Goal: Task Accomplishment & Management: Manage account settings

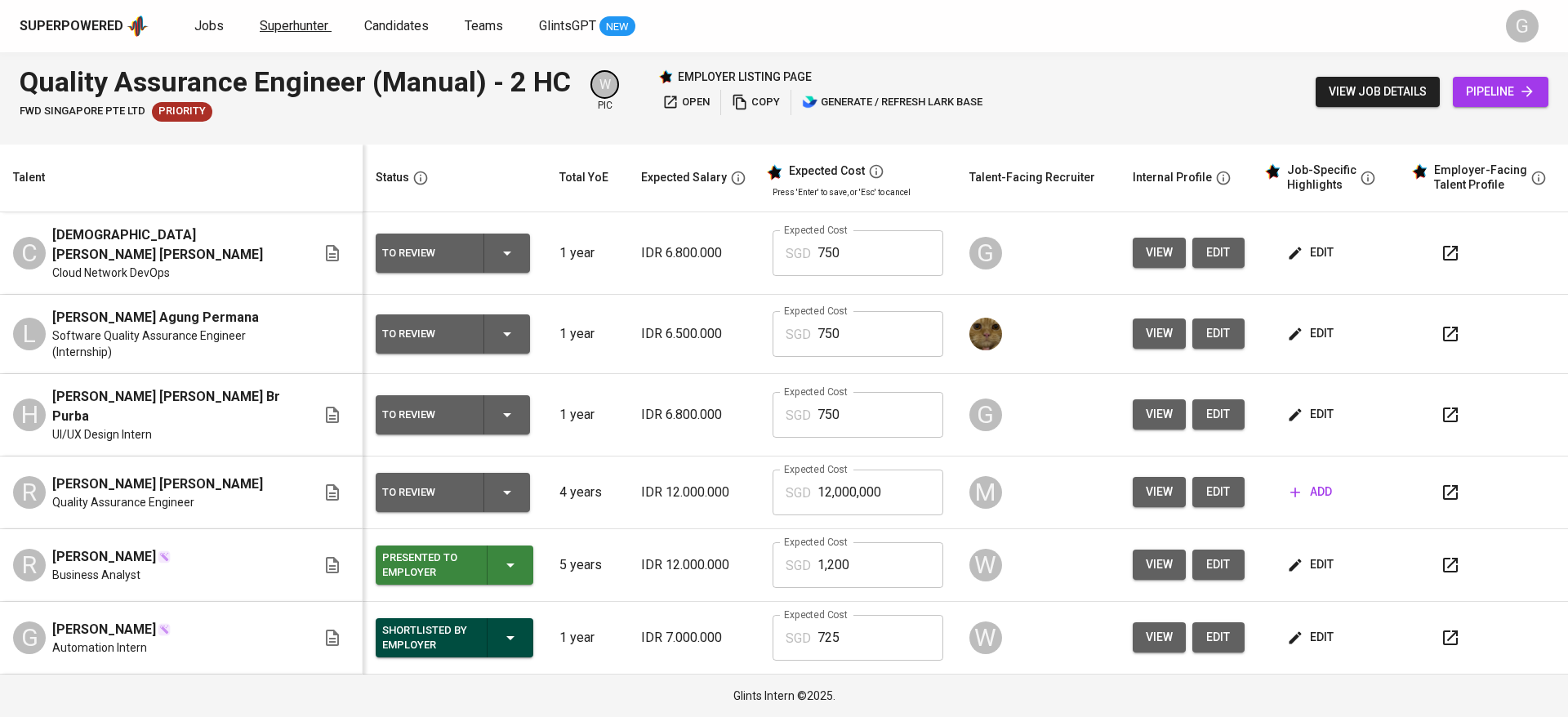
click at [298, 26] on span "Superhunter" at bounding box center [293, 25] width 68 height 15
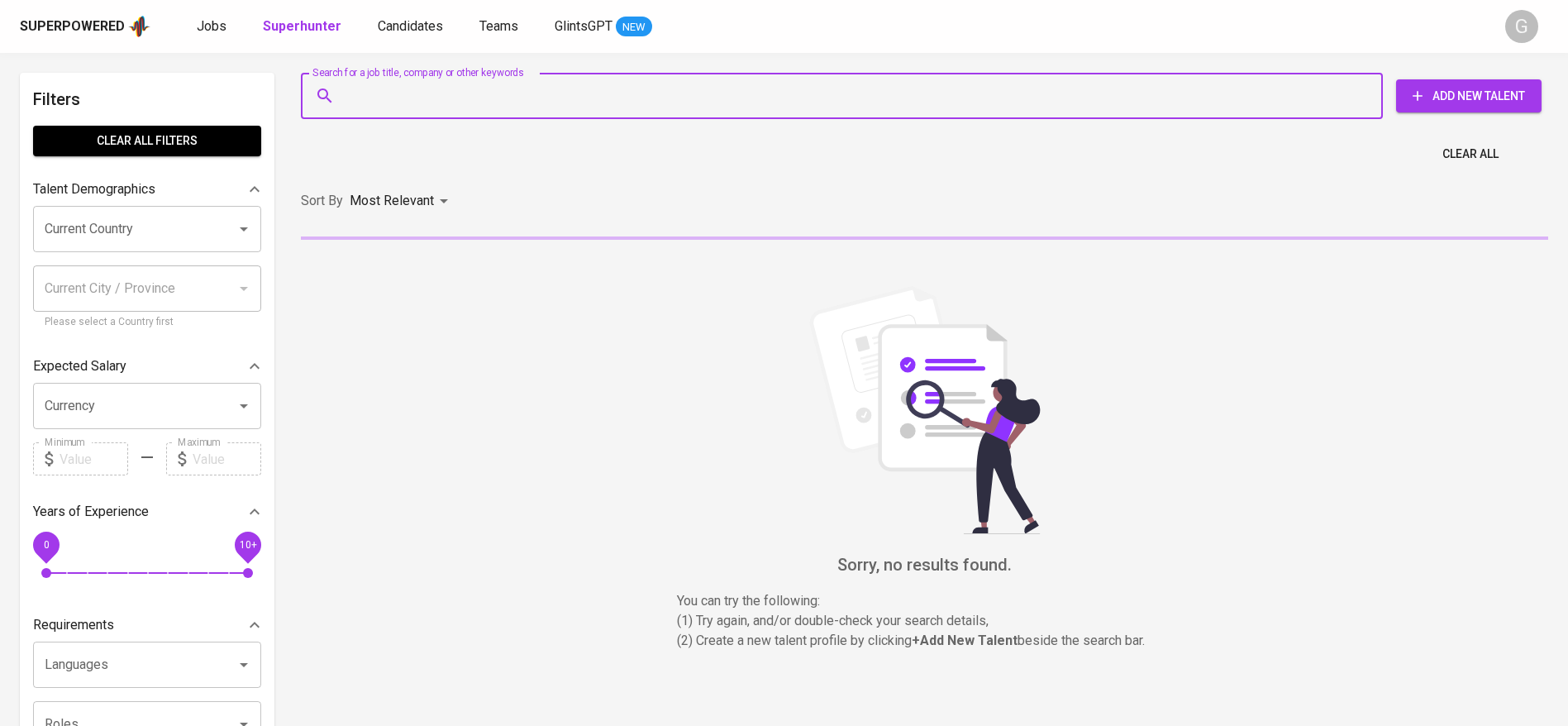
click at [414, 88] on input "Search for a job title, company or other keywords" at bounding box center [846, 95] width 1010 height 31
paste input "fadhilahrasyid9@gmail.com"
type input "fadhilahrasyid9@gmail.com"
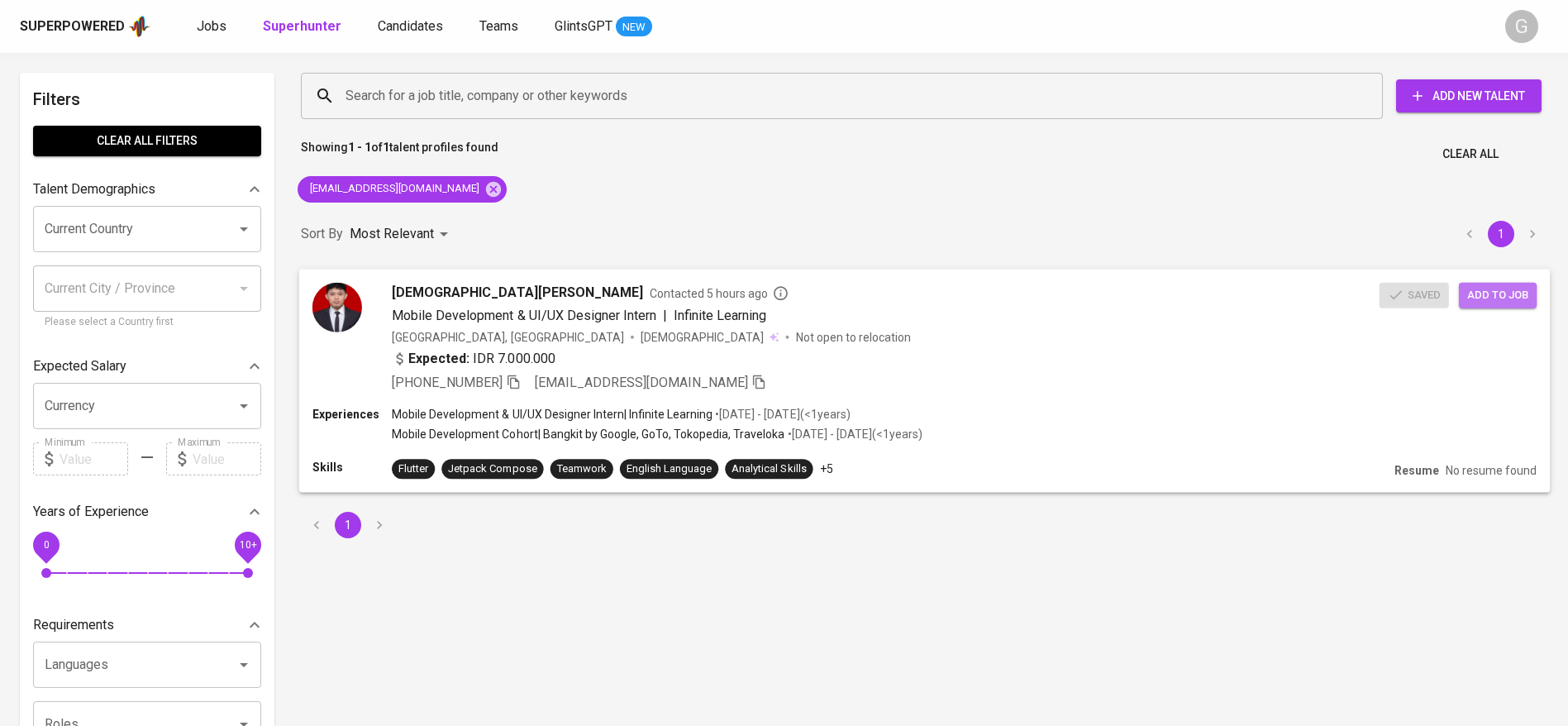
click at [1493, 296] on span "Add to job" at bounding box center [1498, 294] width 61 height 19
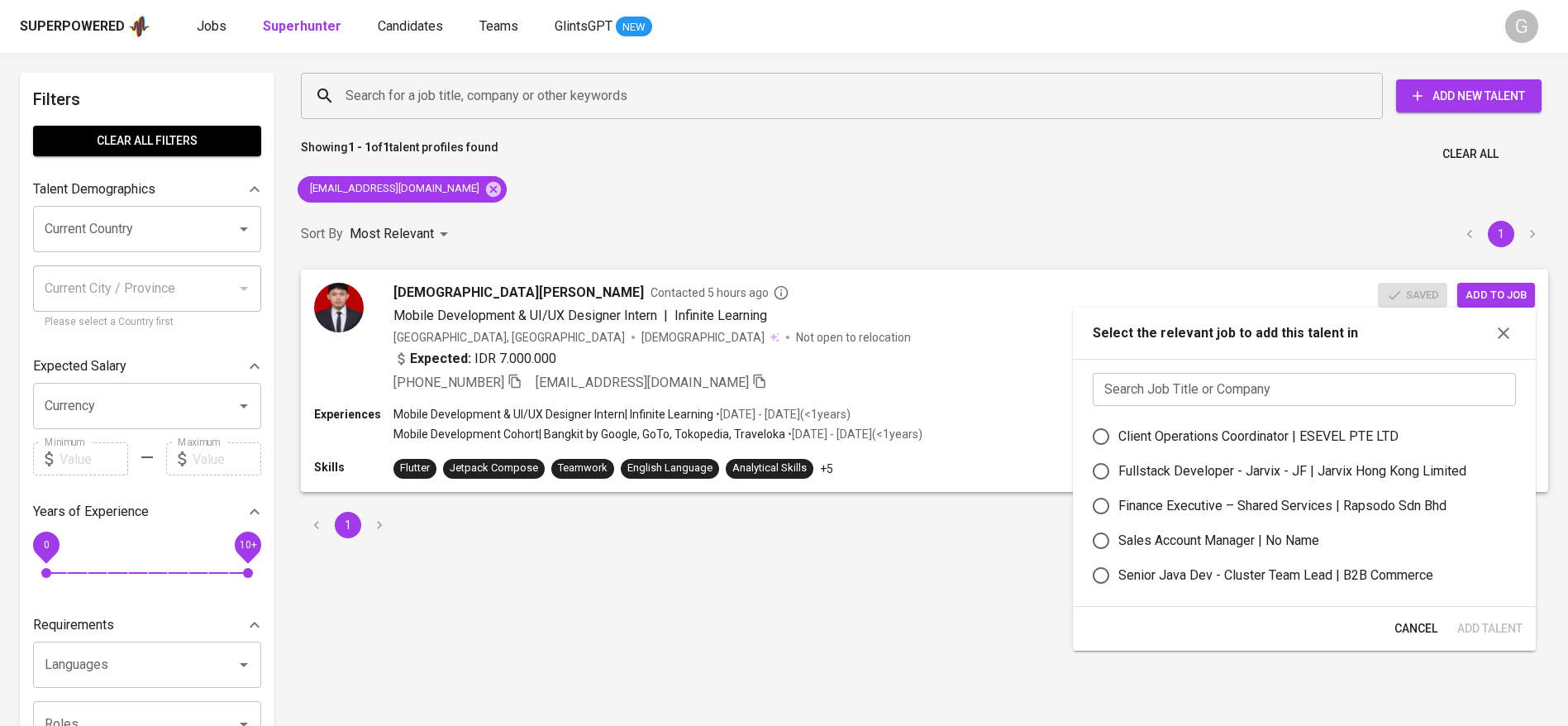
click at [1318, 387] on input "text" at bounding box center [1304, 390] width 423 height 33
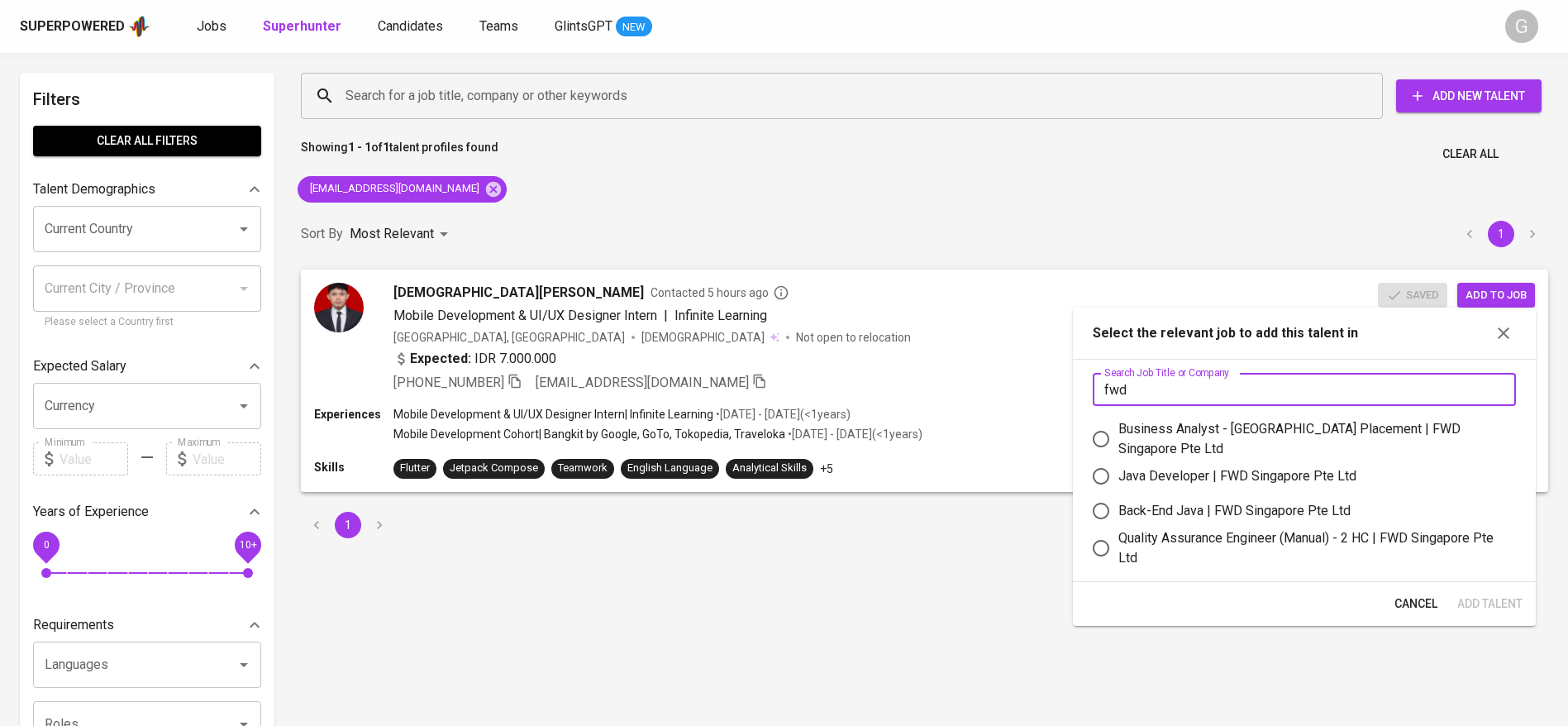
type input "fwd"
click at [1176, 446] on label "Business Analyst - Singapore Placement | FWD Singapore Pte Ltd" at bounding box center [1293, 439] width 419 height 40
click at [1118, 446] on input "Business Analyst - Singapore Placement | FWD Singapore Pte Ltd" at bounding box center [1100, 439] width 35 height 35
radio input "true"
click at [1172, 537] on div "Quality Assurance Engineer (Manual) - 2 HC | FWD Singapore Pte Ltd" at bounding box center [1311, 548] width 385 height 40
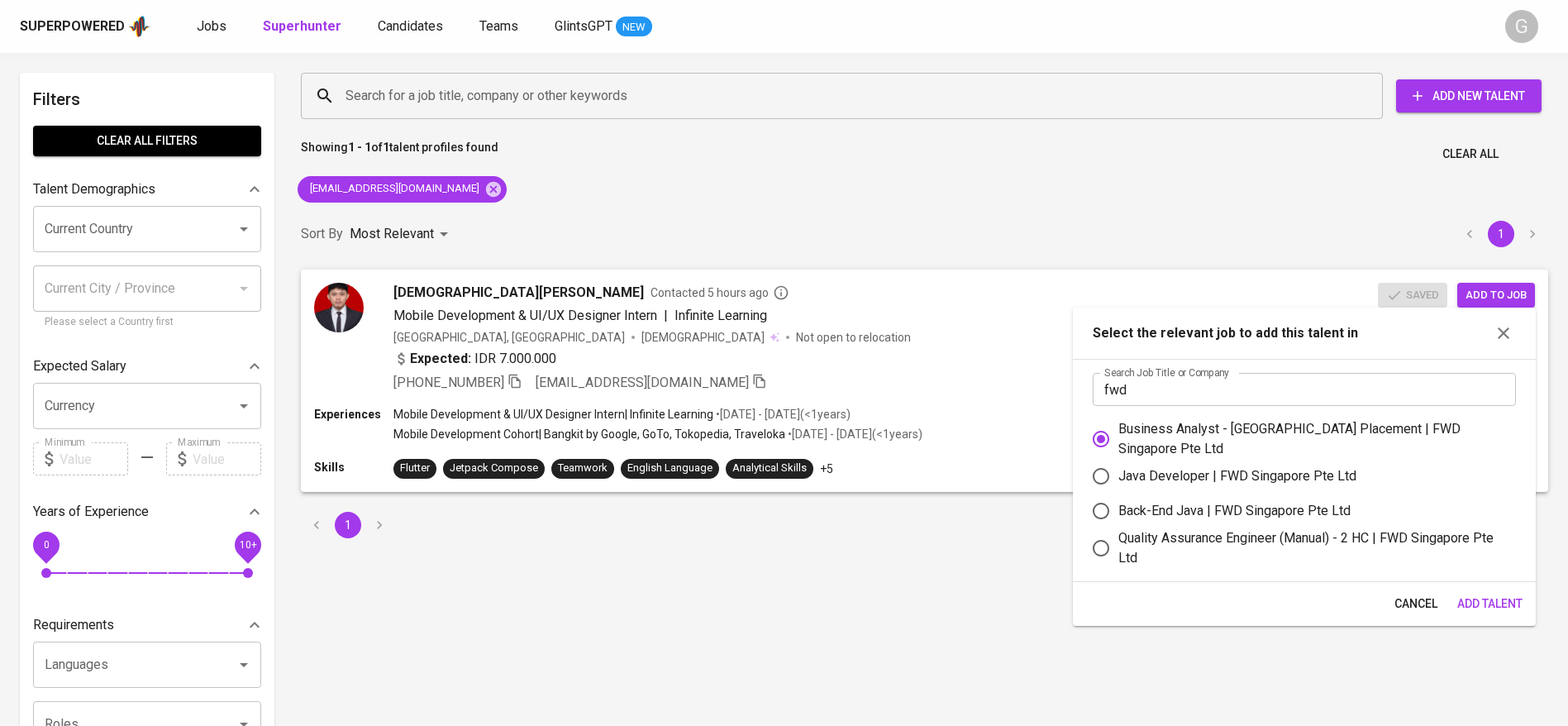
click at [1118, 537] on input "Quality Assurance Engineer (Manual) - 2 HC | FWD Singapore Pte Ltd" at bounding box center [1100, 548] width 35 height 35
radio input "true"
click at [1506, 602] on span "Add Talent" at bounding box center [1489, 604] width 66 height 21
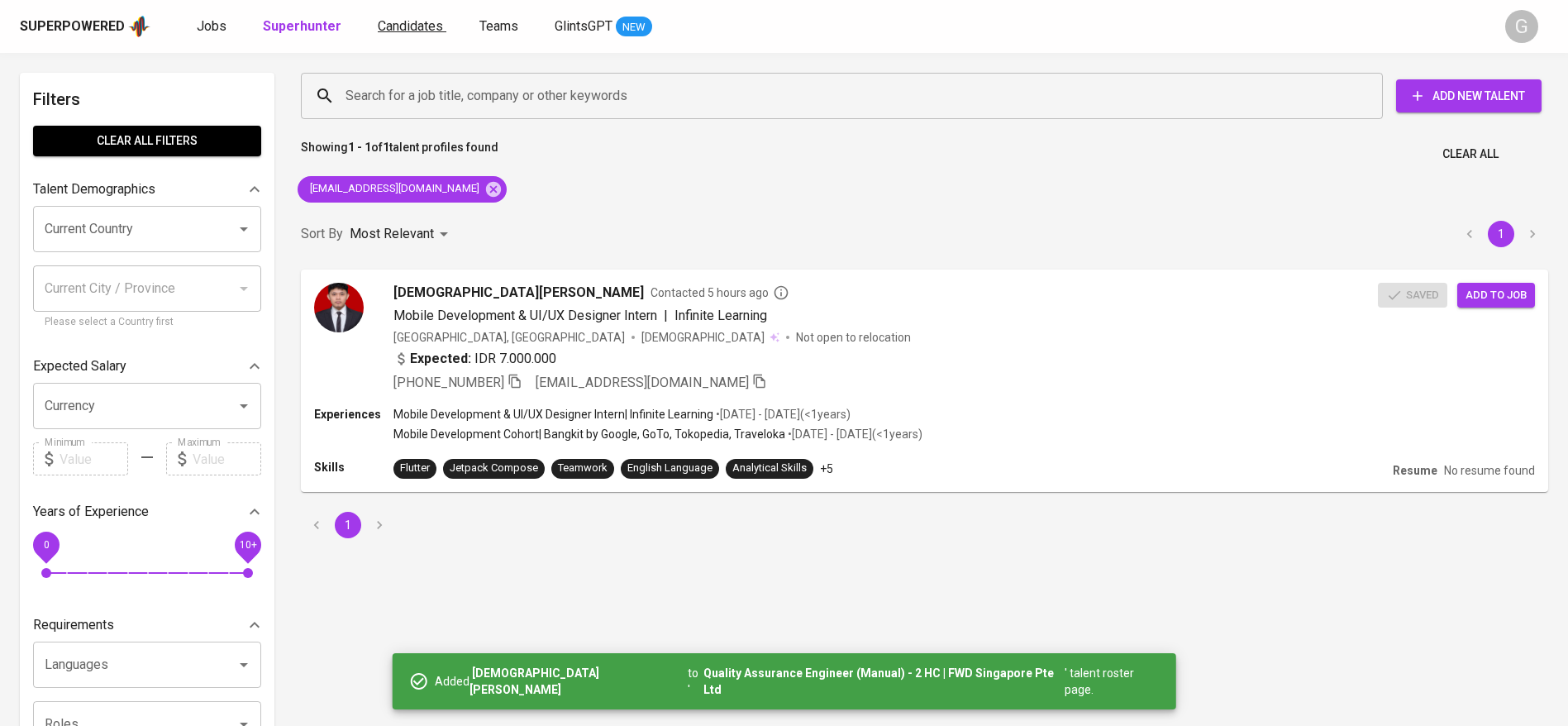
click at [378, 29] on span "Candidates" at bounding box center [410, 25] width 66 height 15
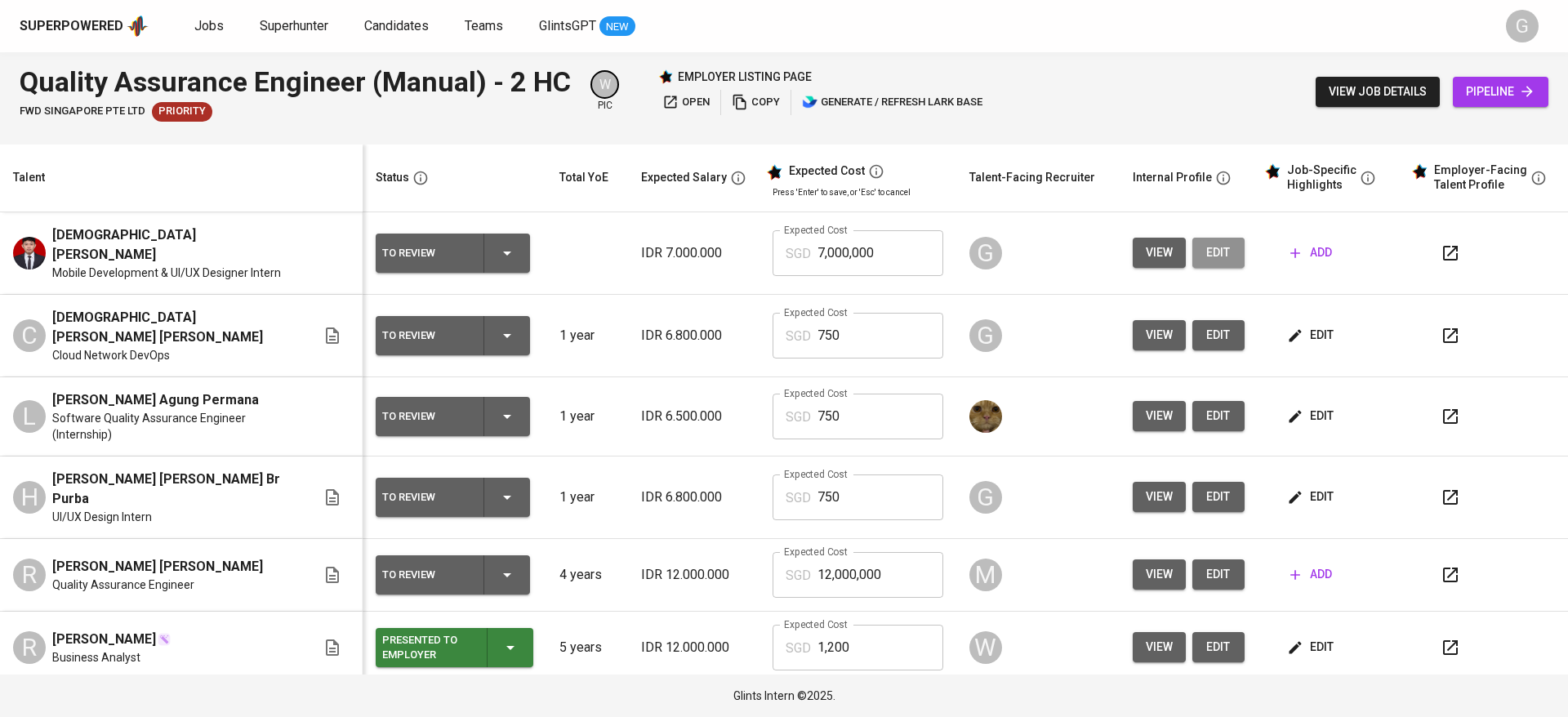
click at [1206, 250] on span "edit" at bounding box center [1218, 252] width 26 height 20
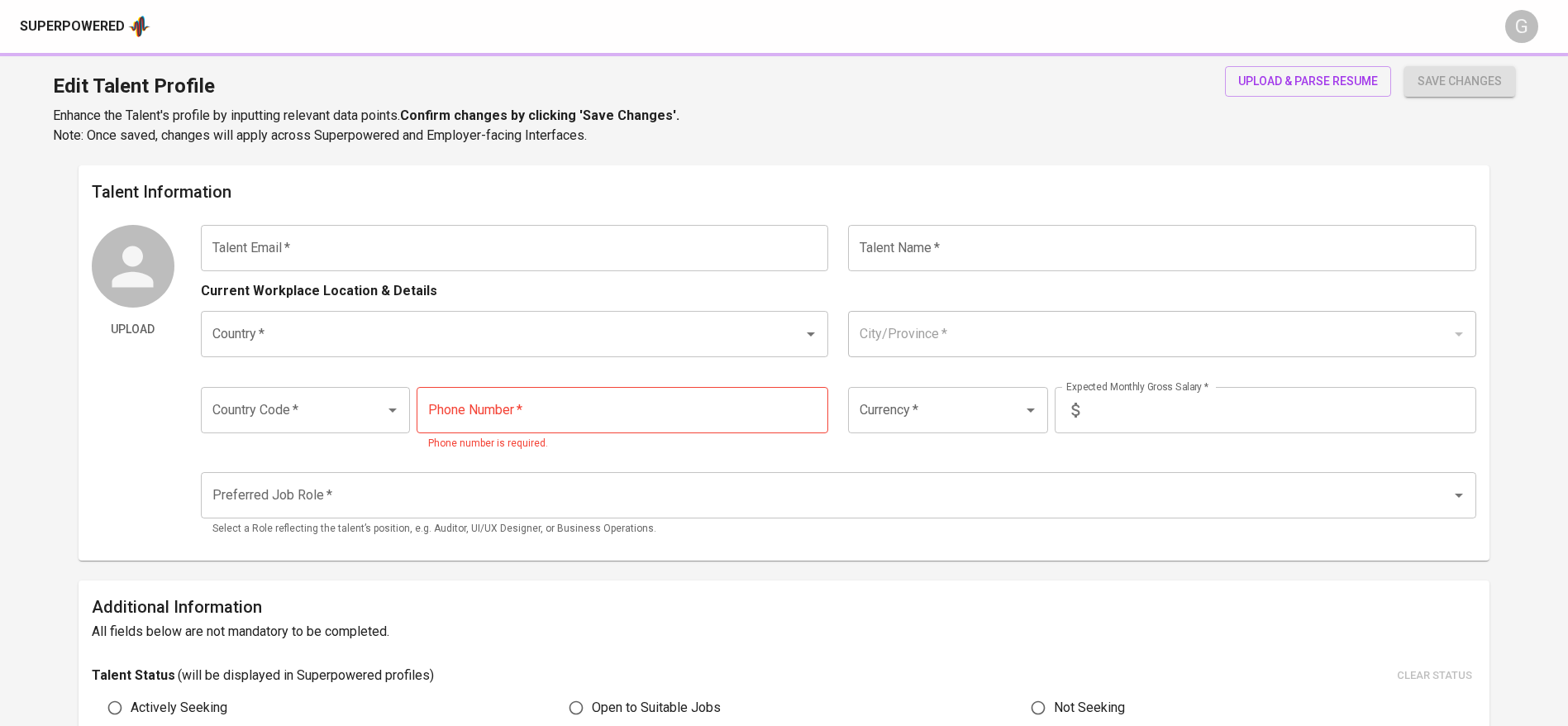
type input "[EMAIL_ADDRESS][DOMAIN_NAME]"
type input "[DEMOGRAPHIC_DATA][PERSON_NAME]"
type input "Indonesia"
type input "Jambi, Jambi"
type input "+62"
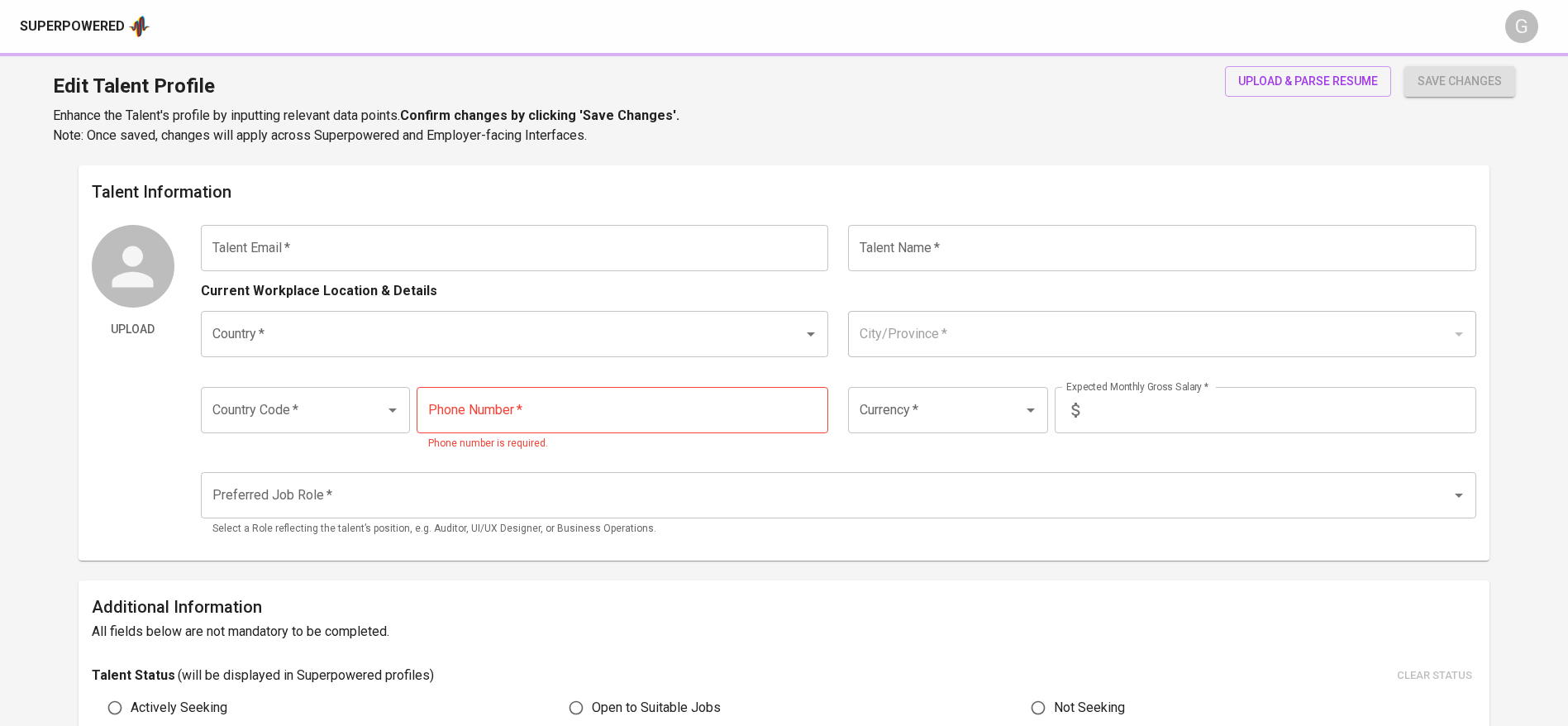
type input "823-7381-3300"
type input "IDR"
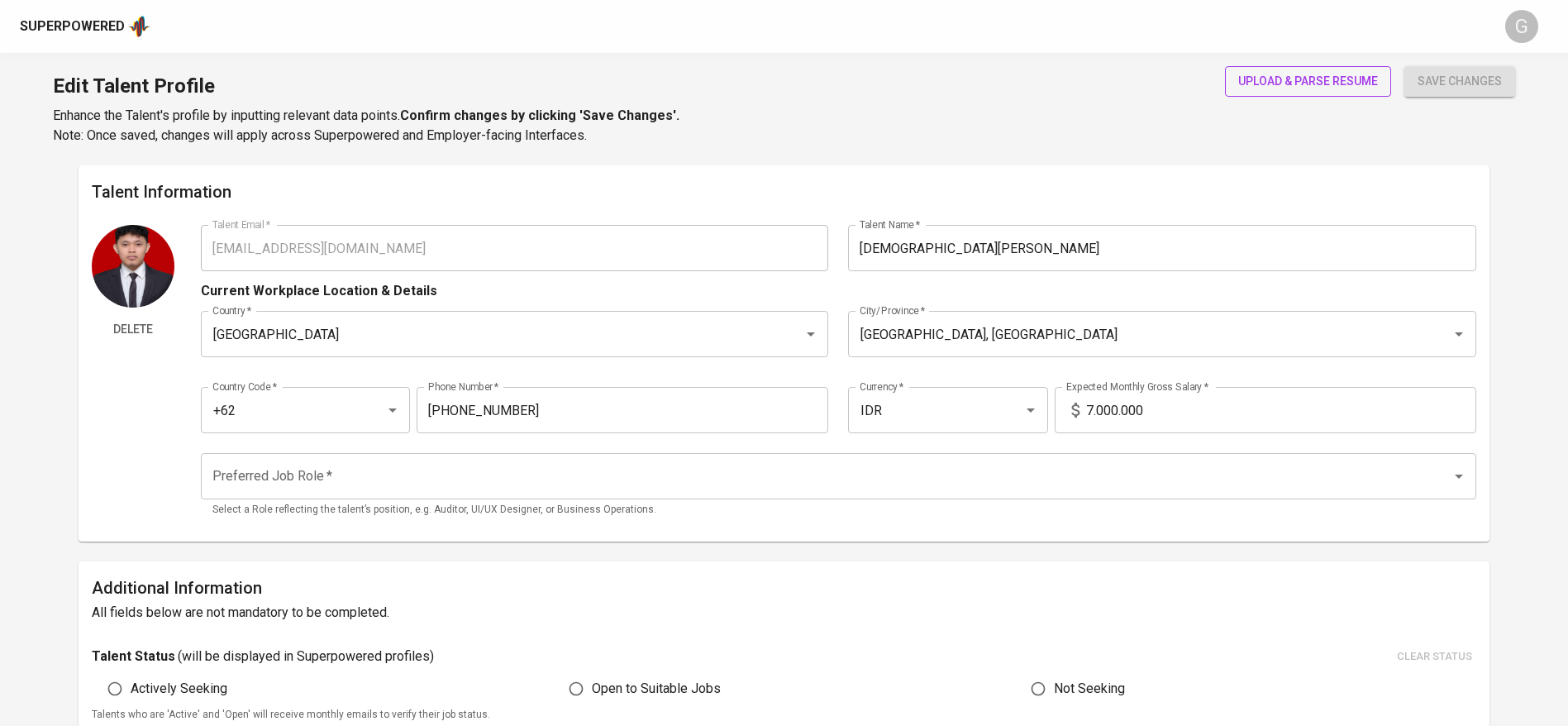
click at [1267, 80] on span "upload & parse resume" at bounding box center [1307, 81] width 139 height 21
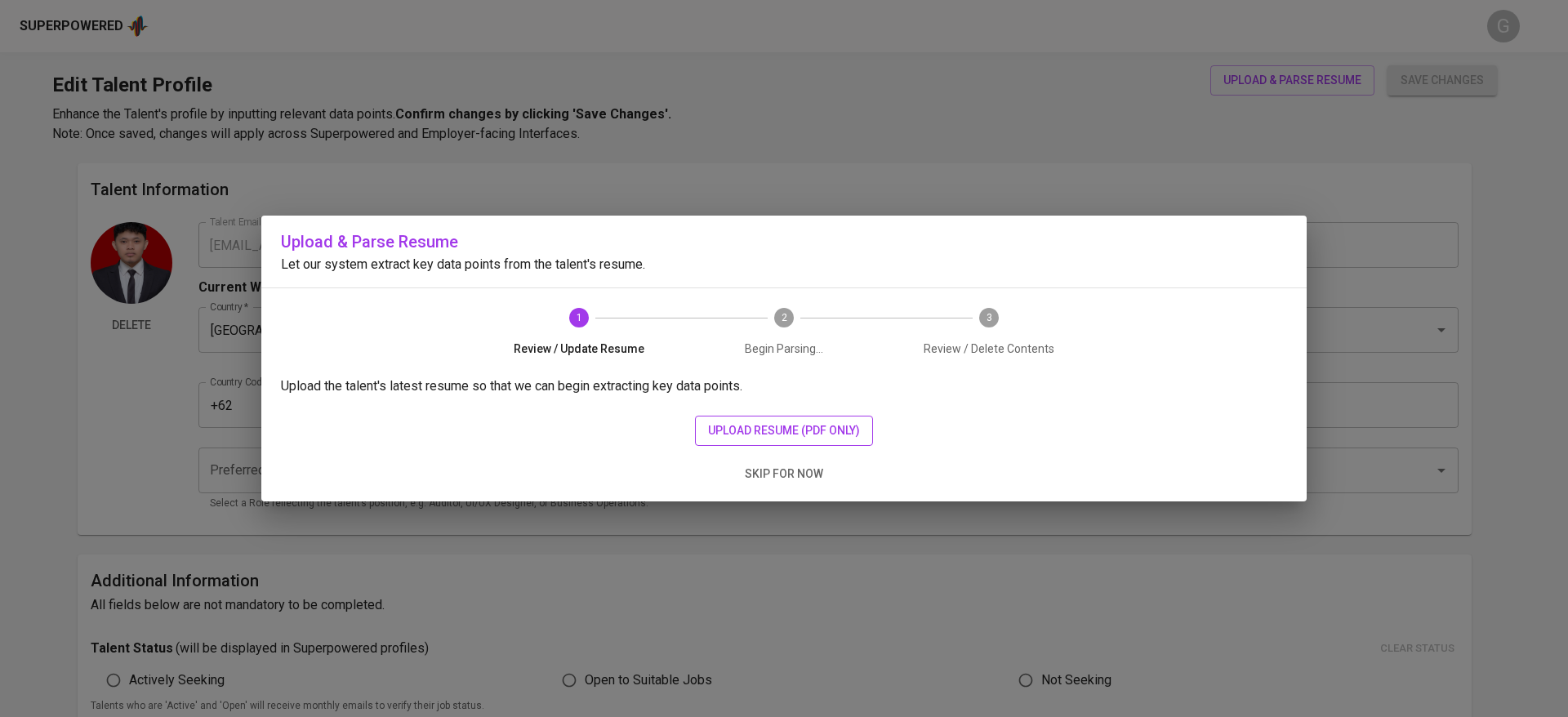
click at [835, 422] on span "upload resume (pdf only)" at bounding box center [784, 430] width 152 height 20
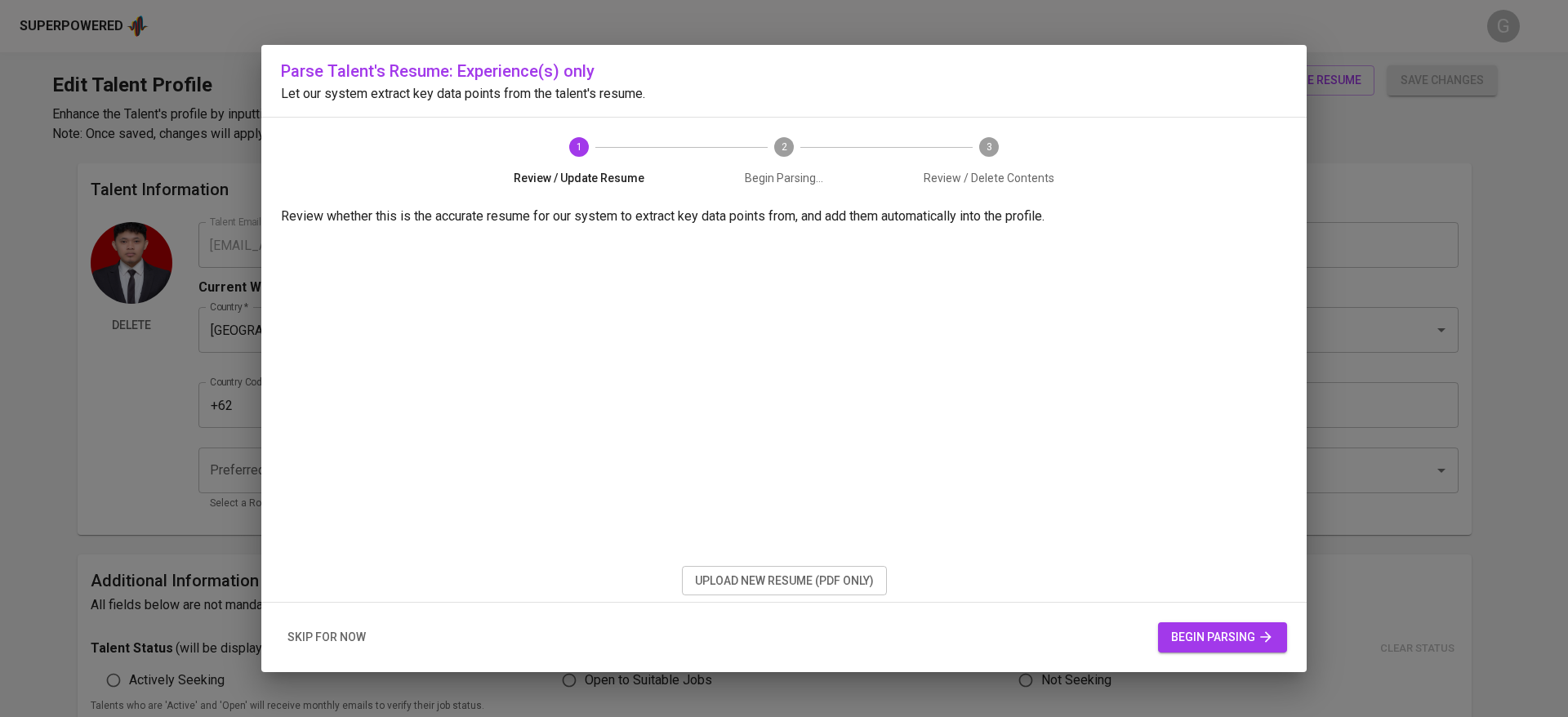
click at [1229, 632] on span "begin parsing" at bounding box center [1222, 637] width 103 height 20
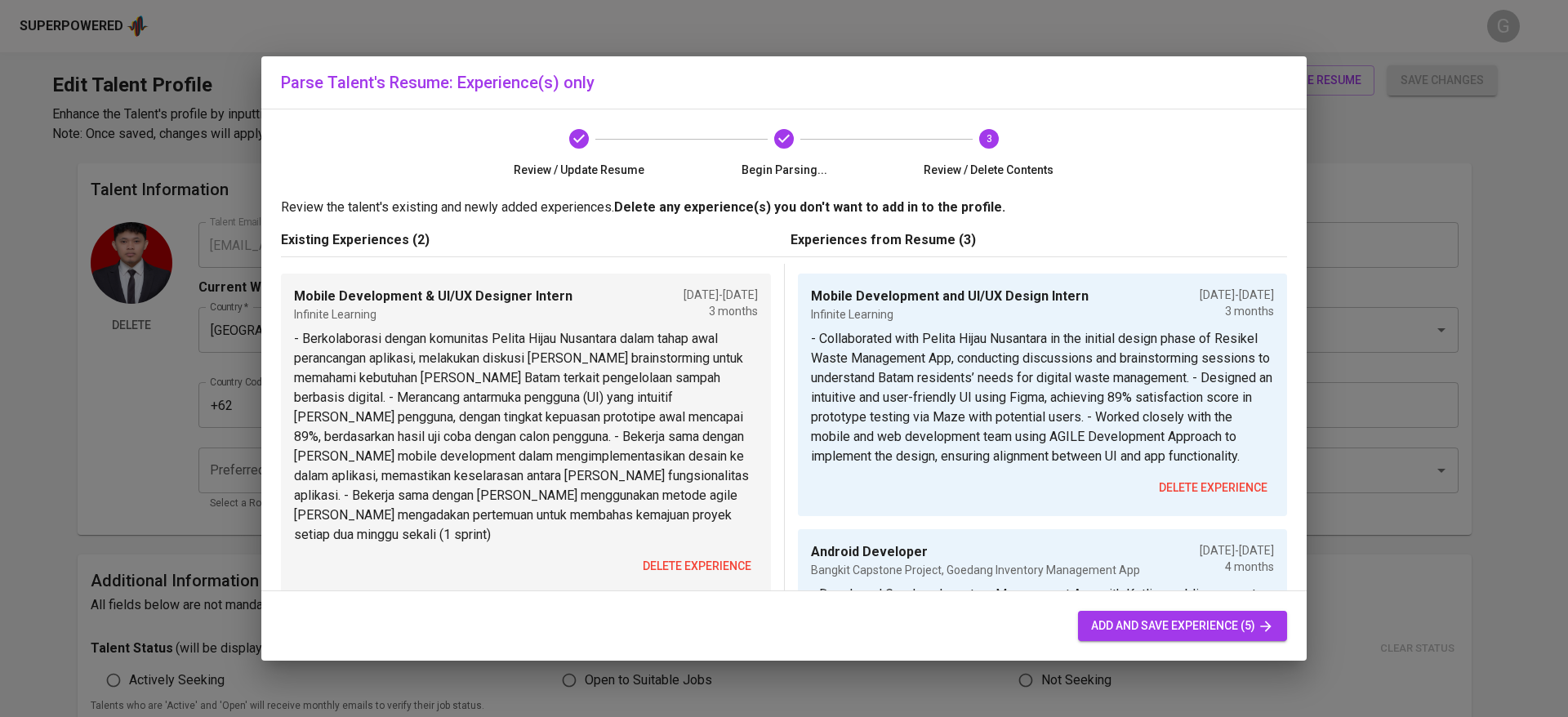
click at [673, 556] on span "delete experience" at bounding box center [697, 566] width 108 height 20
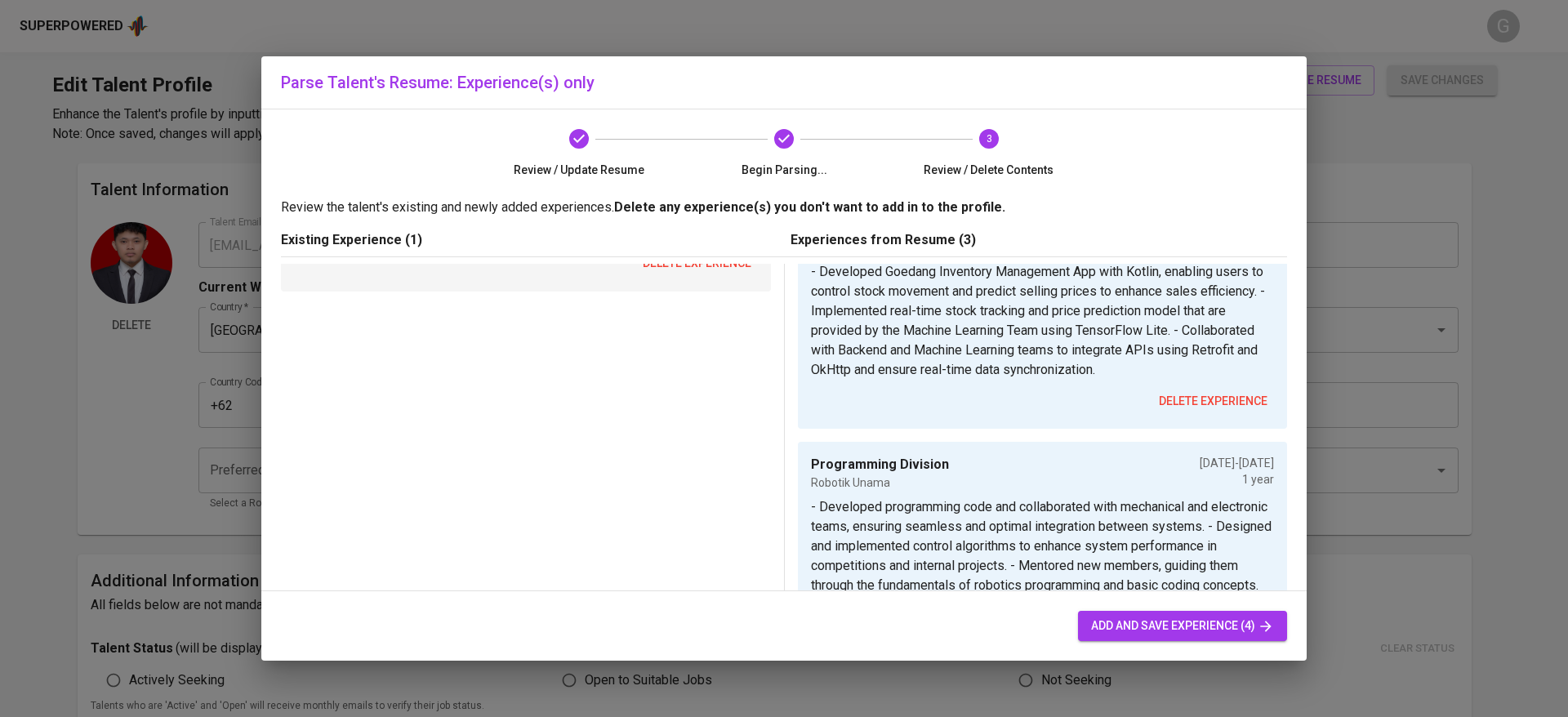
scroll to position [191, 0]
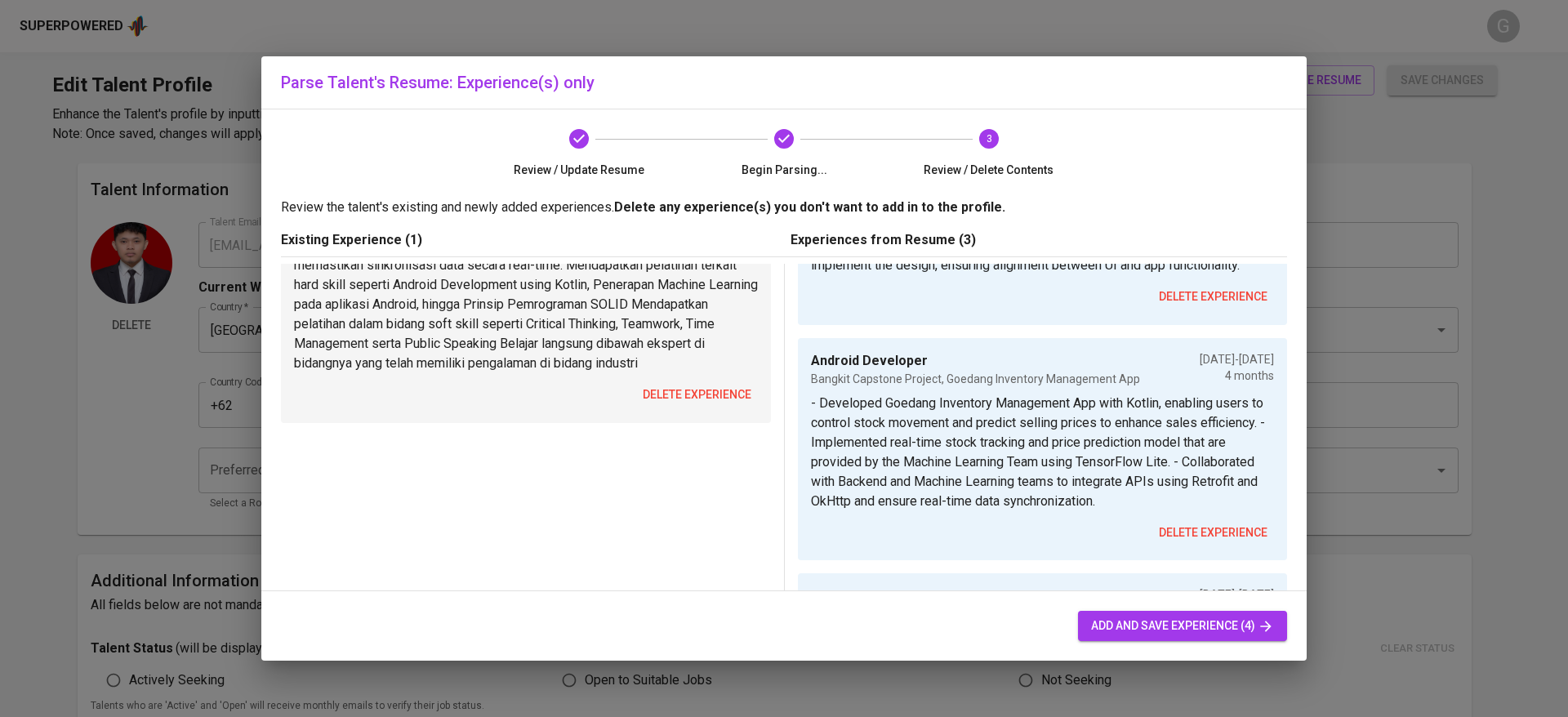
click at [675, 405] on span "delete experience" at bounding box center [697, 394] width 108 height 20
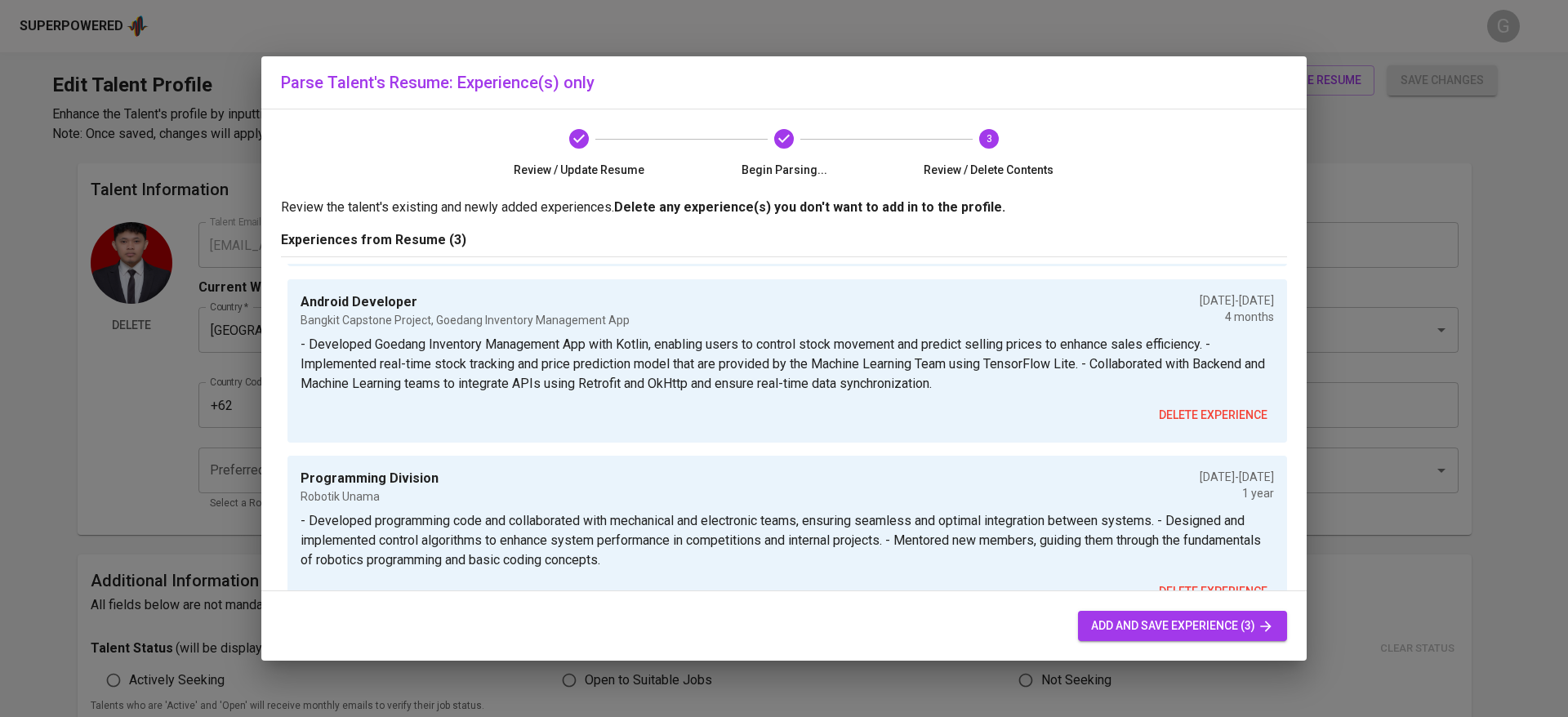
click at [1165, 613] on button "add and save experience (3)" at bounding box center [1182, 626] width 209 height 30
type input "Mobile Development and UI/UX Design Intern"
type input "12/01/2024"
type textarea "- Collaborated with Pelita Hijau Nusantara in the initial design phase of Resik…"
type input "Android Developer"
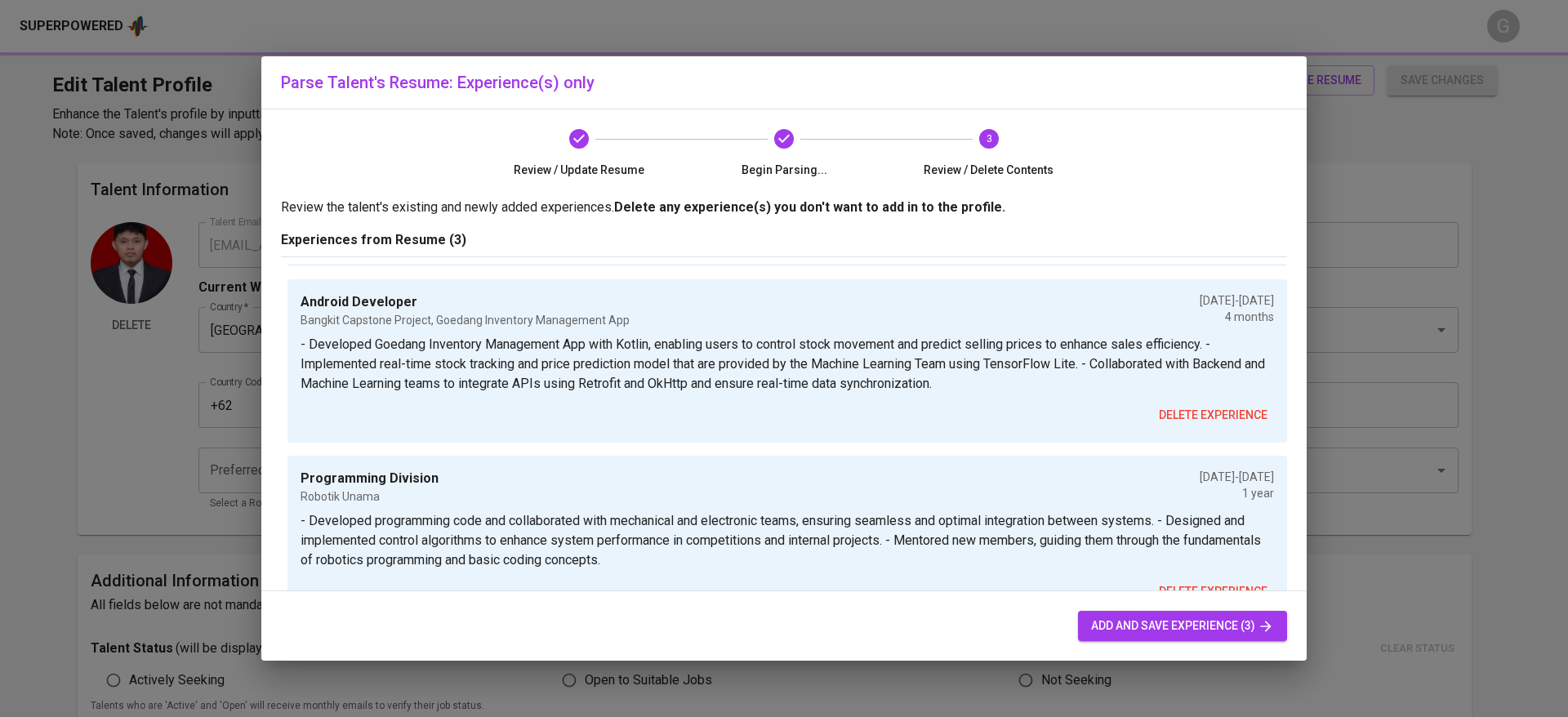
type input "Bangkit Capstone Project, Goedang Inventory Management App"
type input "06/01/2024"
type textarea "- Developed Goedang Inventory Management App with Kotlin, enabling users to con…"
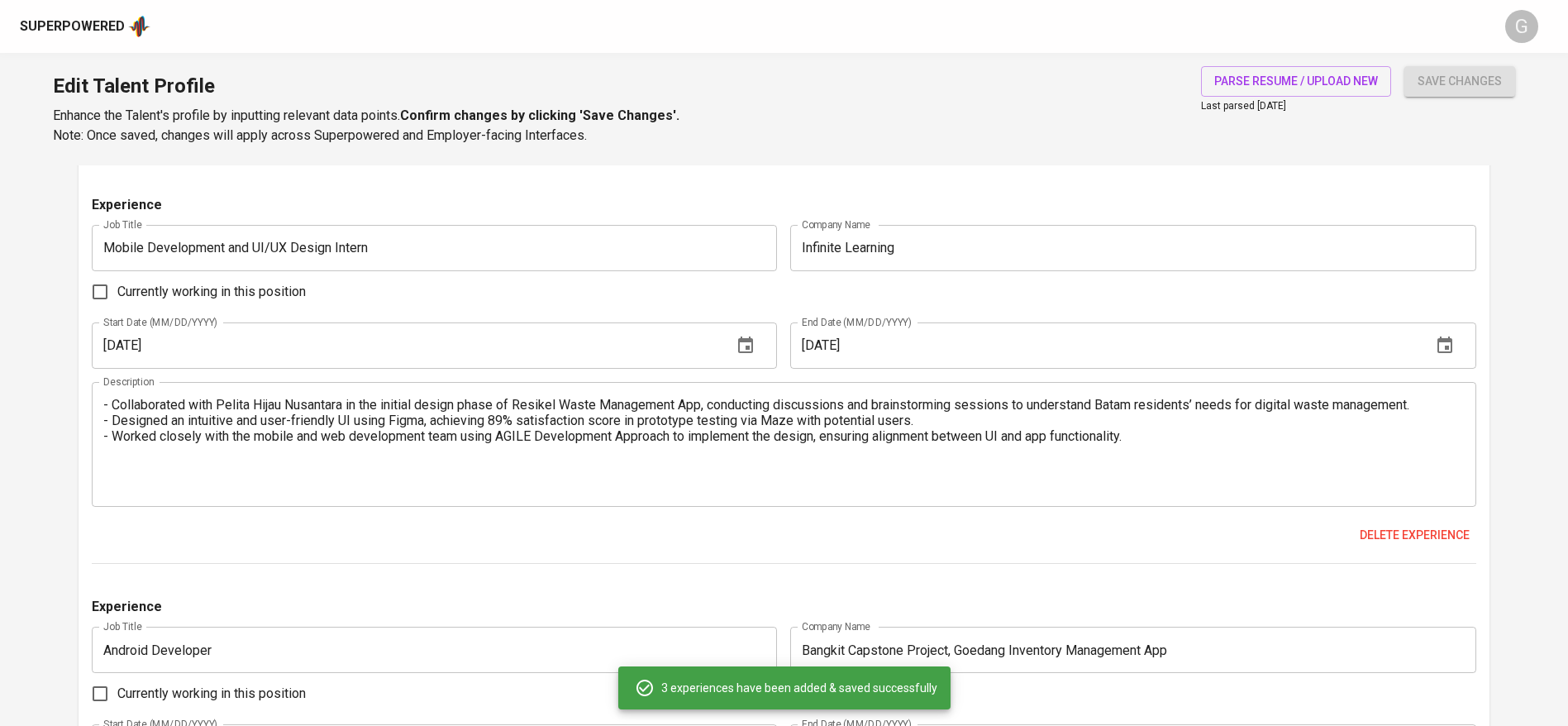
scroll to position [1618, 0]
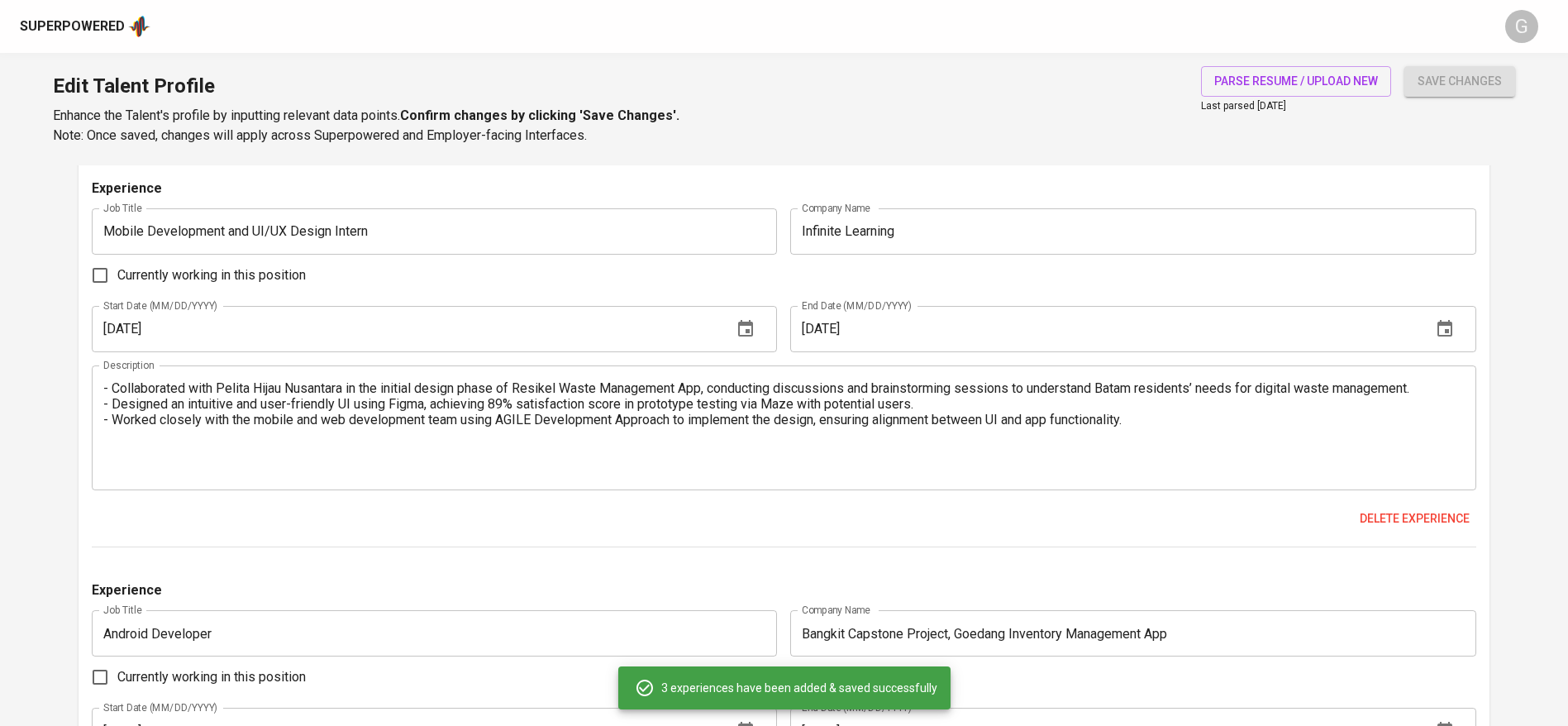
click at [2, 362] on main "Talent Information Delete Talent Email   * fadhilahrasyid9@gmail.com Talent Ema…" at bounding box center [784, 0] width 1568 height 2906
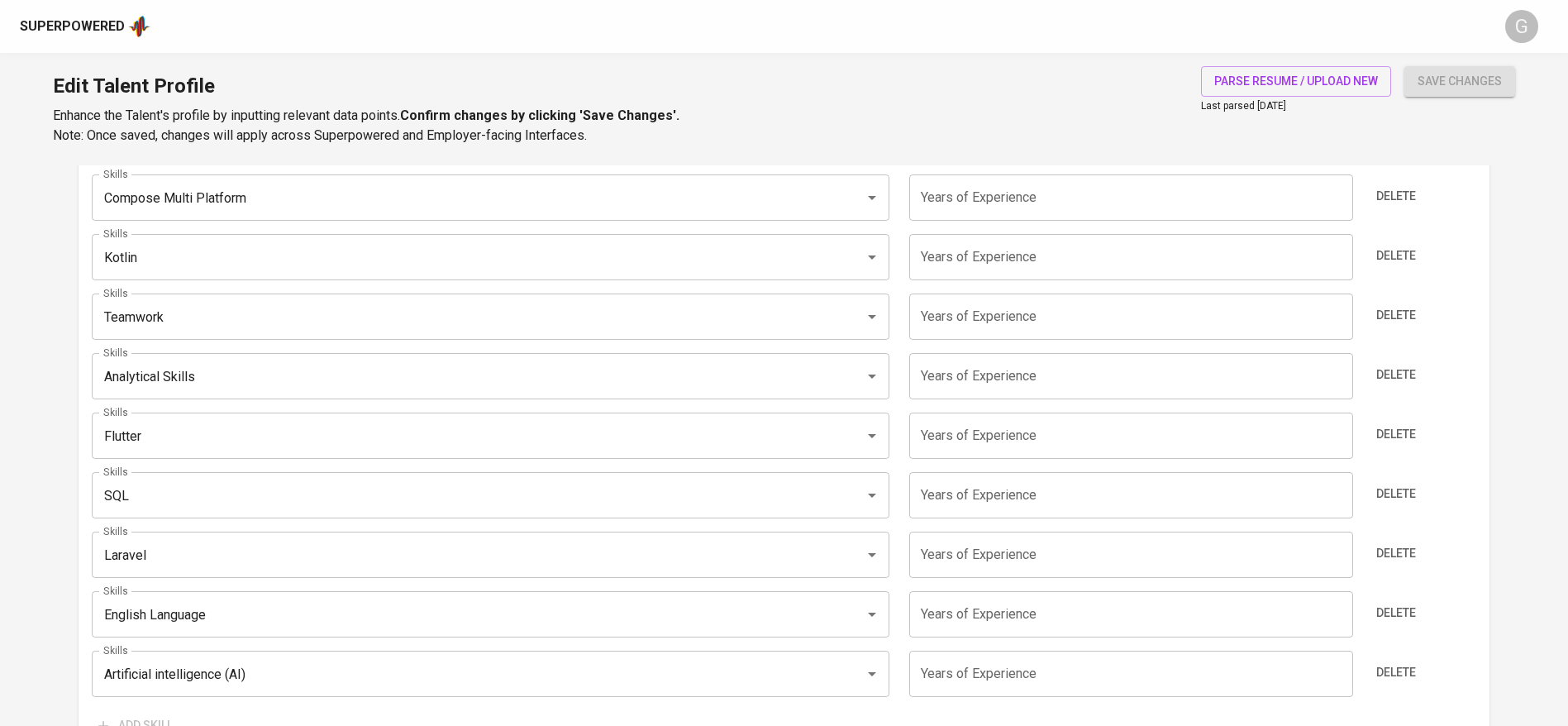
scroll to position [750, 0]
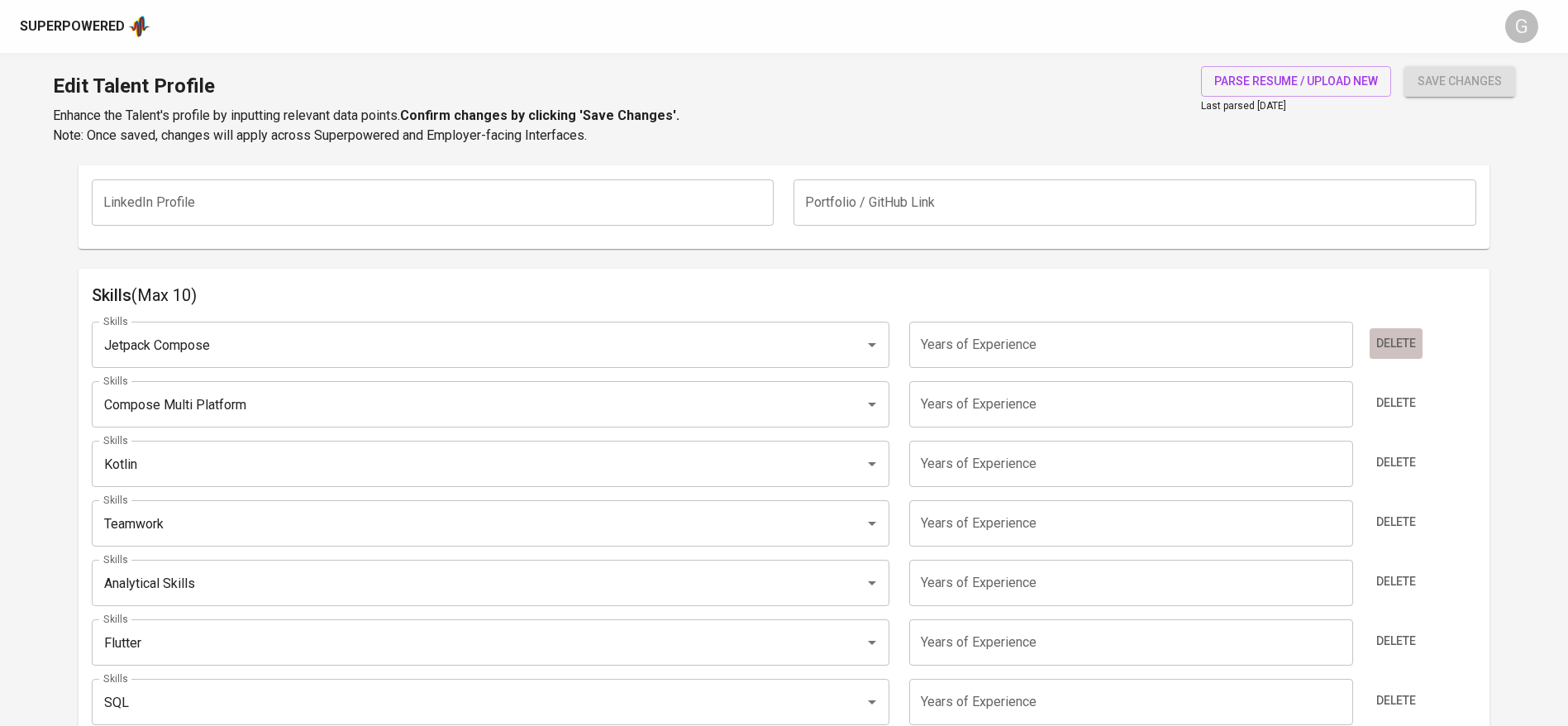
click at [1405, 344] on span "Delete" at bounding box center [1396, 344] width 40 height 21
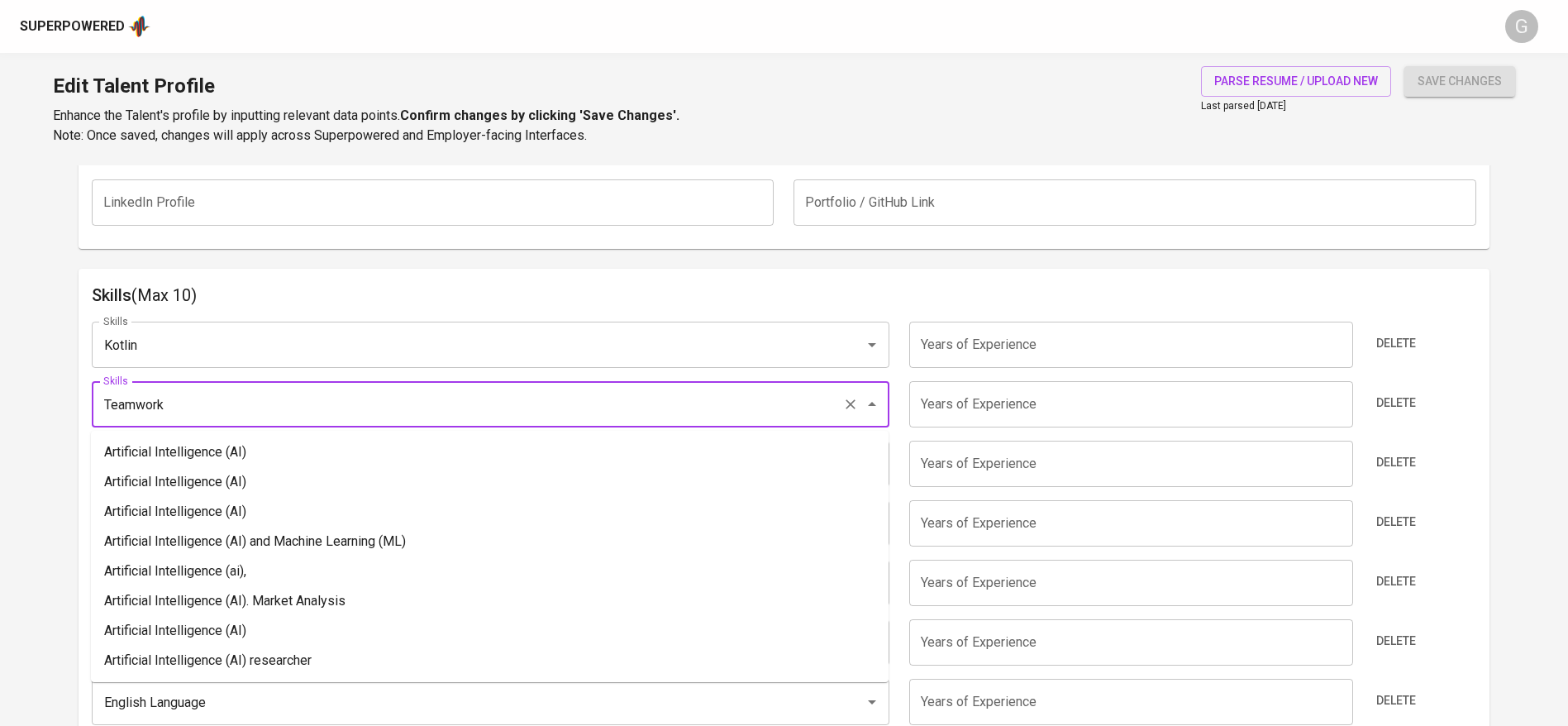
click at [310, 400] on input "Teamwork" at bounding box center [467, 404] width 736 height 31
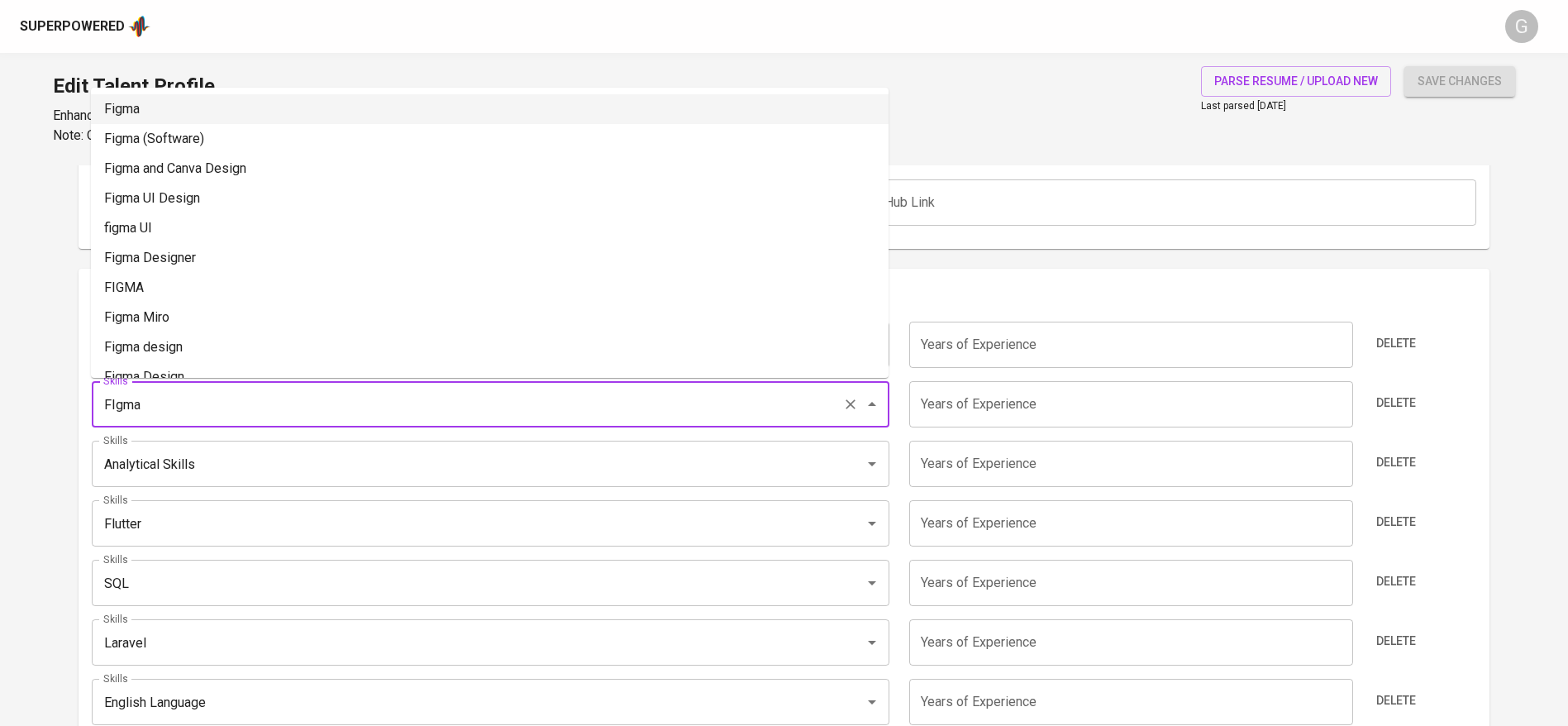
click at [184, 114] on li "Figma" at bounding box center [489, 109] width 797 height 30
type input "Figma"
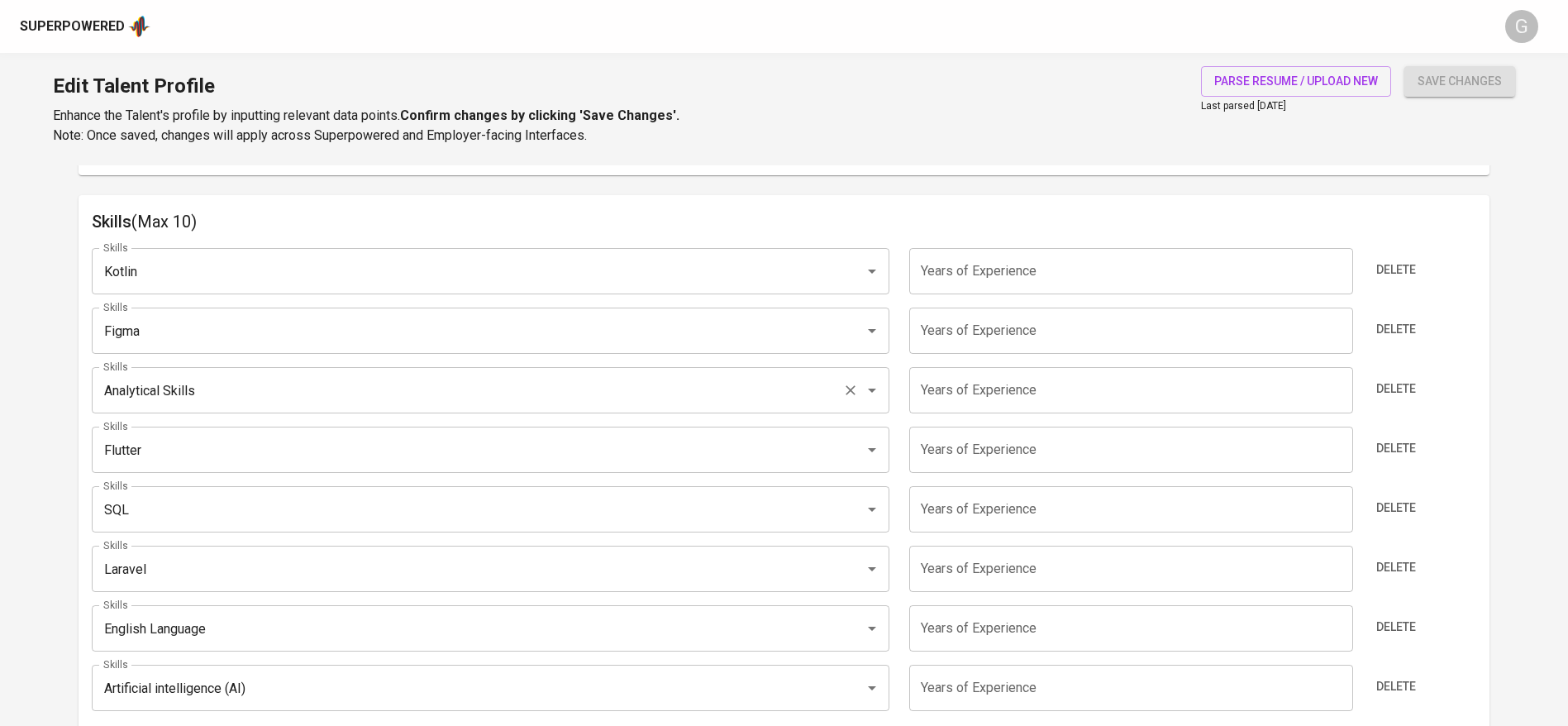
scroll to position [874, 0]
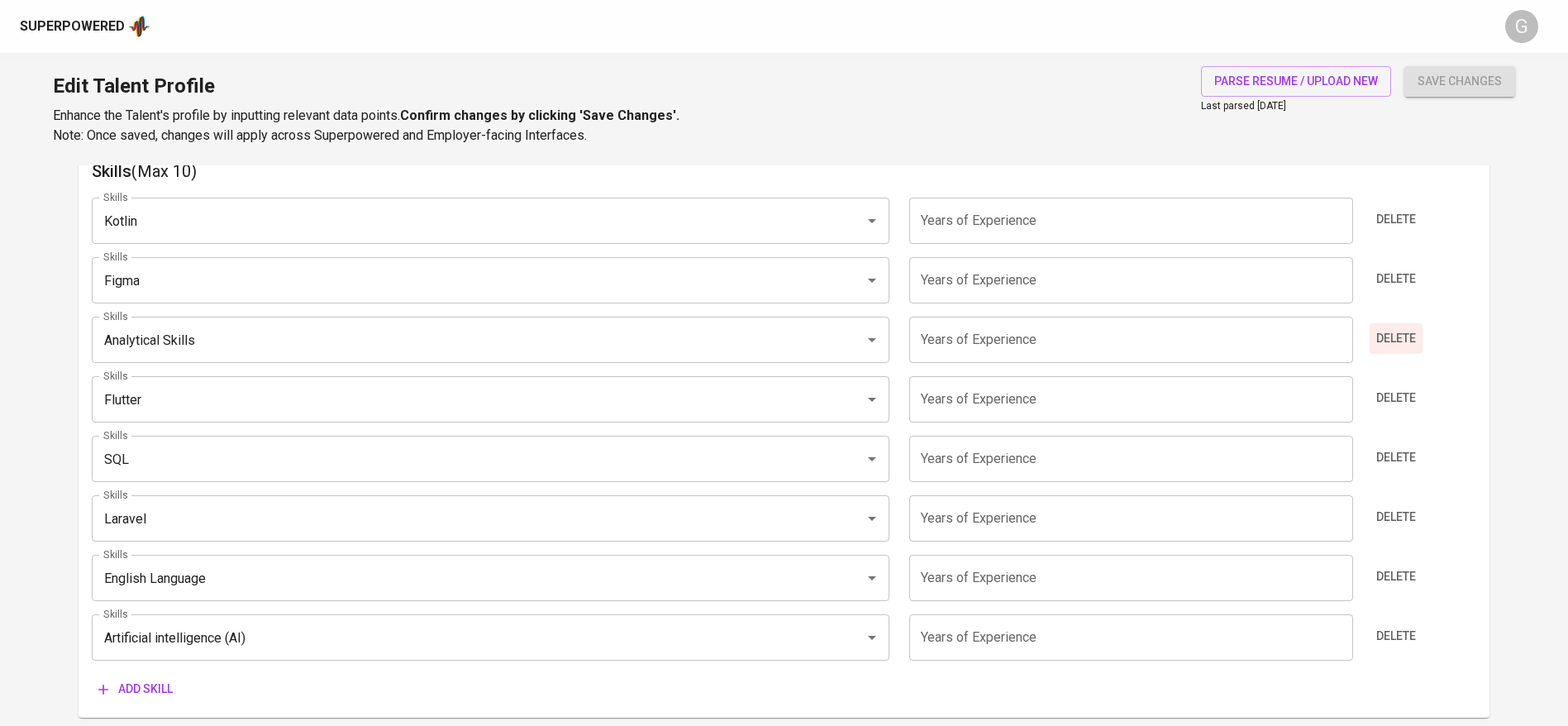
click at [1385, 342] on span "Delete" at bounding box center [1396, 338] width 40 height 21
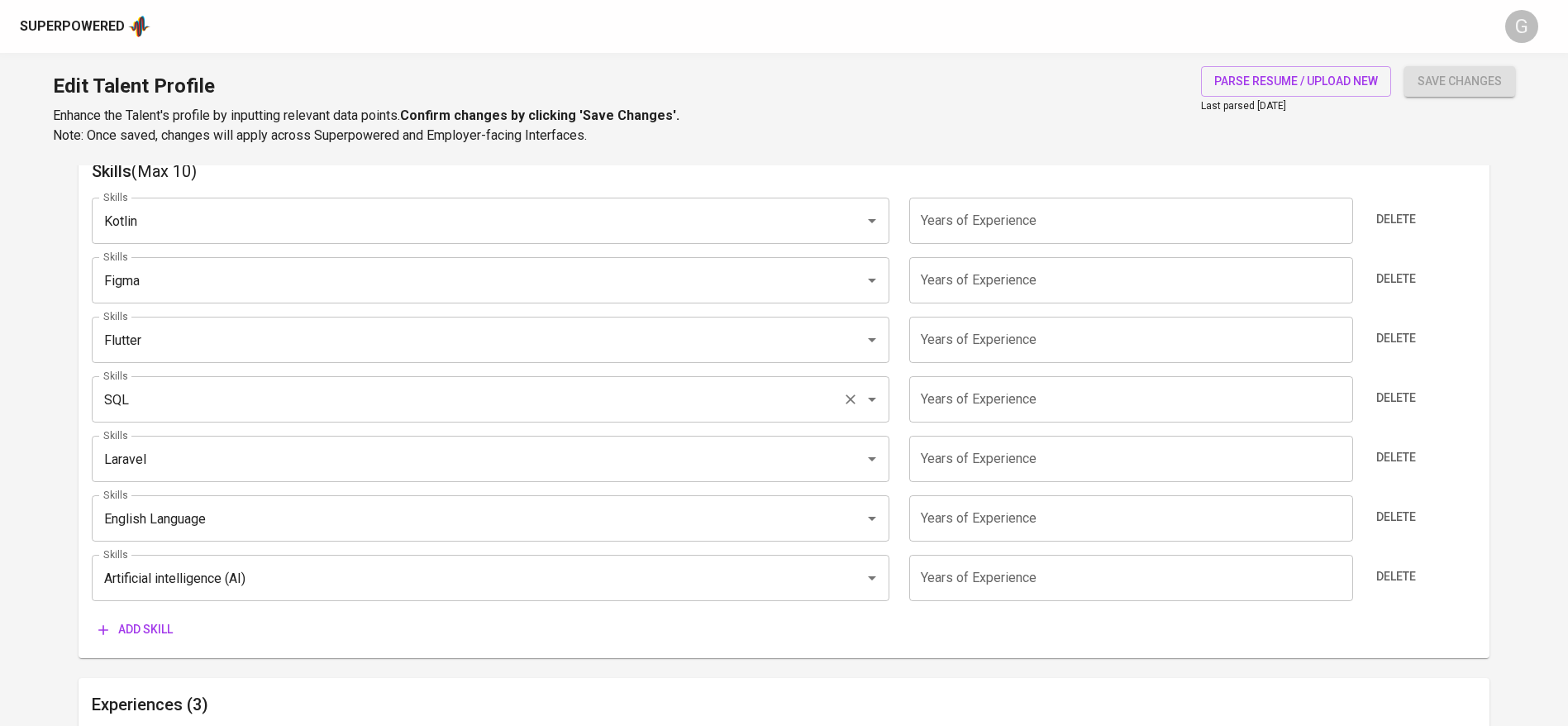
click at [187, 401] on input "SQL" at bounding box center [467, 399] width 736 height 31
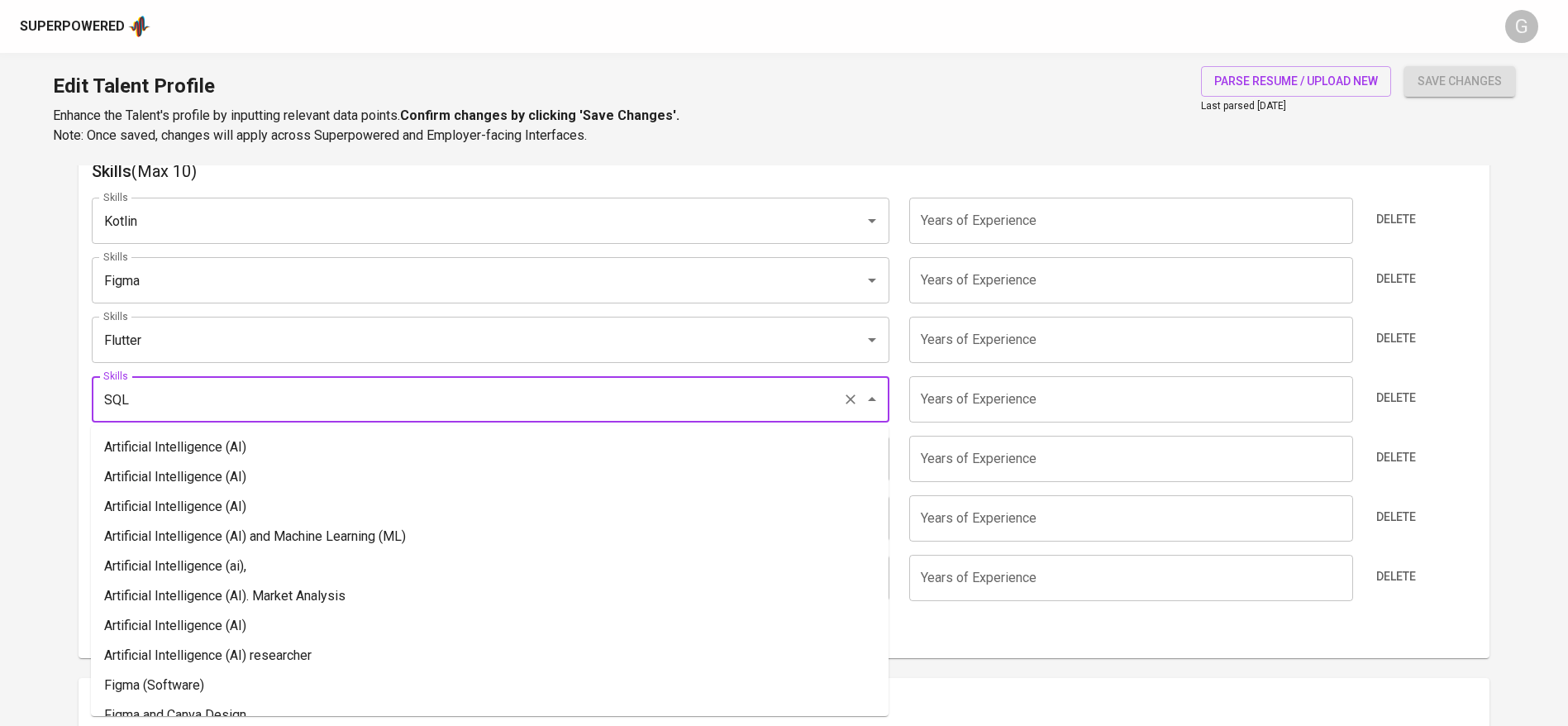
click at [187, 401] on input "SQL" at bounding box center [467, 399] width 736 height 31
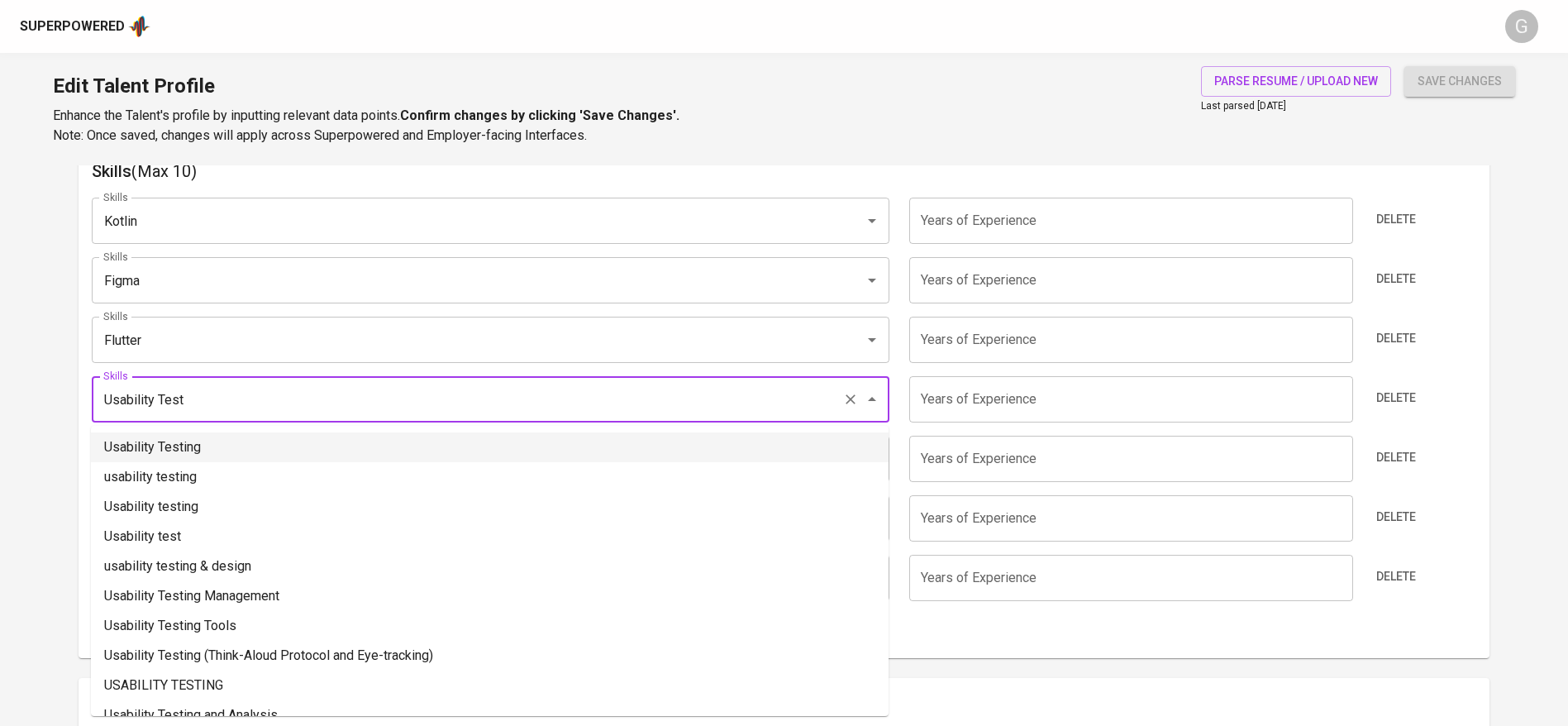
click at [159, 453] on li "Usability Testing" at bounding box center [489, 447] width 797 height 30
type input "Usability Testing"
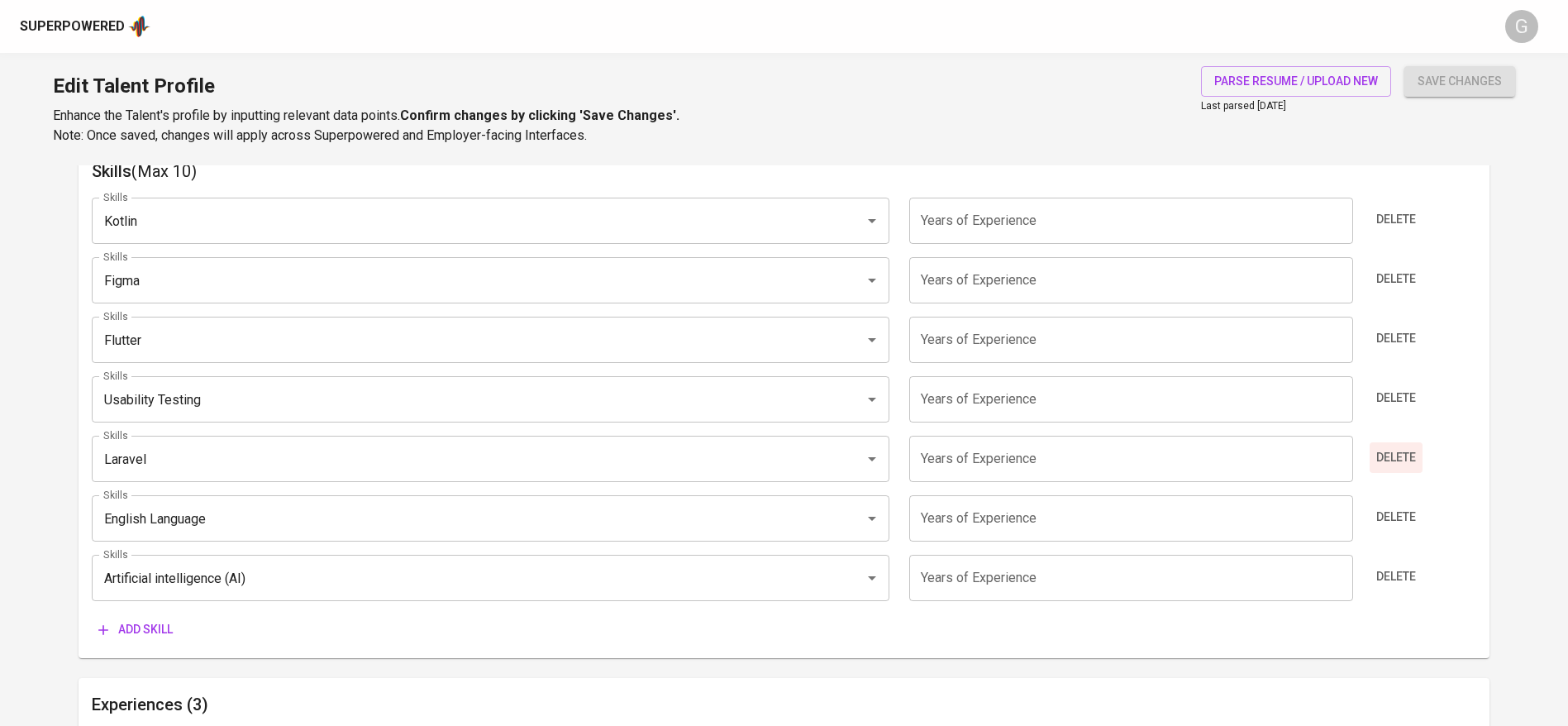
click at [1399, 459] on span "Delete" at bounding box center [1396, 457] width 40 height 21
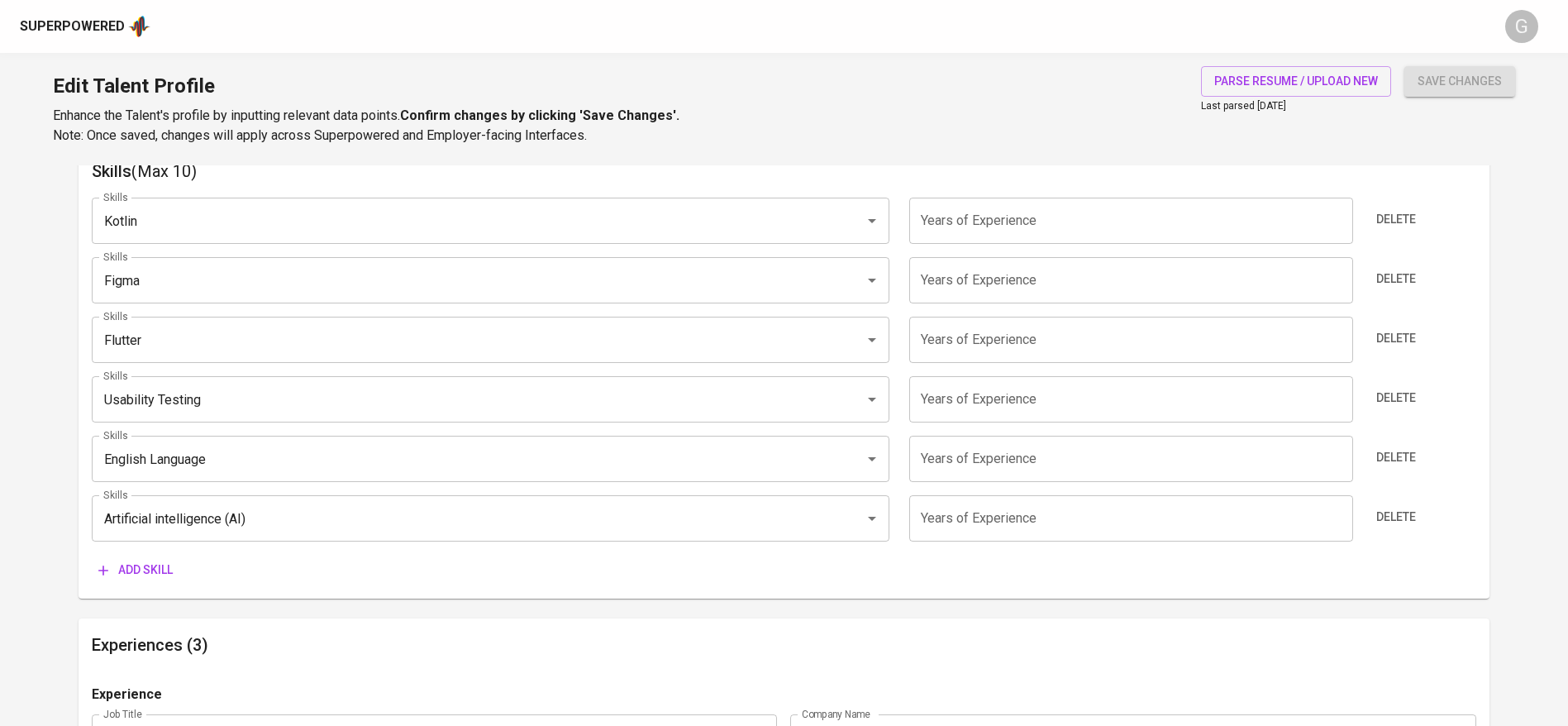
click at [1399, 459] on span "Delete" at bounding box center [1396, 457] width 40 height 21
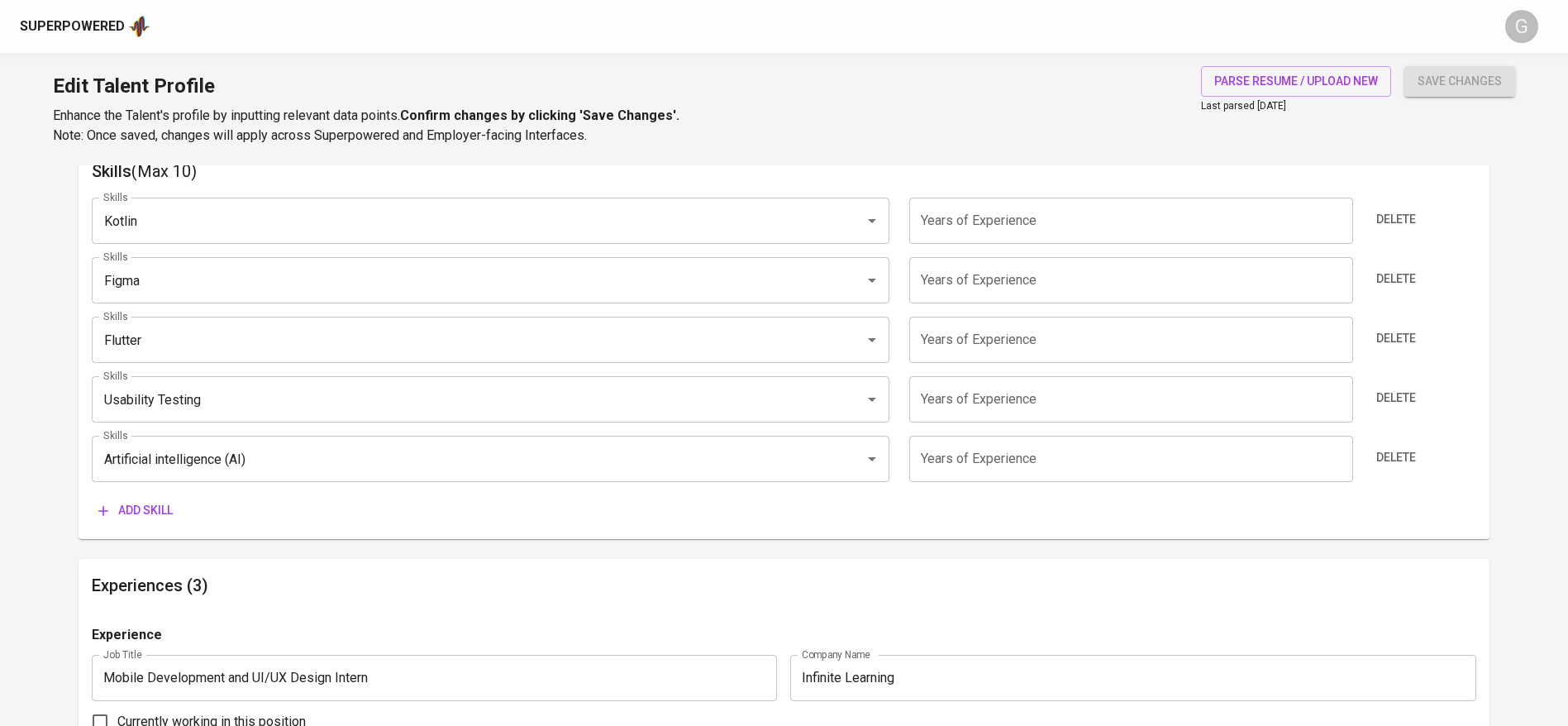
click at [1399, 459] on span "Delete" at bounding box center [1396, 457] width 40 height 21
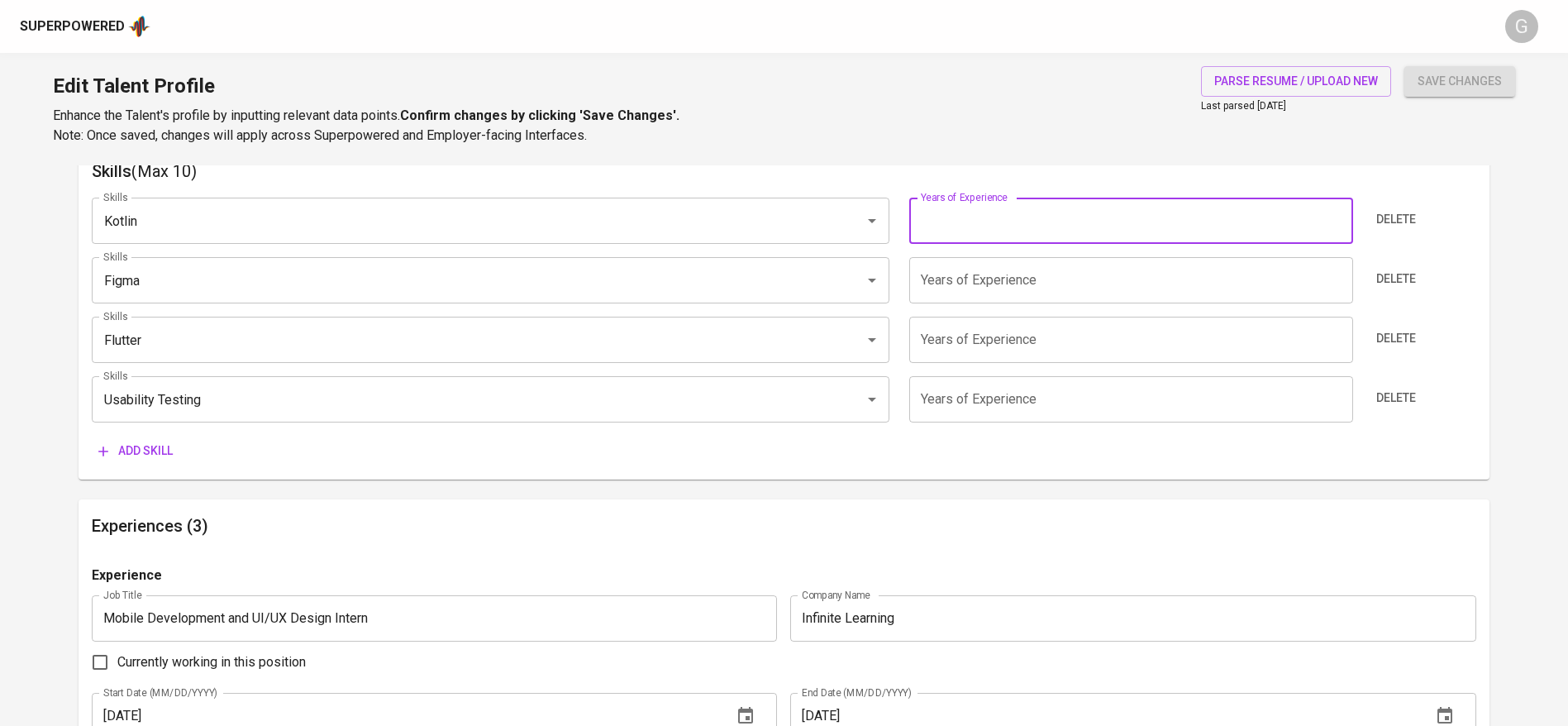
click at [1042, 211] on input "number" at bounding box center [1130, 220] width 443 height 46
type input "1"
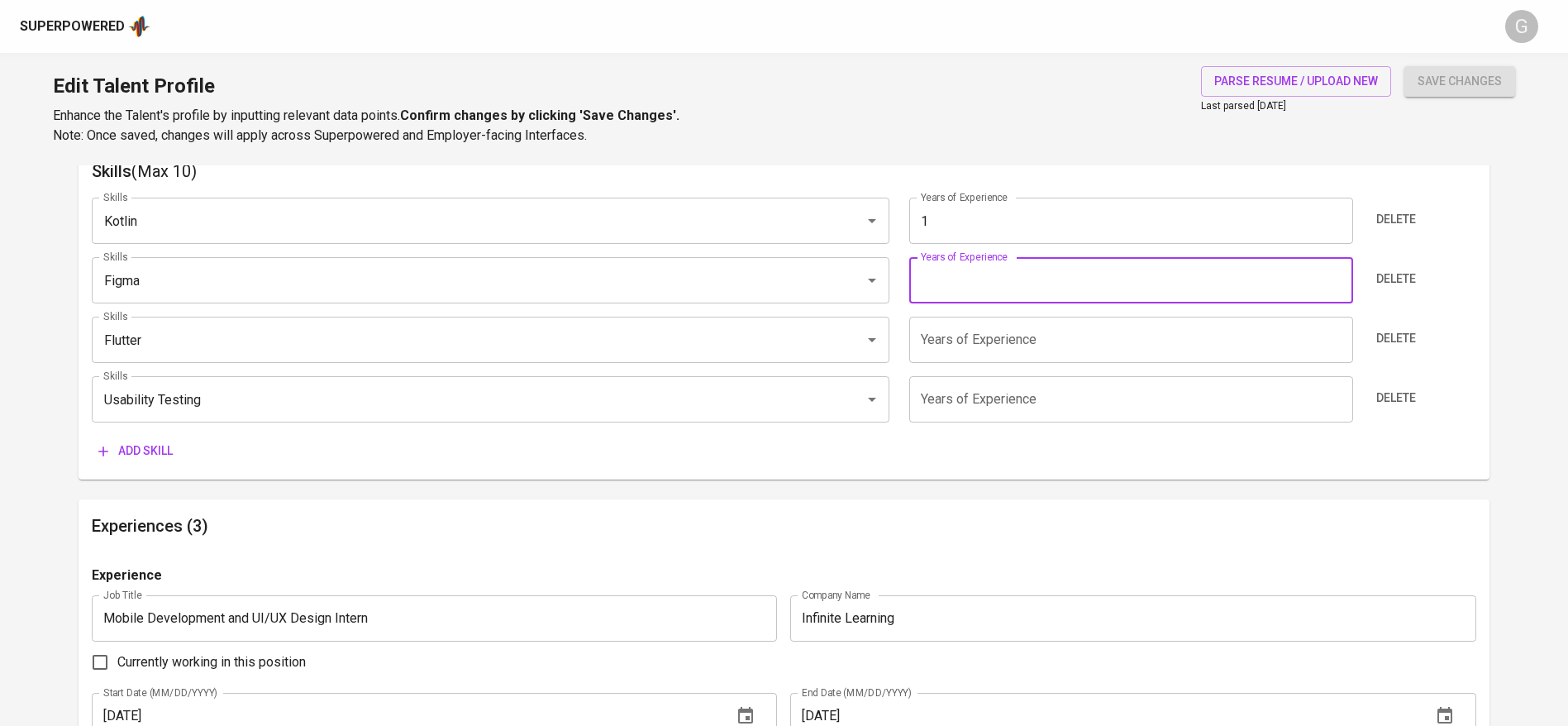
click at [1017, 286] on input "number" at bounding box center [1130, 280] width 443 height 46
type input "1"
click at [1003, 336] on input "number" at bounding box center [1130, 339] width 443 height 46
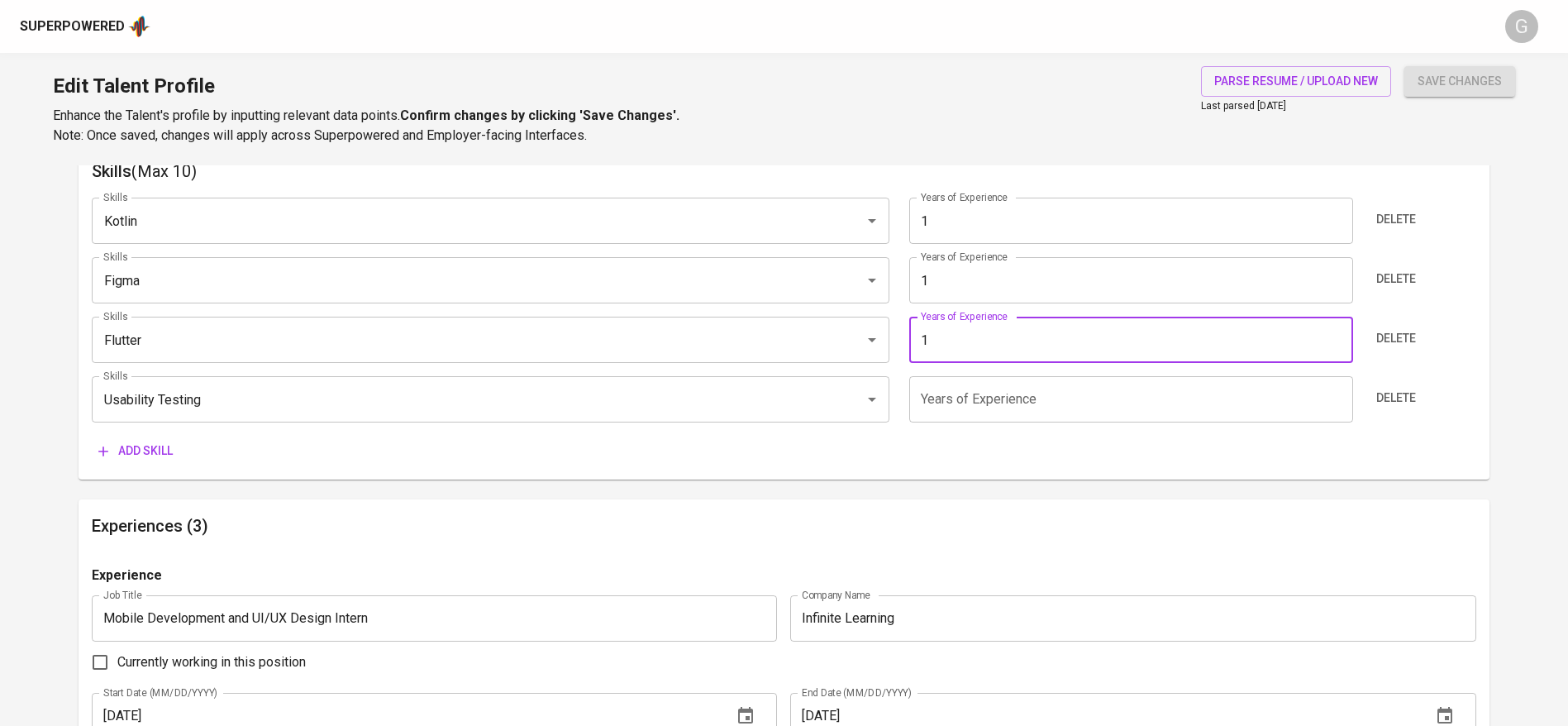
type input "1"
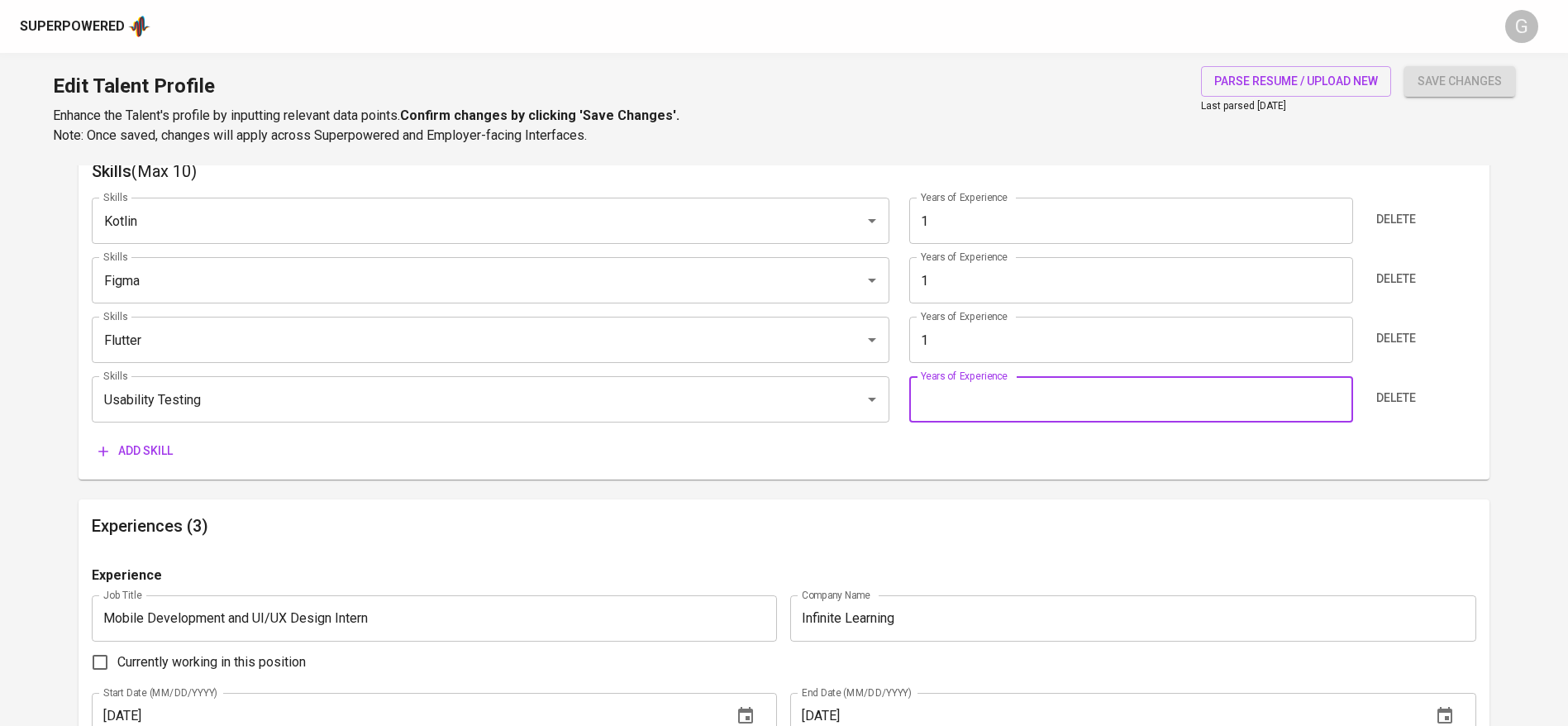
click at [993, 397] on input "number" at bounding box center [1130, 399] width 443 height 46
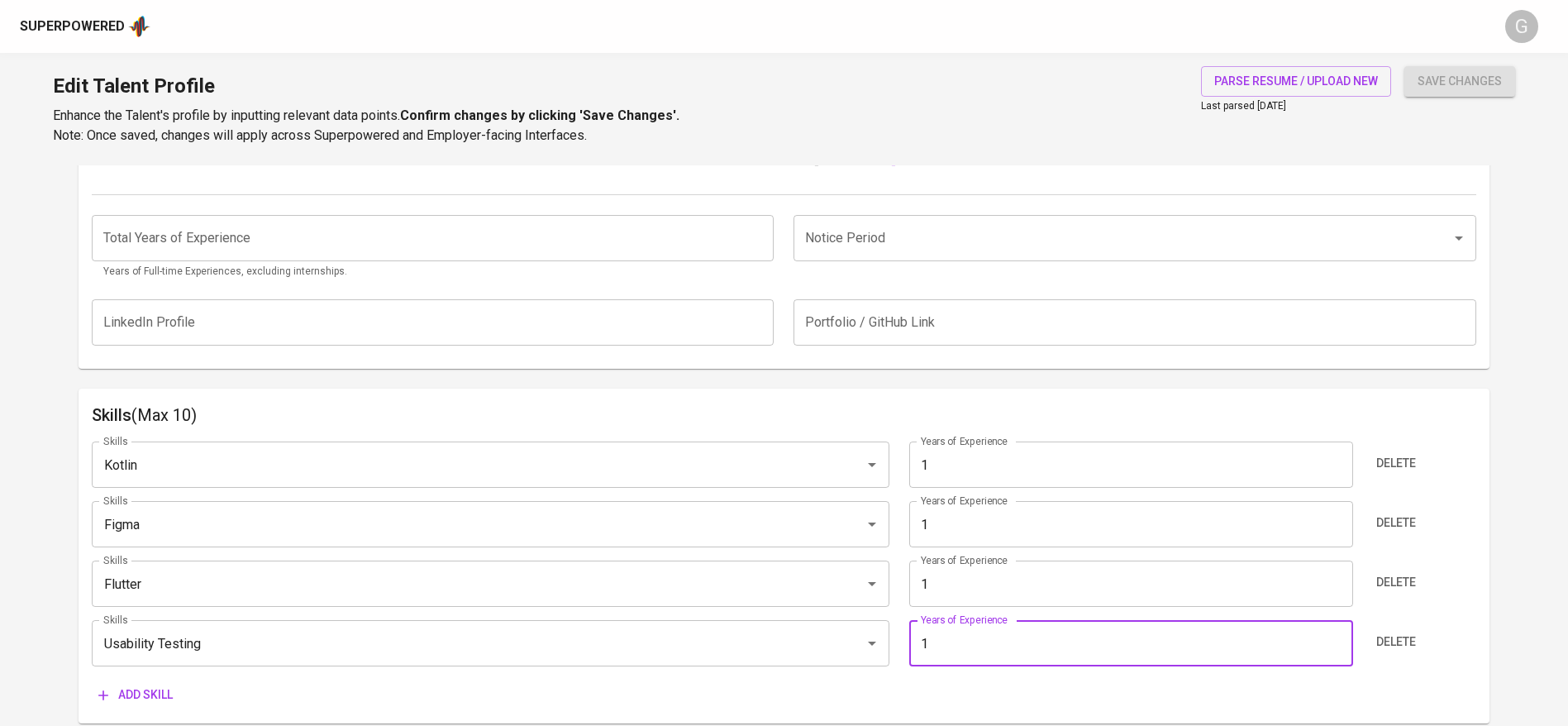
scroll to position [626, 0]
type input "1"
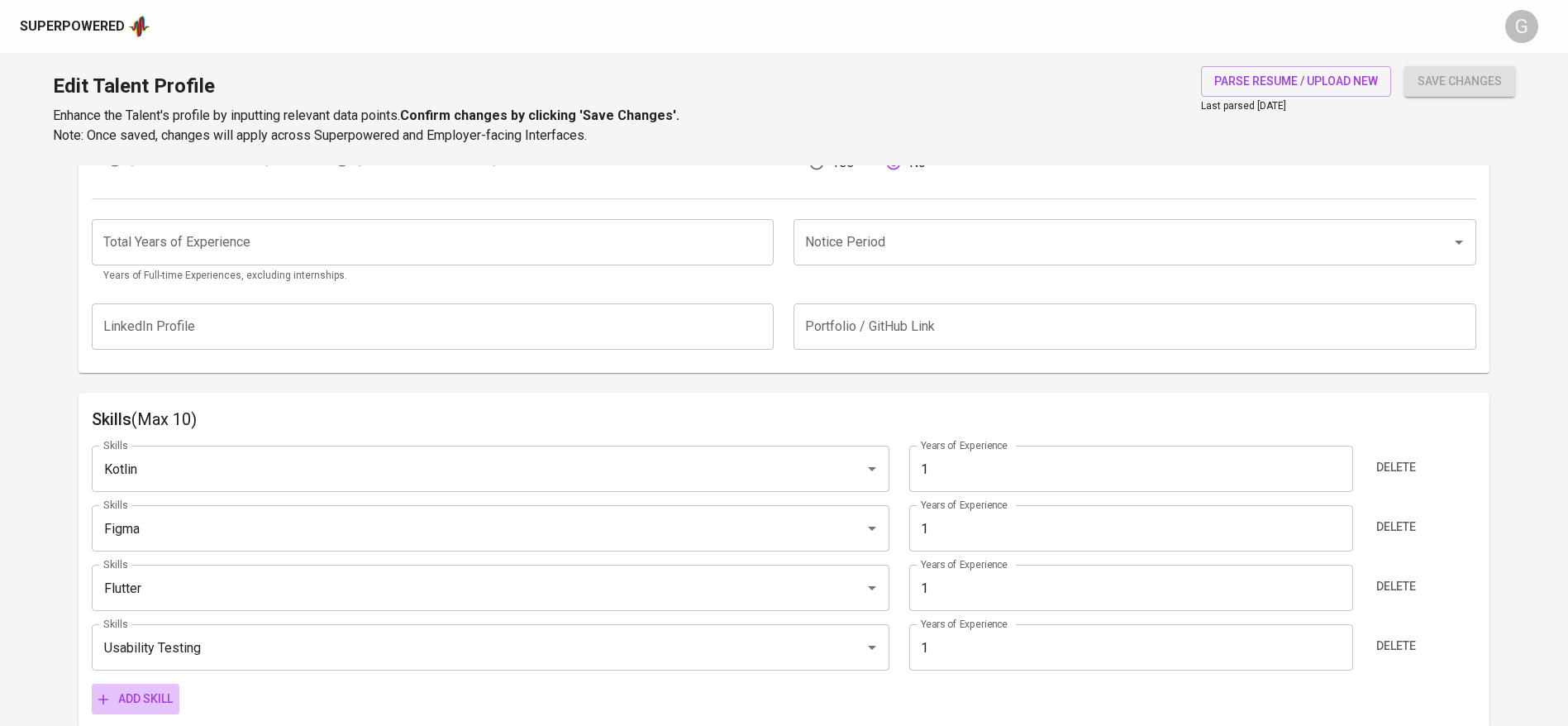
click at [167, 690] on span "Add skill" at bounding box center [135, 699] width 75 height 21
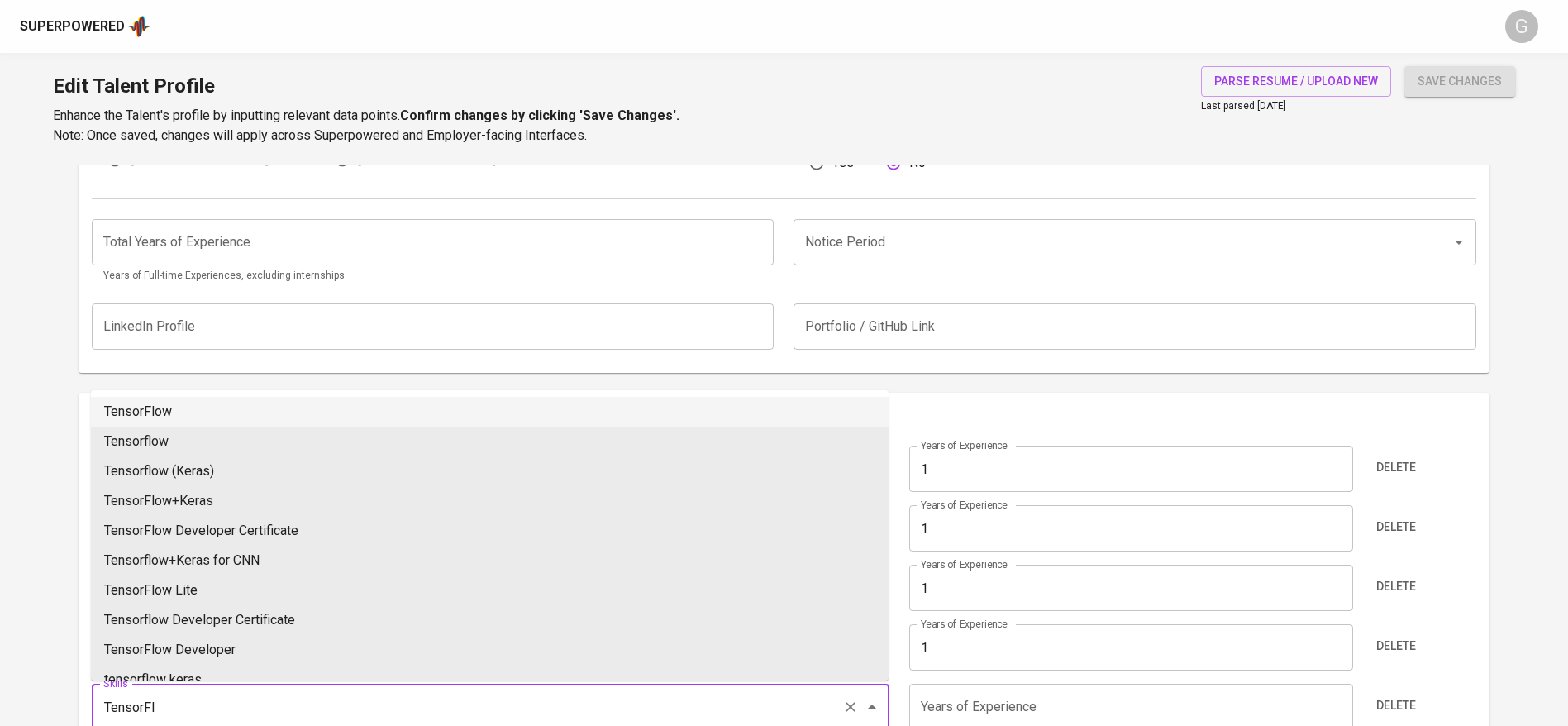
click at [252, 403] on li "TensorFlow" at bounding box center [489, 411] width 797 height 30
type input "TensorFlow"
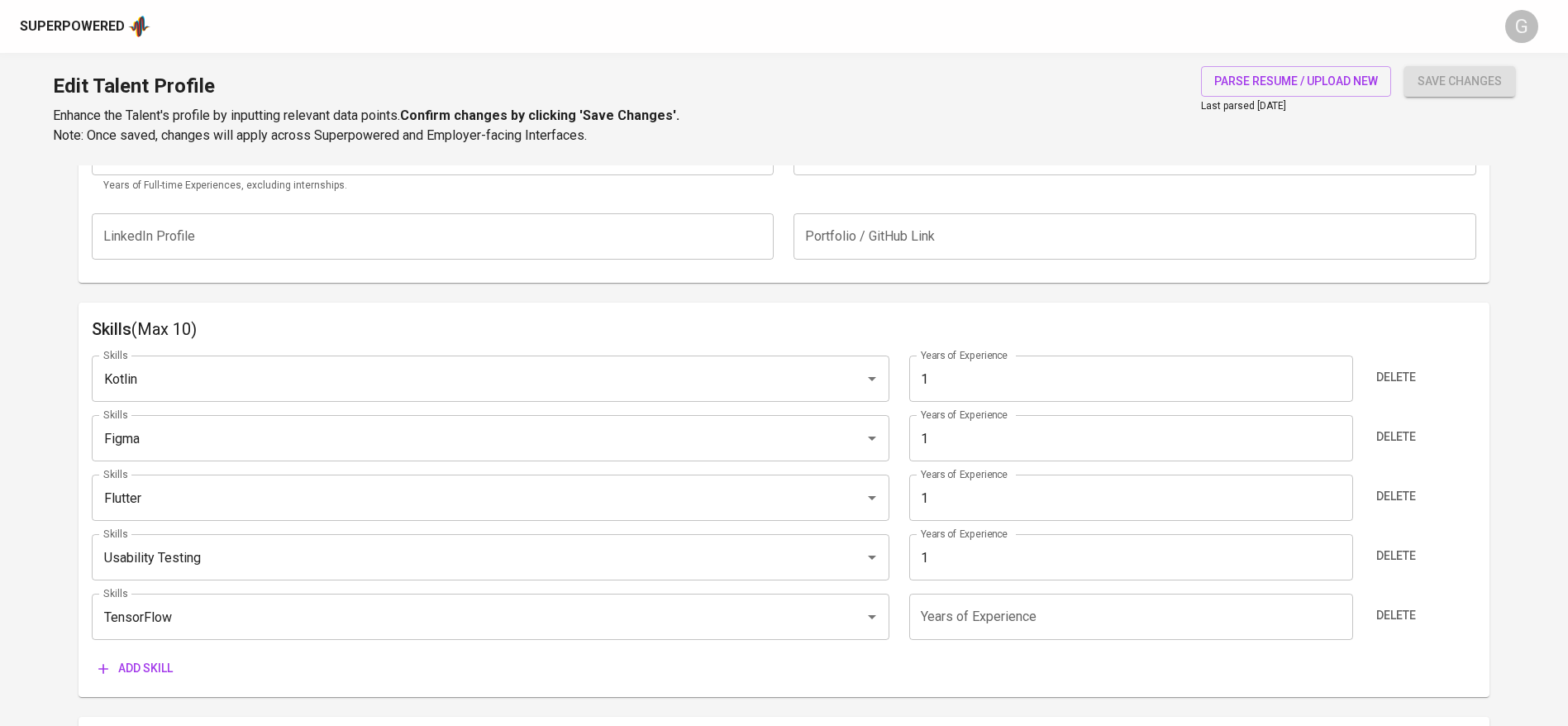
scroll to position [750, 0]
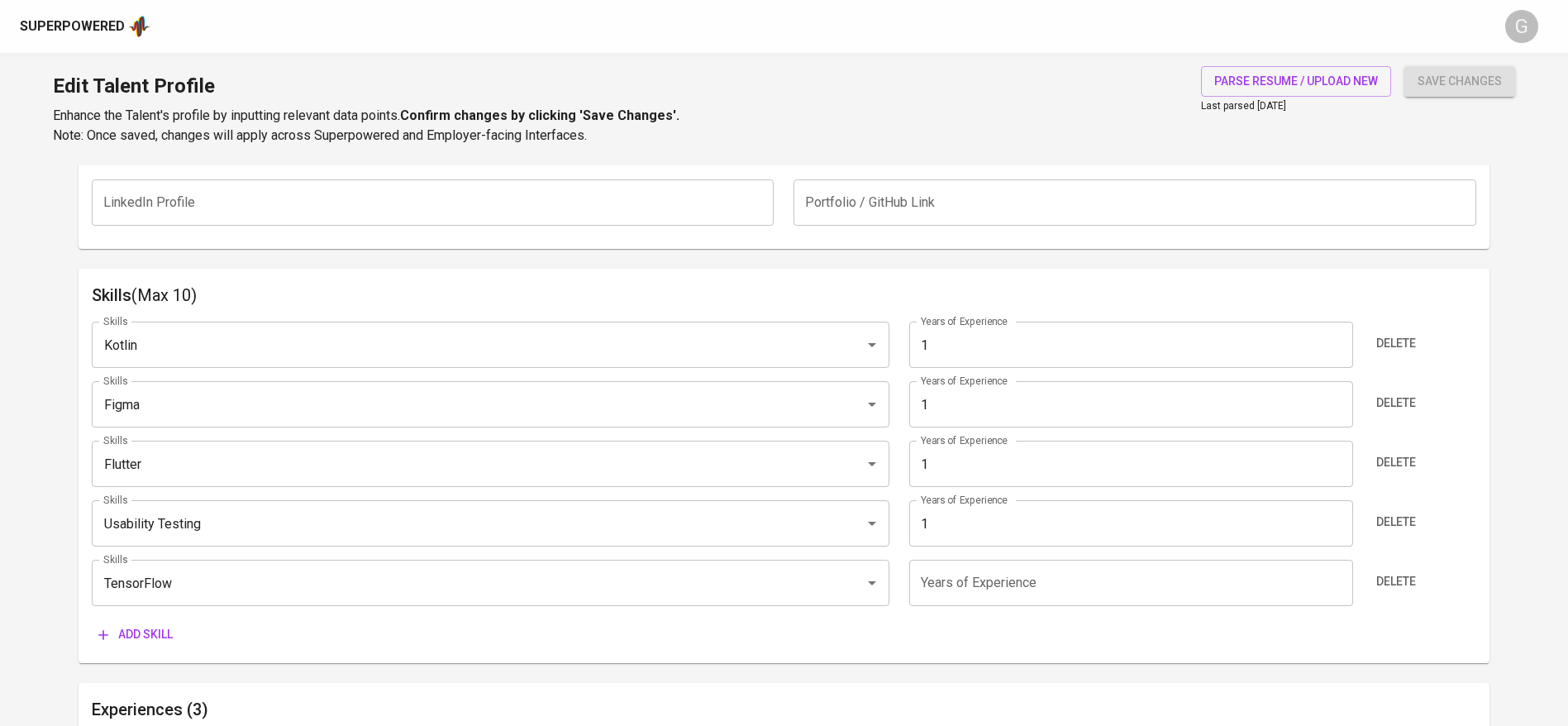
click at [1033, 598] on input "number" at bounding box center [1130, 582] width 443 height 46
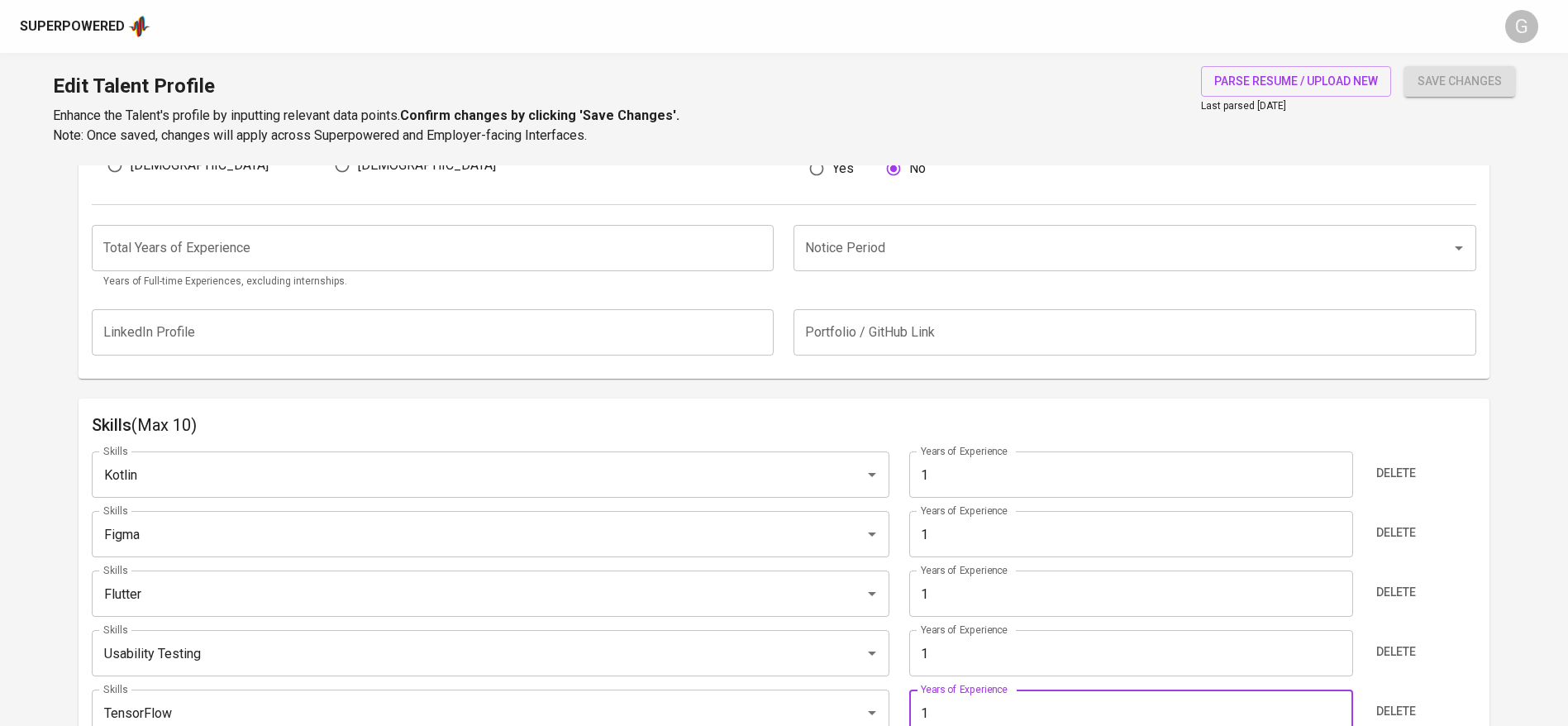
scroll to position [502, 0]
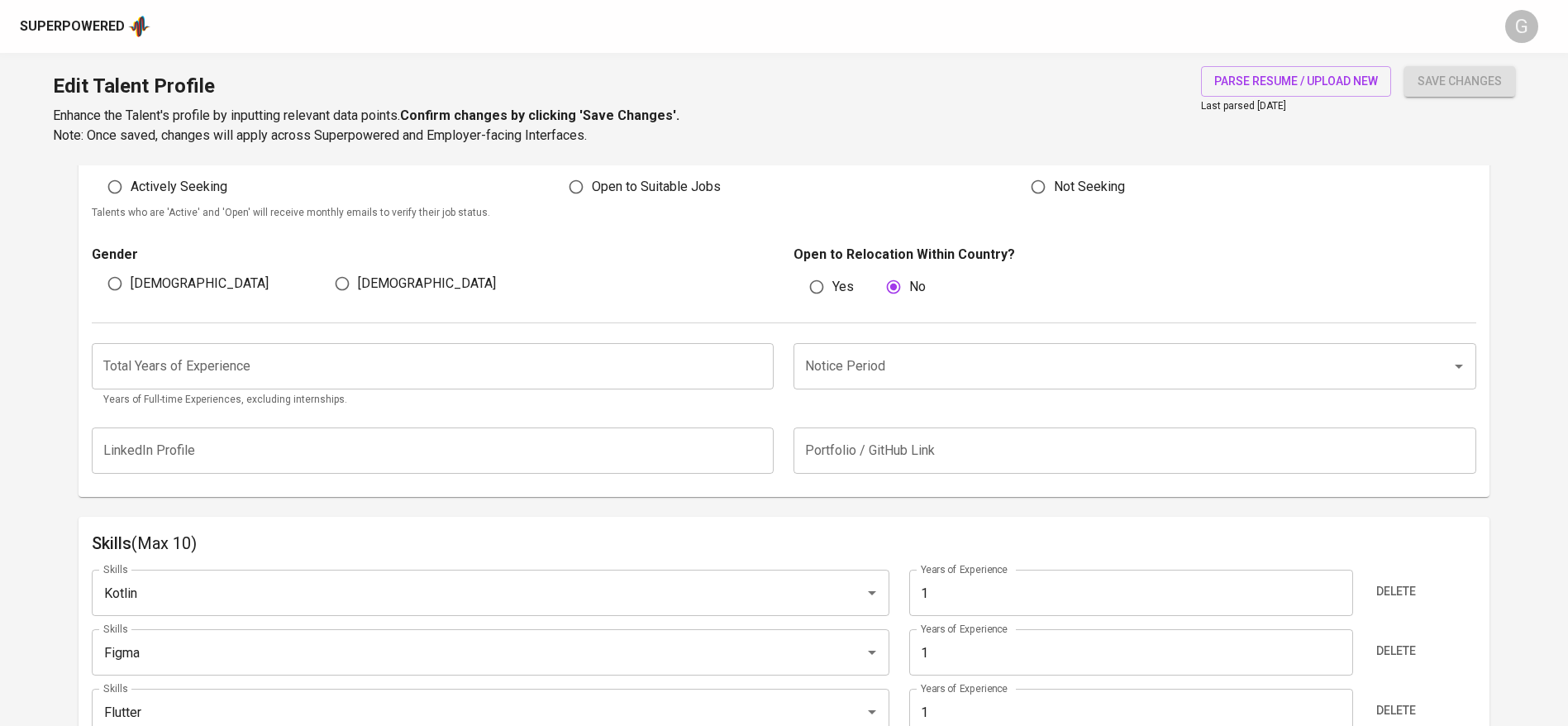
type input "1"
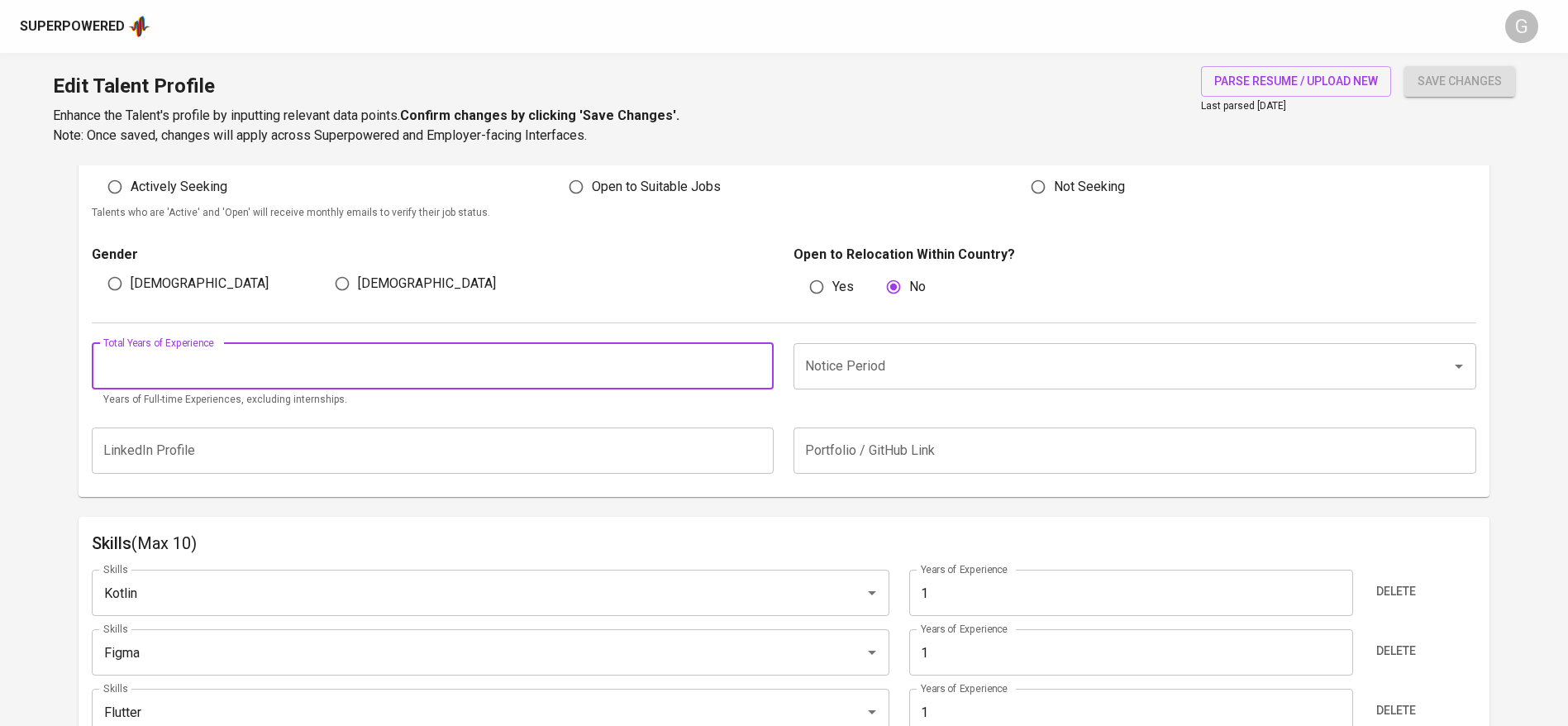
click at [415, 384] on input "number" at bounding box center [432, 366] width 682 height 46
type input "1"
click at [835, 360] on input "Notice Period" at bounding box center [1111, 366] width 621 height 31
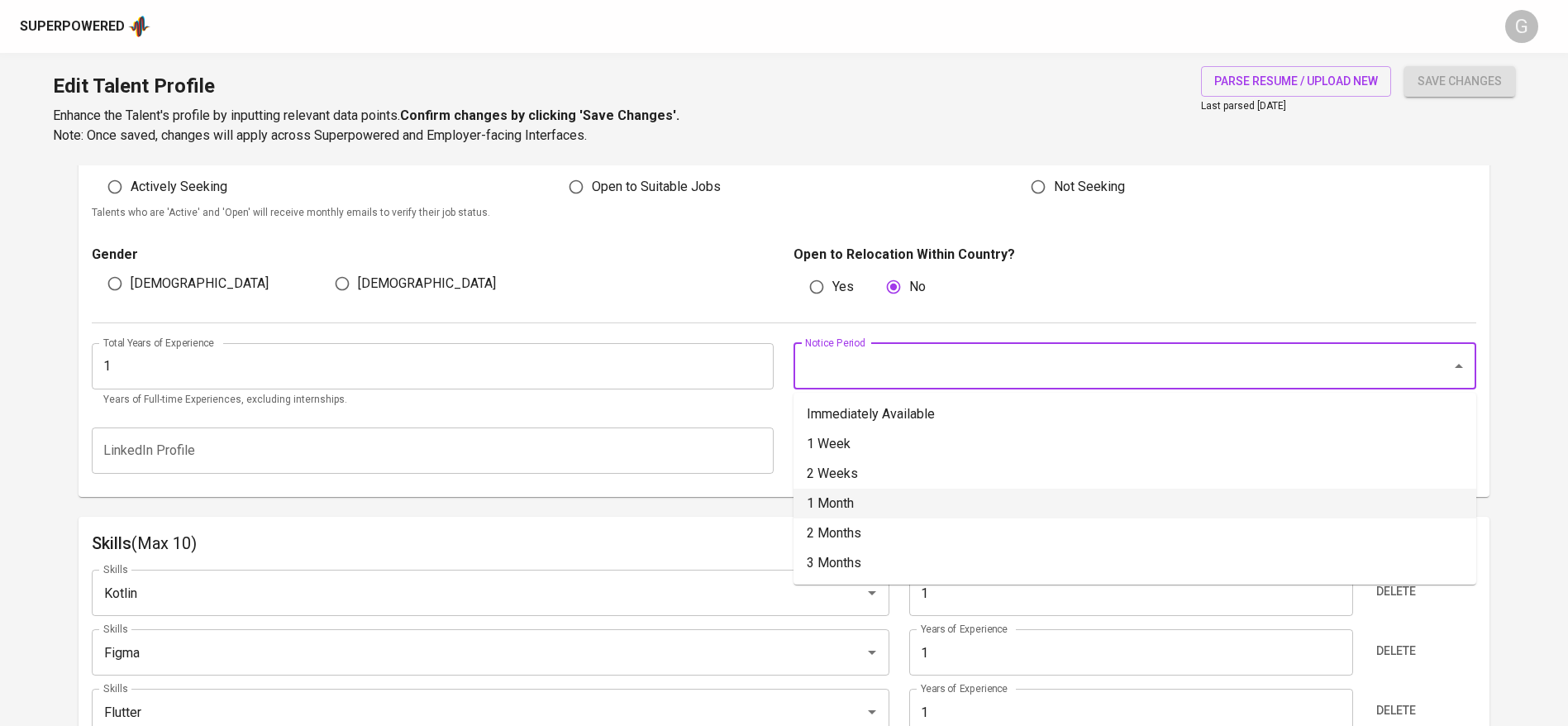
click at [864, 499] on li "1 Month" at bounding box center [1135, 503] width 682 height 30
type input "1 Month"
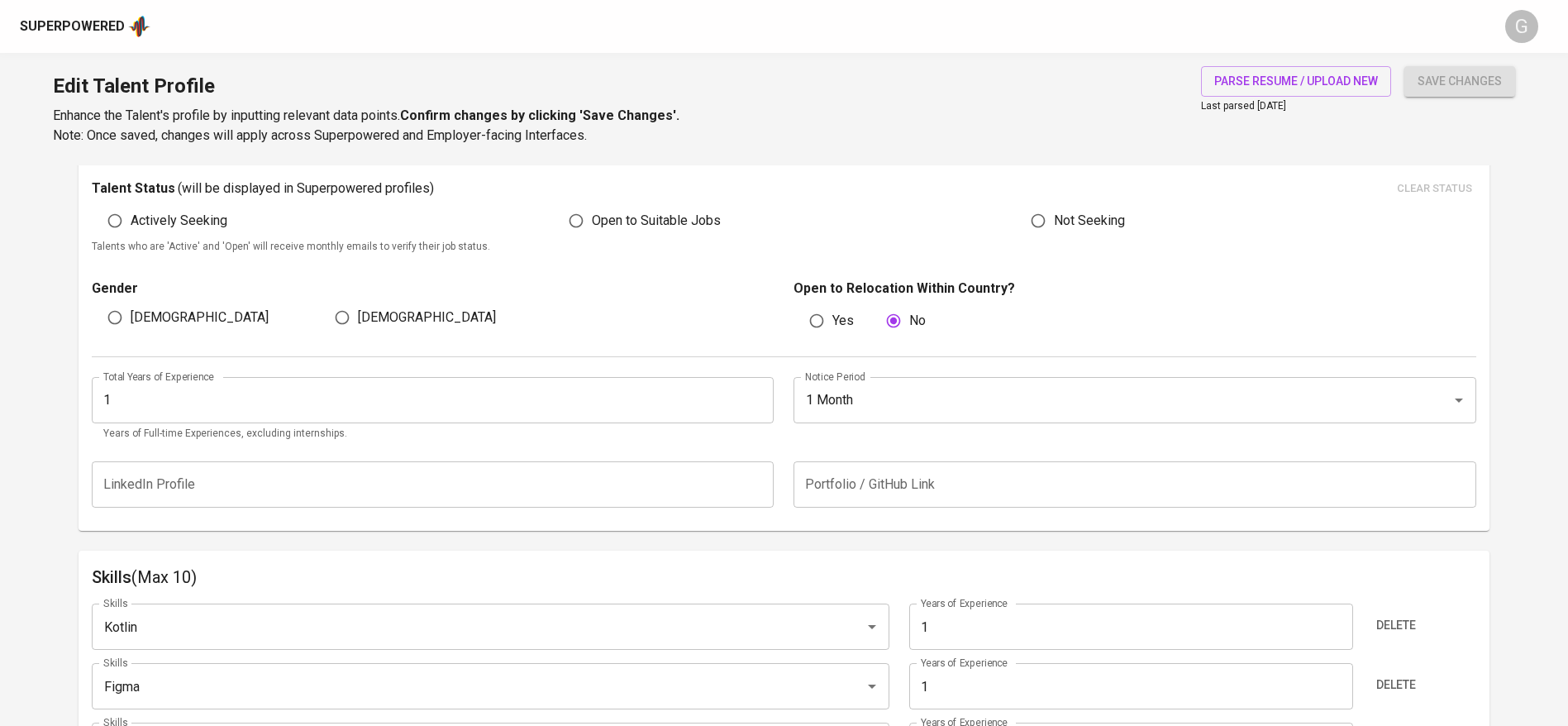
scroll to position [254, 0]
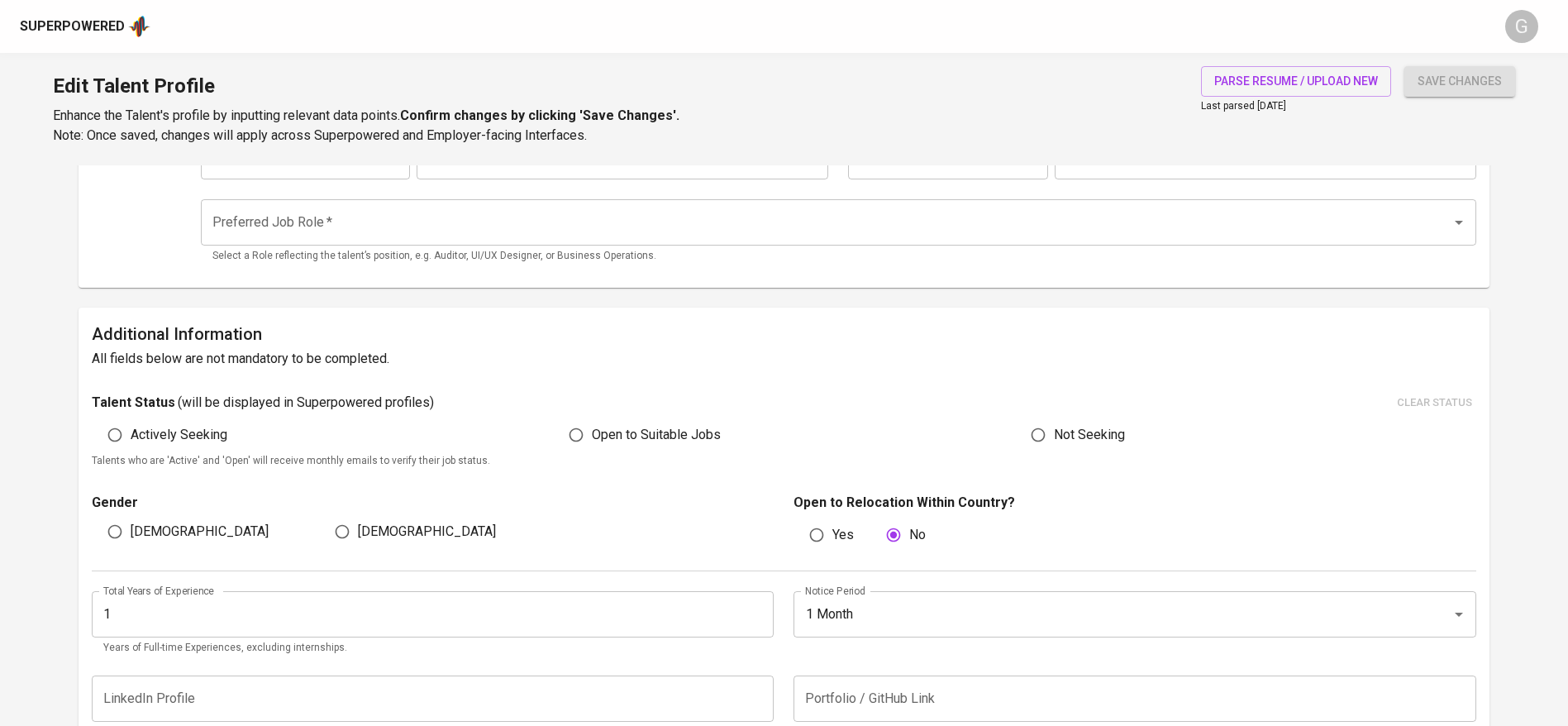
click at [147, 533] on span "Male" at bounding box center [200, 532] width 138 height 20
click at [130, 533] on input "Male" at bounding box center [114, 532] width 31 height 31
radio input "true"
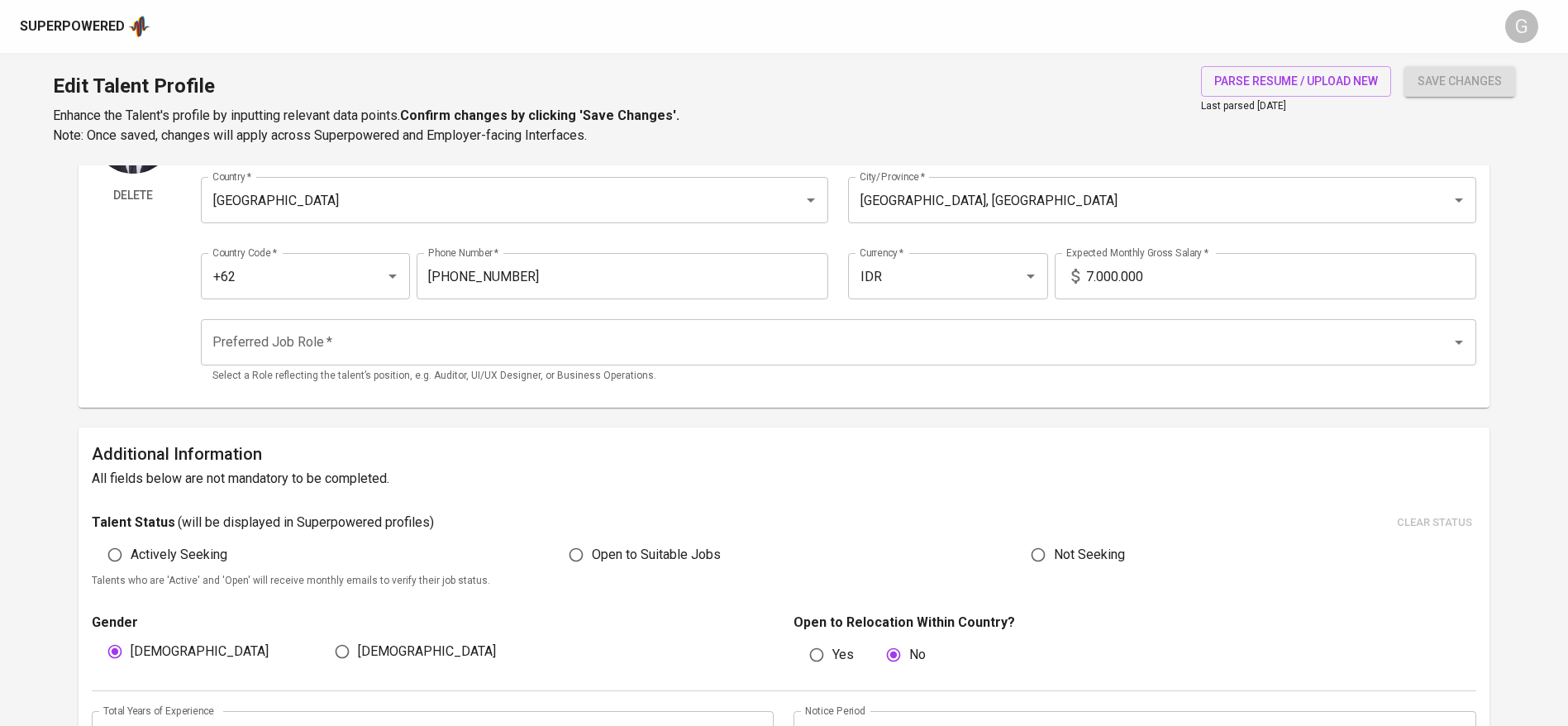
scroll to position [130, 0]
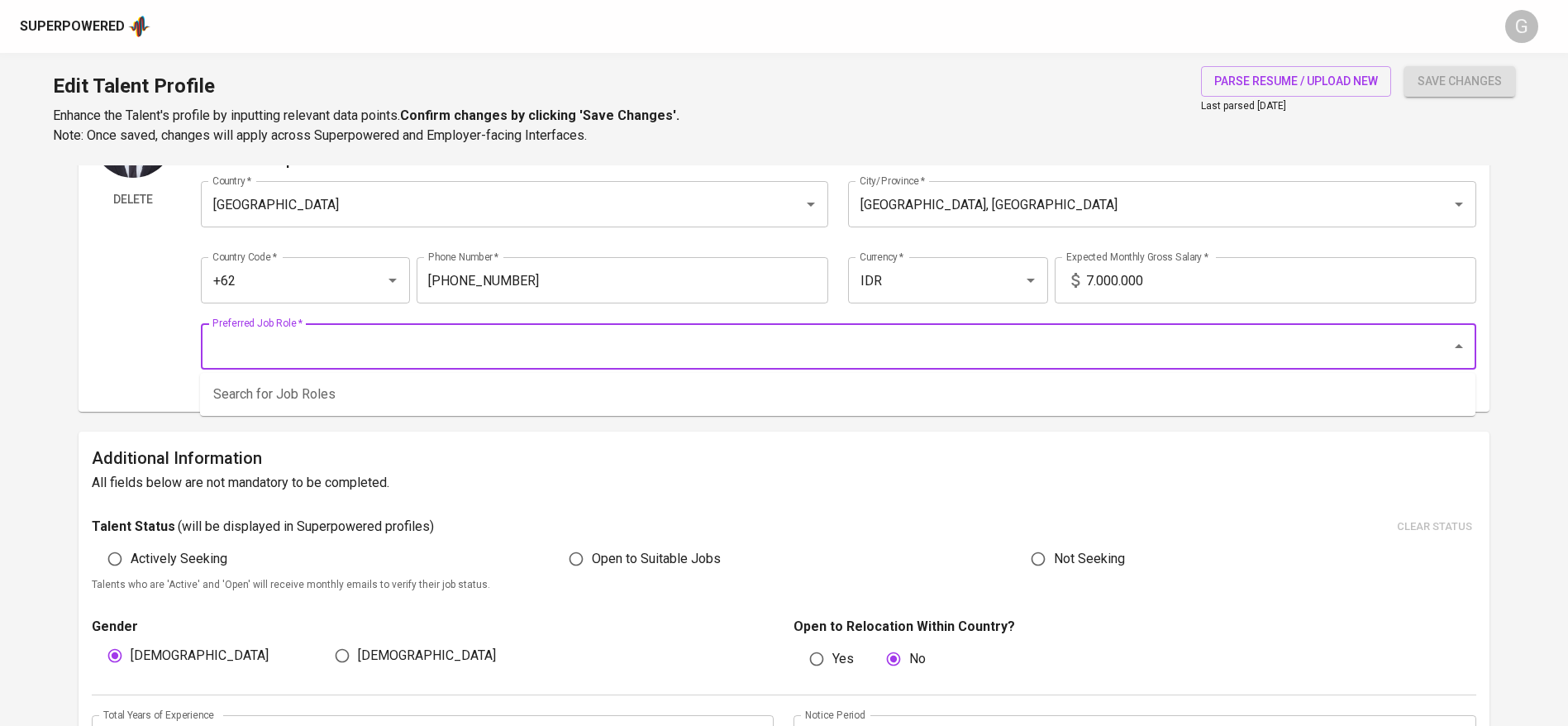
click at [456, 345] on input "Preferred Job Role   *" at bounding box center [815, 346] width 1215 height 31
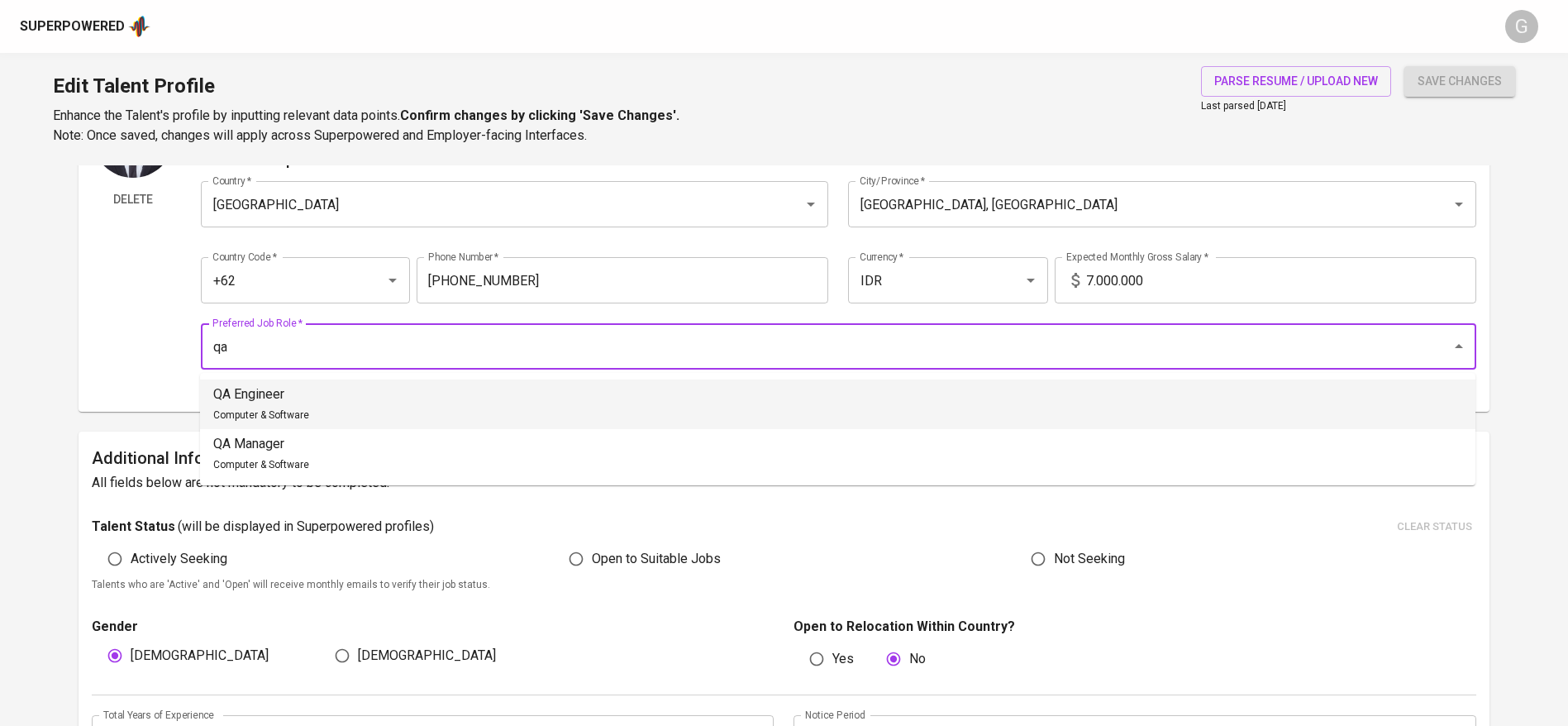
click at [365, 400] on li "QA Engineer Computer & Software" at bounding box center [837, 404] width 1276 height 49
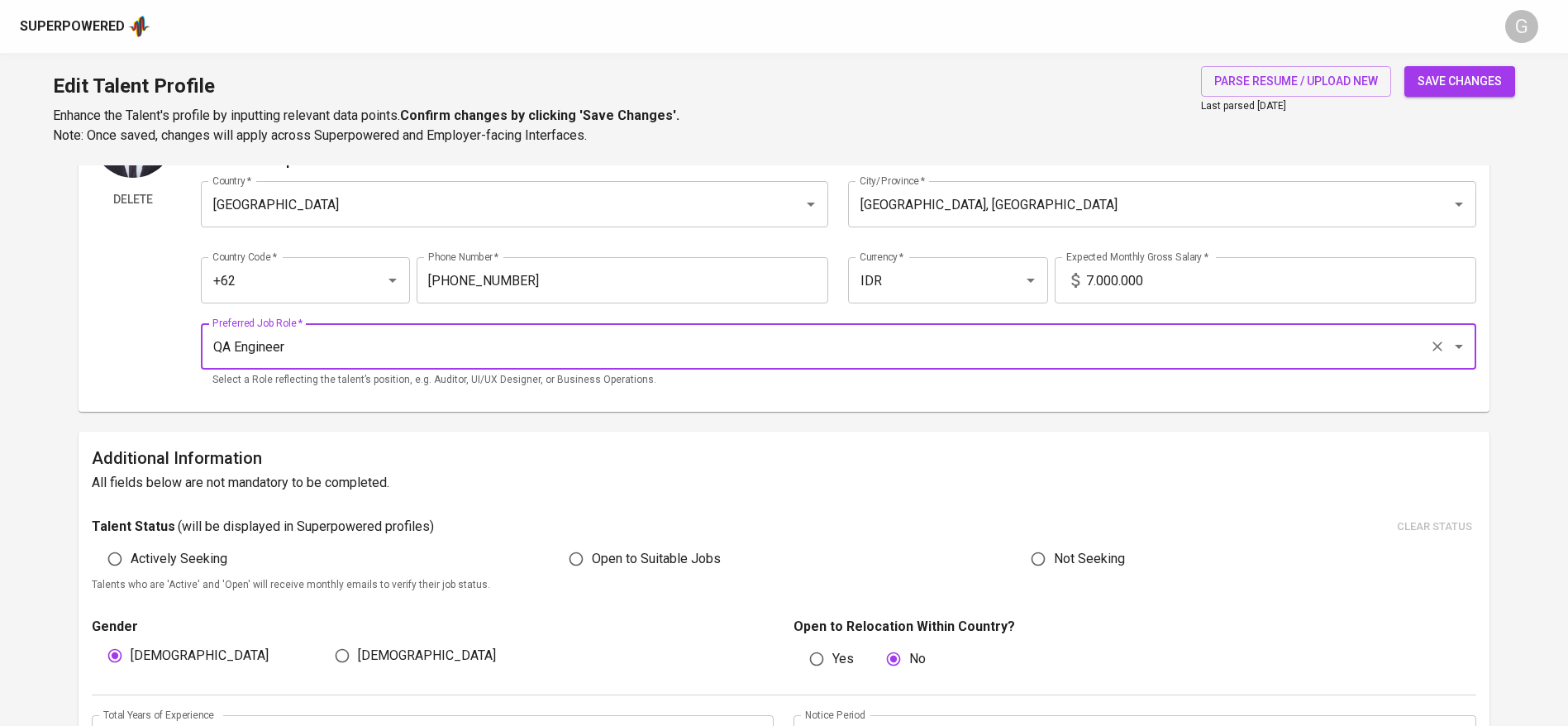
type input "QA Engineer"
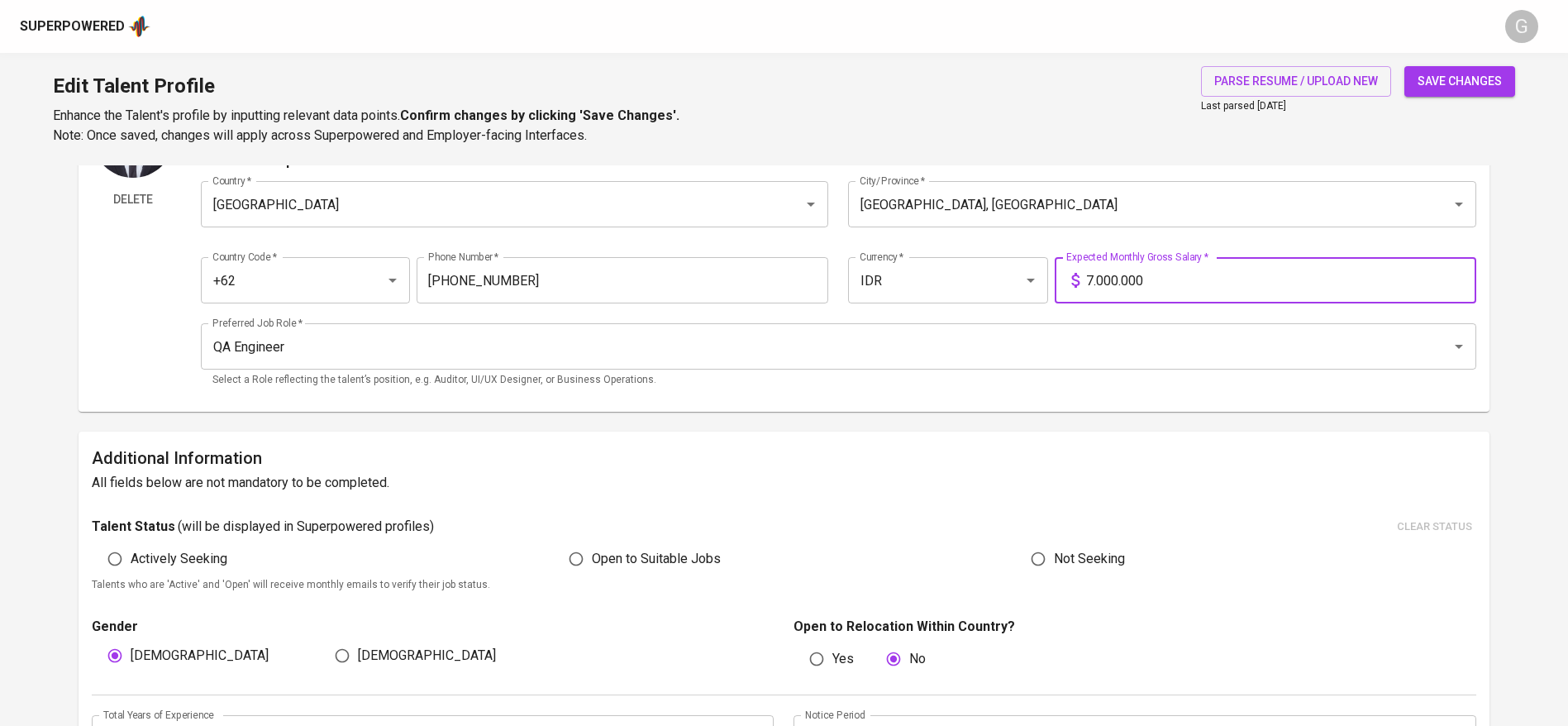
click at [1166, 295] on input "7.000.000" at bounding box center [1281, 280] width 390 height 46
type input "6.800.000"
click at [1404, 67] on button "save changes" at bounding box center [1459, 82] width 111 height 31
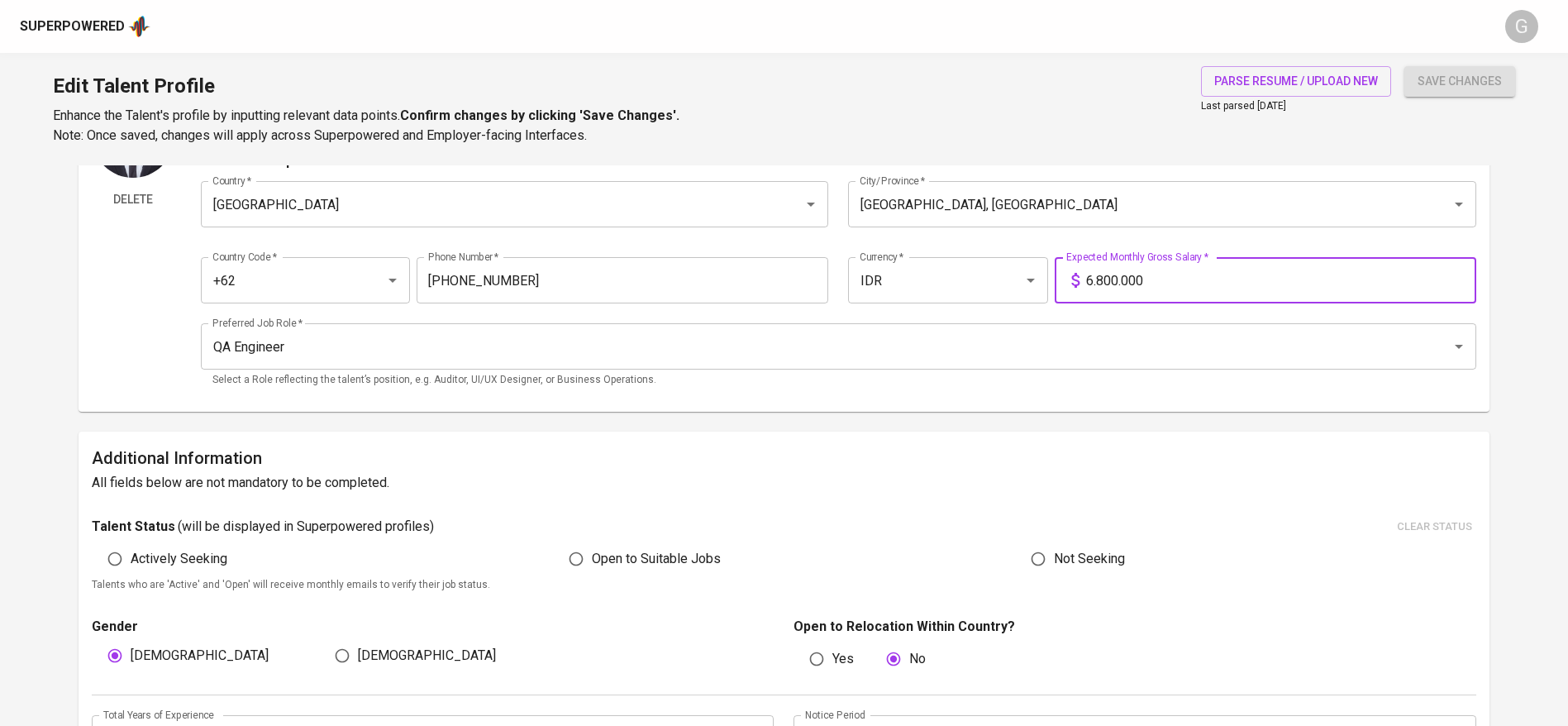
type input "TensorFlow"
type input "Usability Testing"
type input "Figma"
type input "Kotlin"
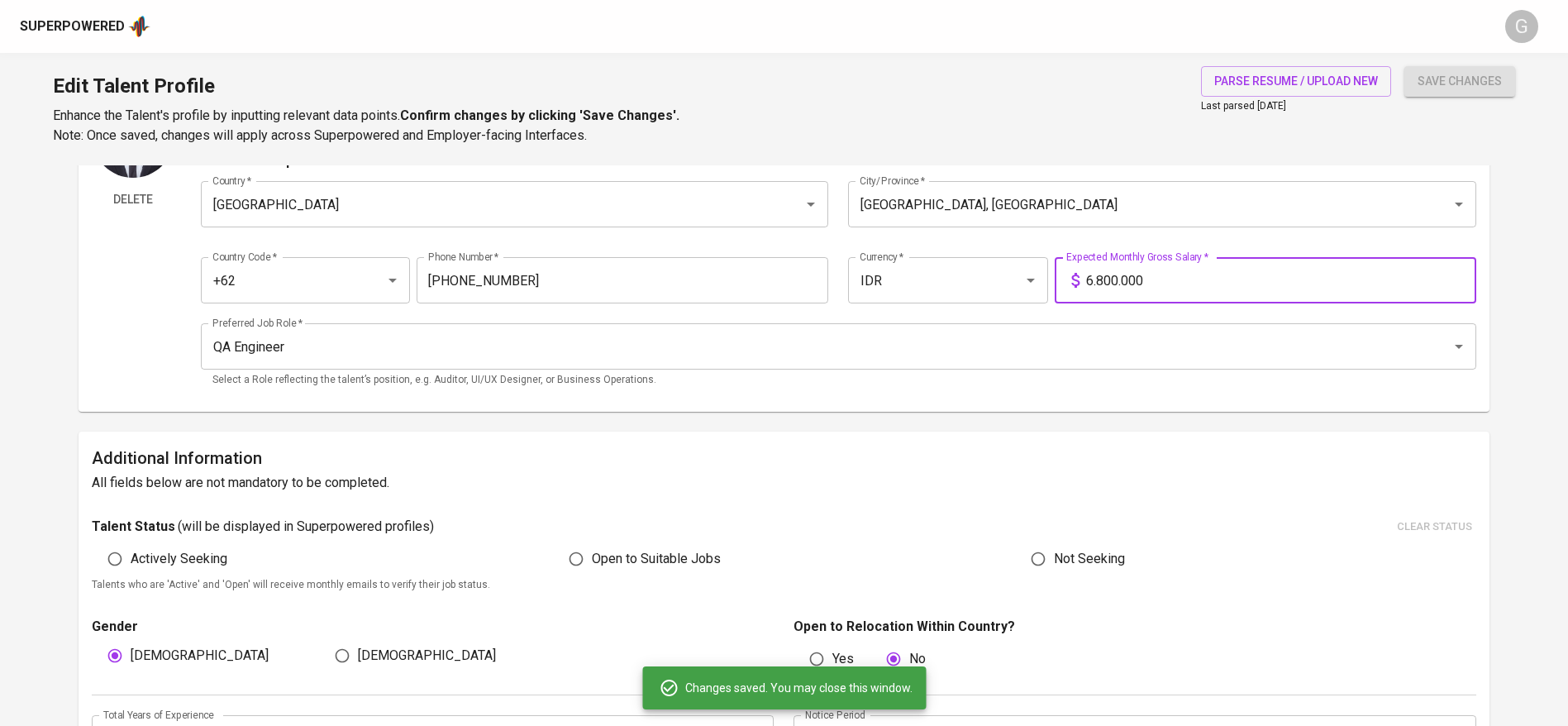
scroll to position [5, 0]
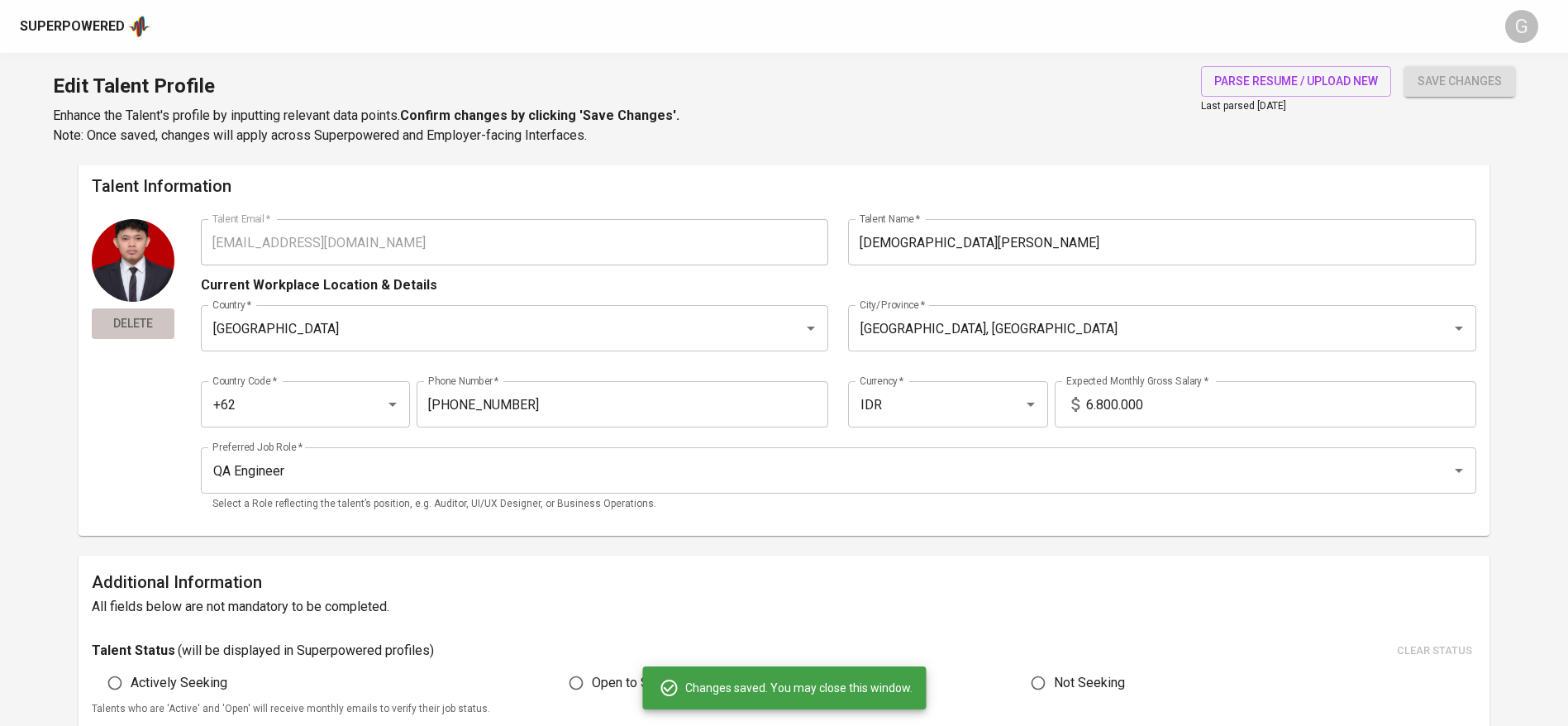
click at [120, 311] on button "Delete" at bounding box center [133, 324] width 83 height 31
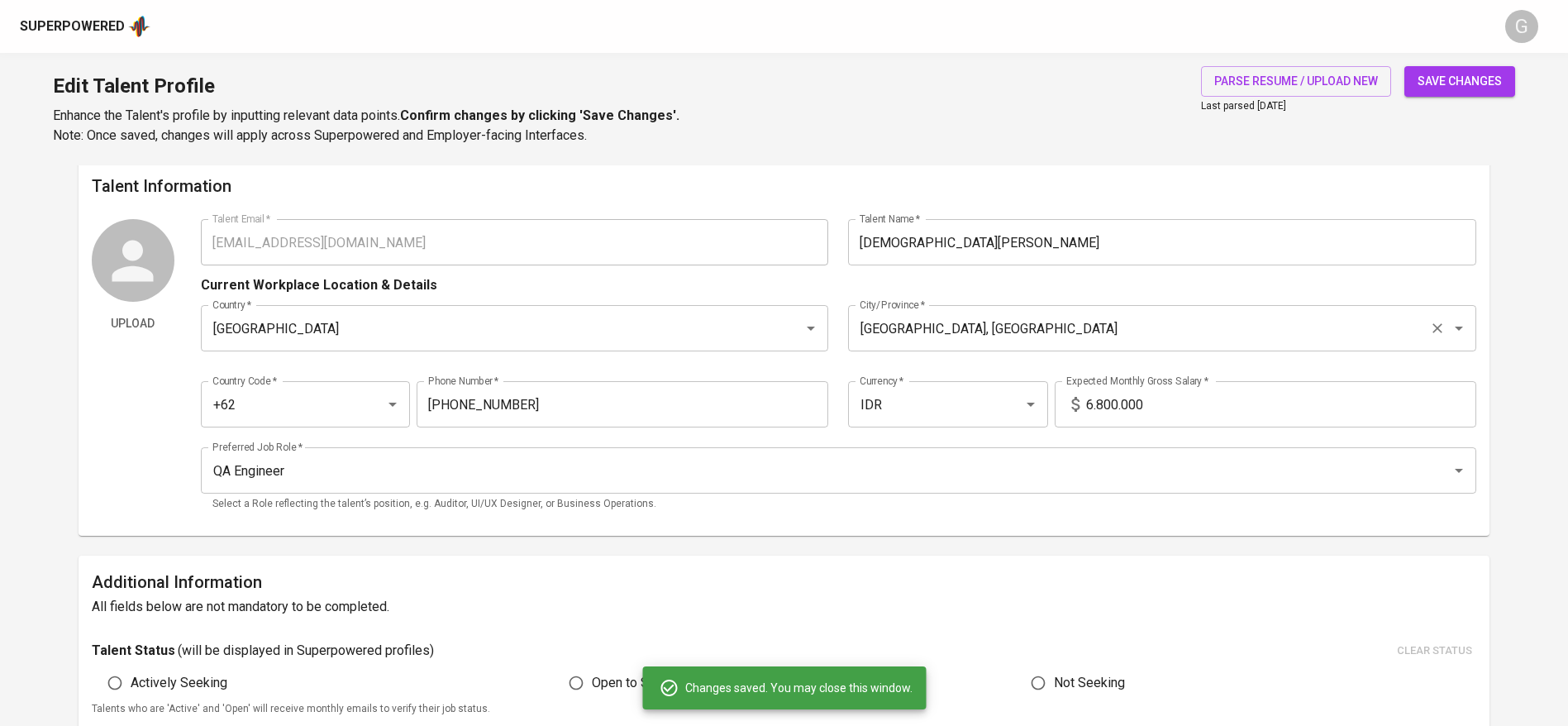
click at [966, 320] on input "[GEOGRAPHIC_DATA], [GEOGRAPHIC_DATA]" at bounding box center [1139, 328] width 567 height 31
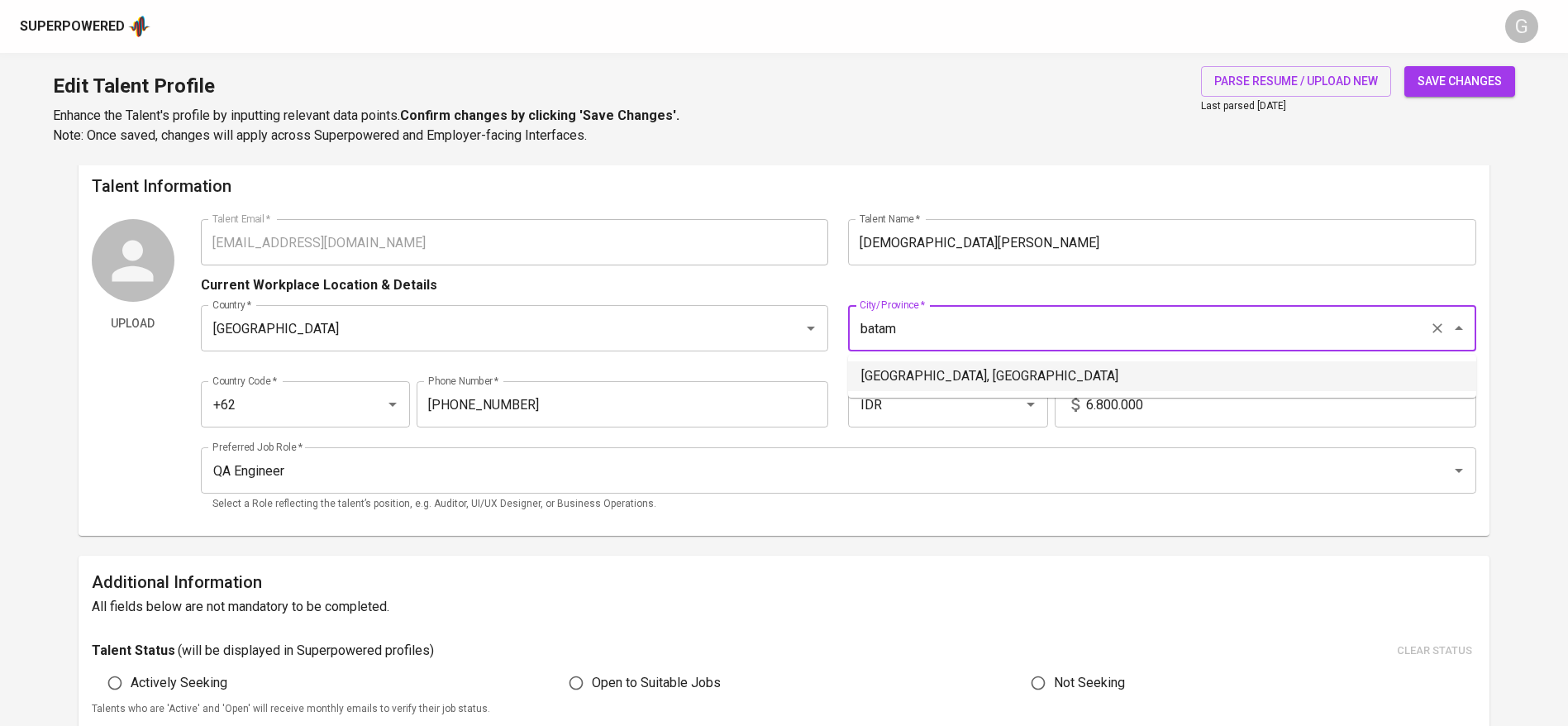
click at [980, 371] on li "Batam, [GEOGRAPHIC_DATA]" at bounding box center [1162, 376] width 628 height 30
type input "Batam, [GEOGRAPHIC_DATA]"
click at [1468, 71] on span "save changes" at bounding box center [1460, 81] width 85 height 21
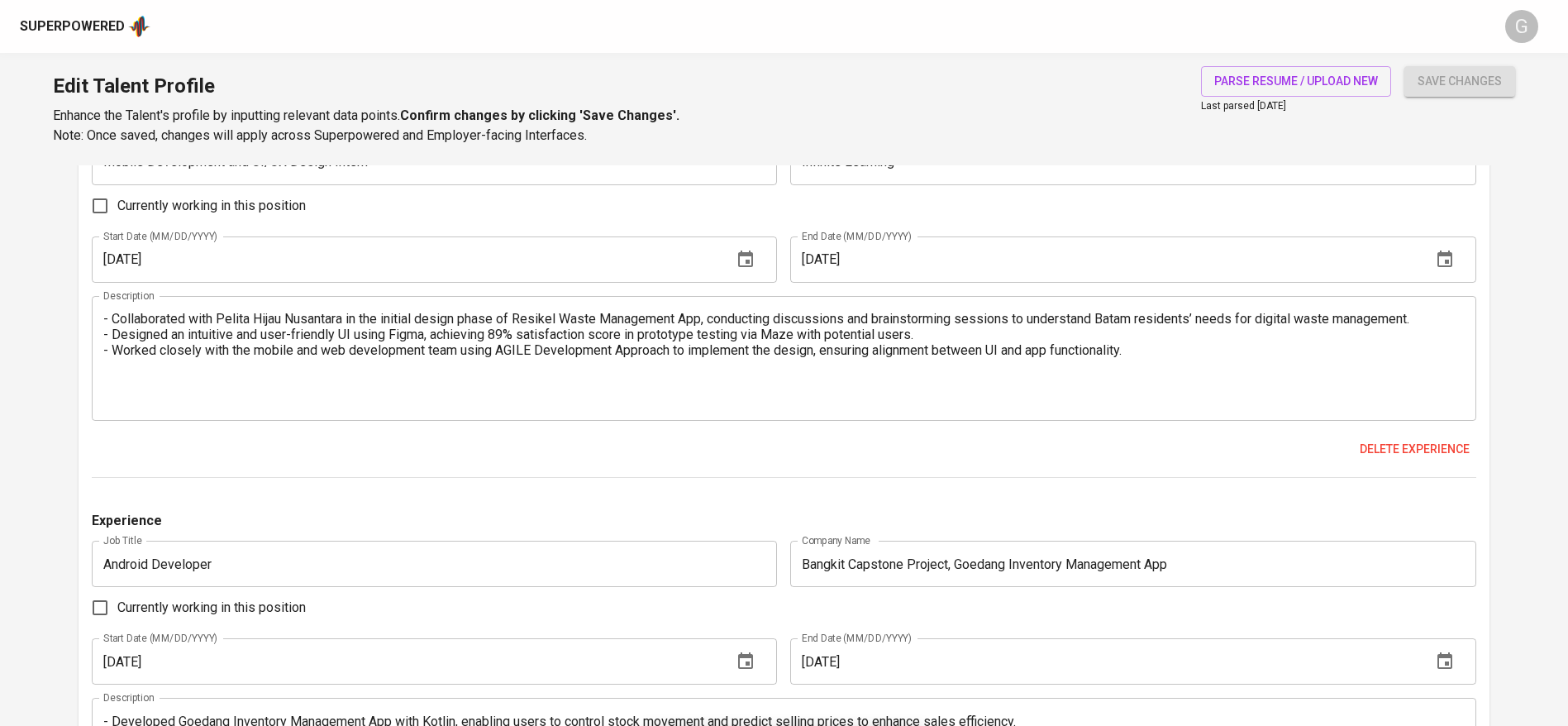
scroll to position [1494, 0]
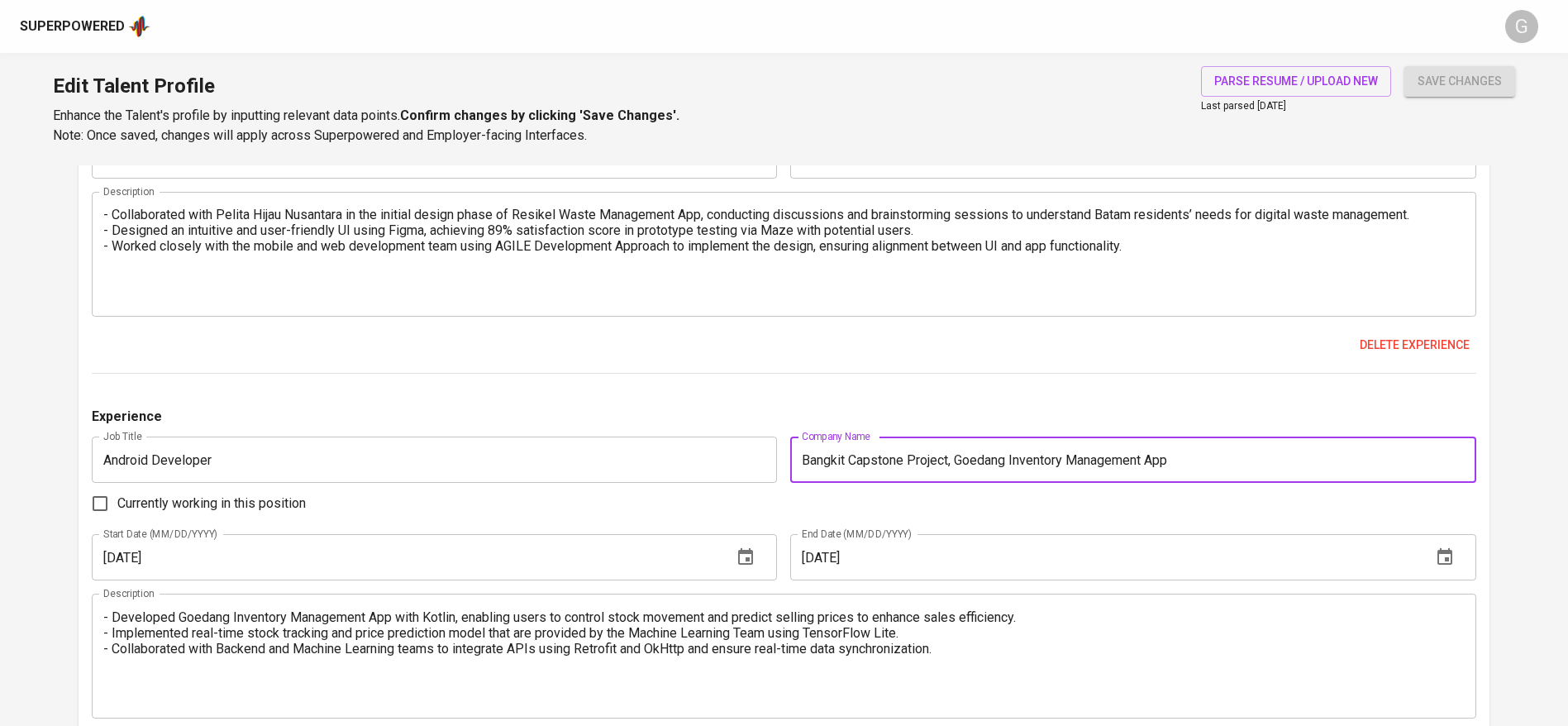
drag, startPoint x: 962, startPoint y: 462, endPoint x: 1202, endPoint y: 456, distance: 240.1
click at [1202, 456] on input "Bangkit Capstone Project, Goedang Inventory Management App" at bounding box center [1133, 459] width 686 height 46
drag, startPoint x: 1202, startPoint y: 464, endPoint x: 952, endPoint y: 458, distance: 250.1
click at [952, 458] on input "Bangkit Capstone Project, Goedang Inventory Management App" at bounding box center [1133, 459] width 686 height 46
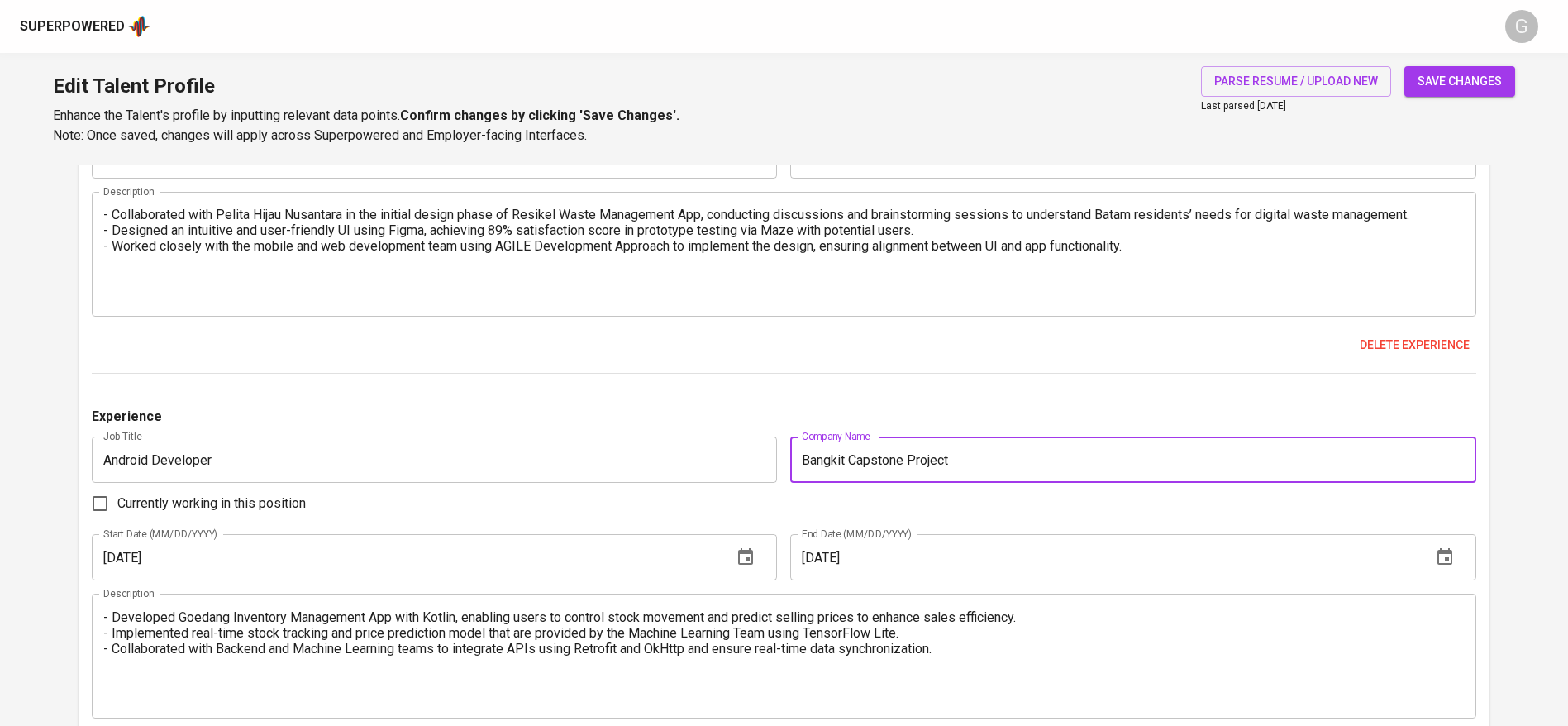
type input "Bangkit Capstone Project"
click at [105, 619] on textarea "- Developed Goedang Inventory Management App with Kotlin, enabling users to con…" at bounding box center [784, 657] width 1361 height 94
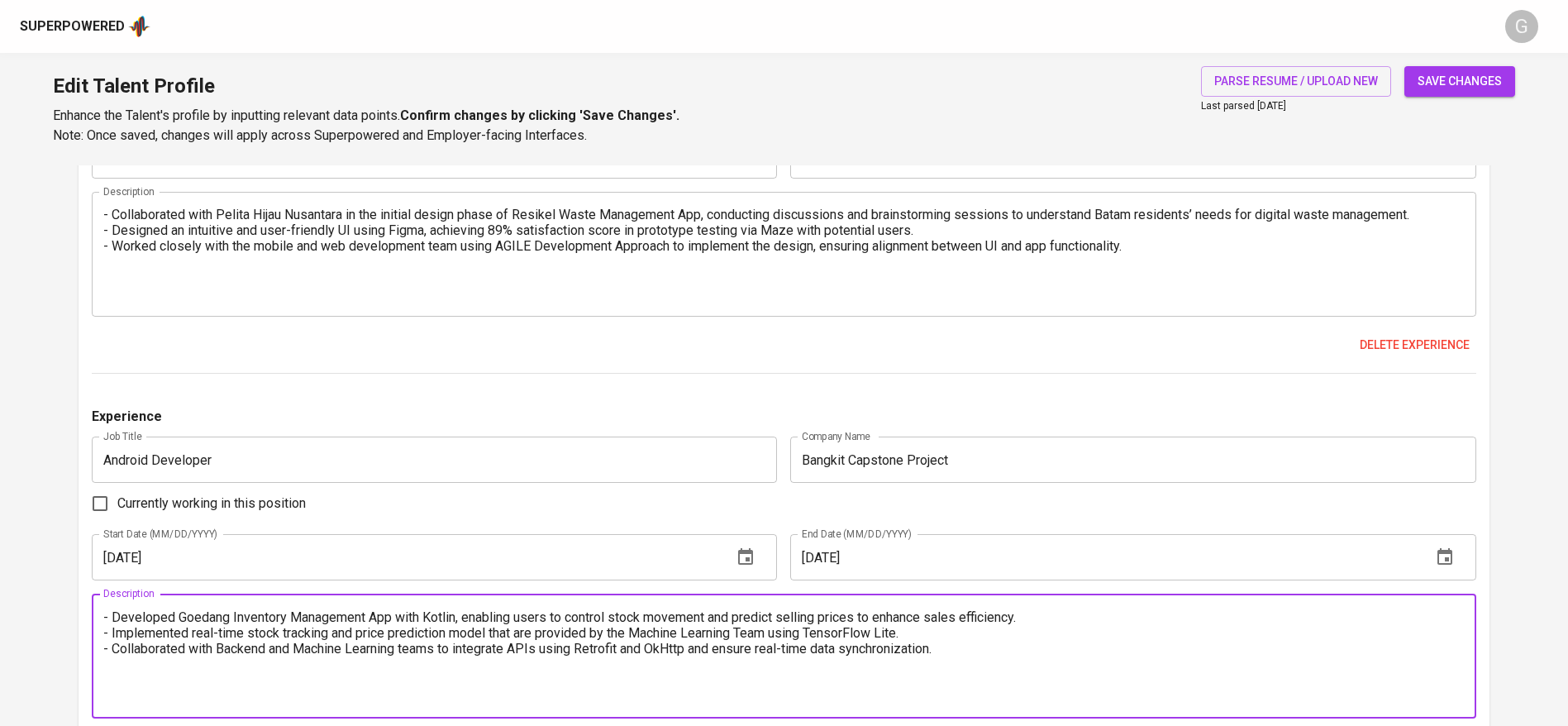
paste textarea ", Goedang Inventory Management App"
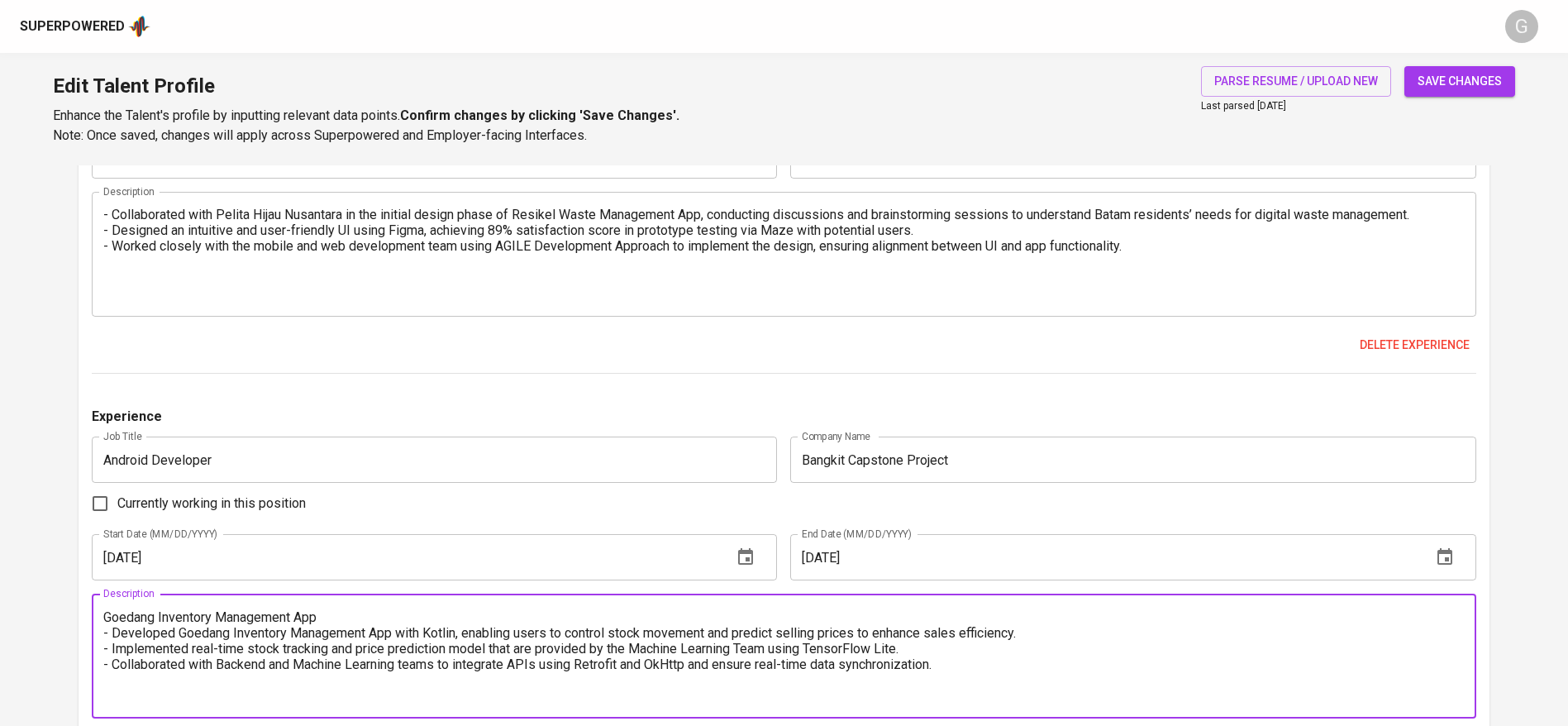
type textarea "Goedang Inventory Management App - Developed Goedang Inventory Management App w…"
click at [1456, 80] on span "save changes" at bounding box center [1460, 81] width 85 height 21
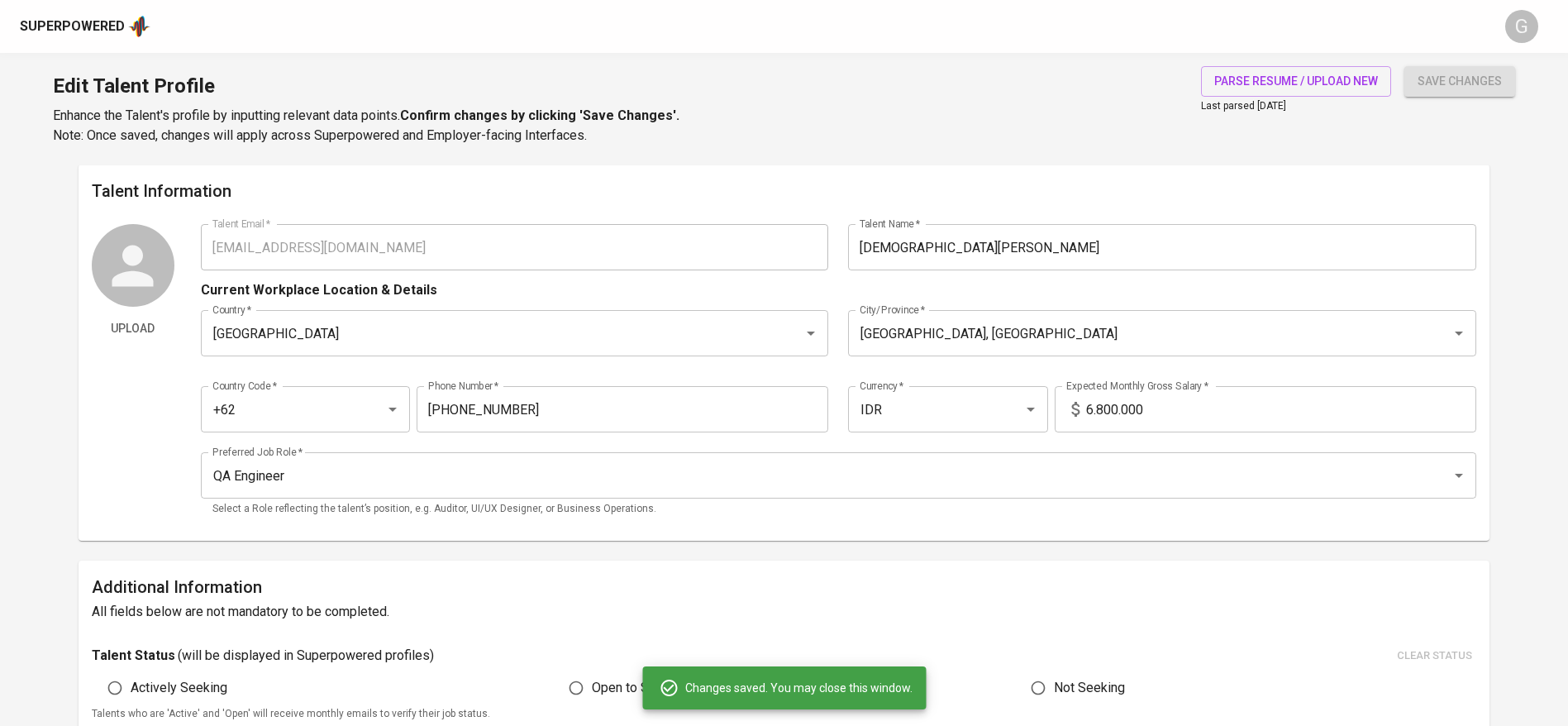
scroll to position [0, 0]
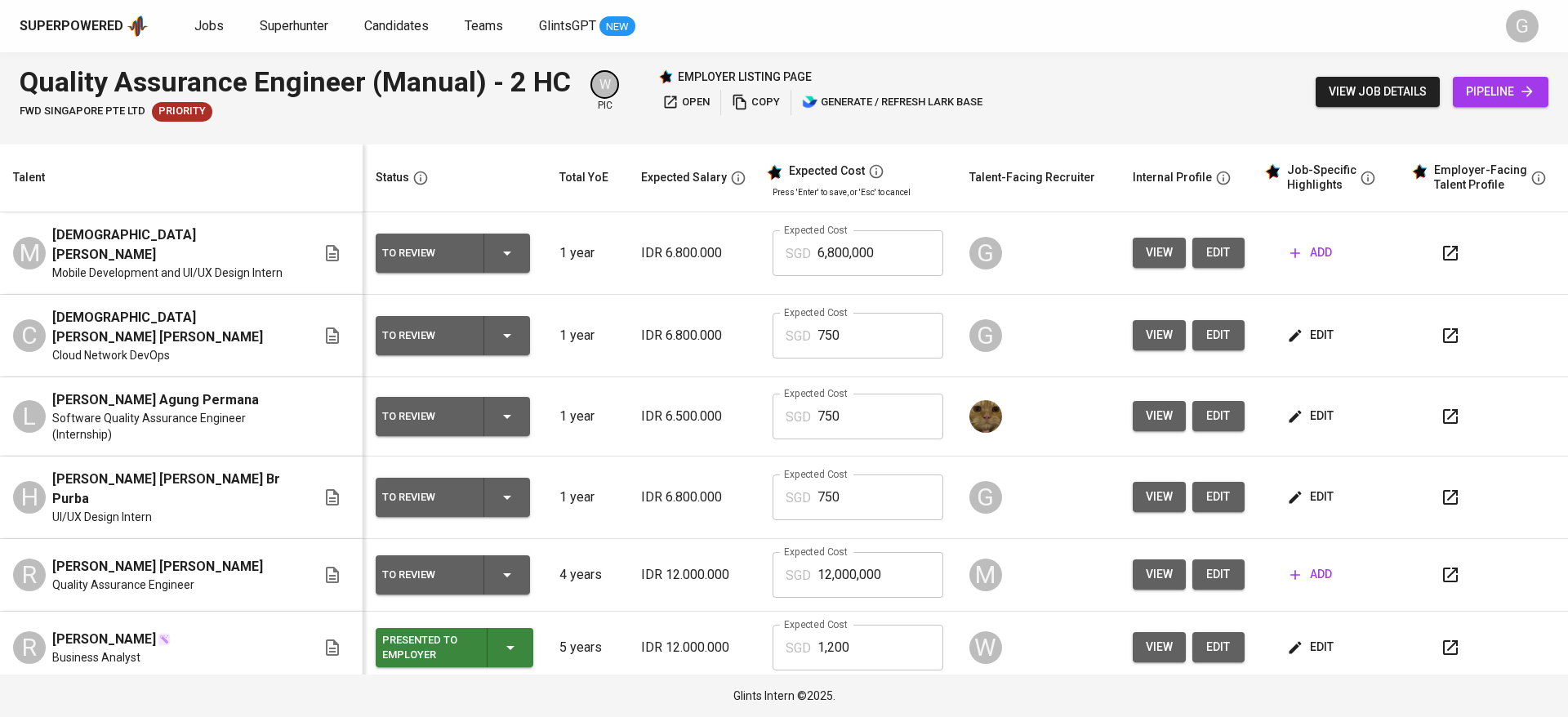
click at [859, 254] on input "6,800,000" at bounding box center [880, 252] width 126 height 45
type input "750"
click at [1291, 248] on span "add" at bounding box center [1311, 252] width 42 height 20
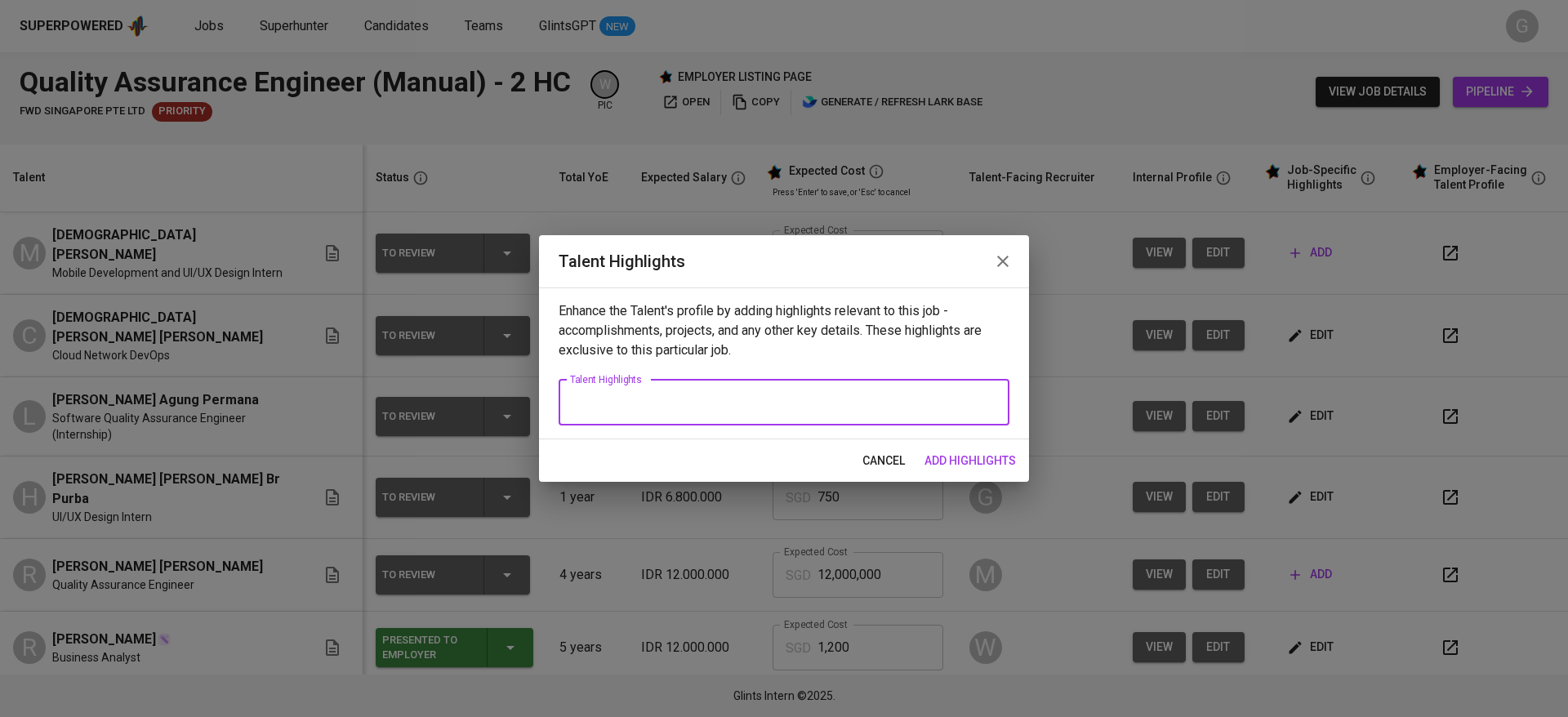
click at [720, 406] on textarea at bounding box center [784, 402] width 428 height 15
paste textarea "Skillsets: Manual Testing (functional, usability, unit testing), Test Documenta…"
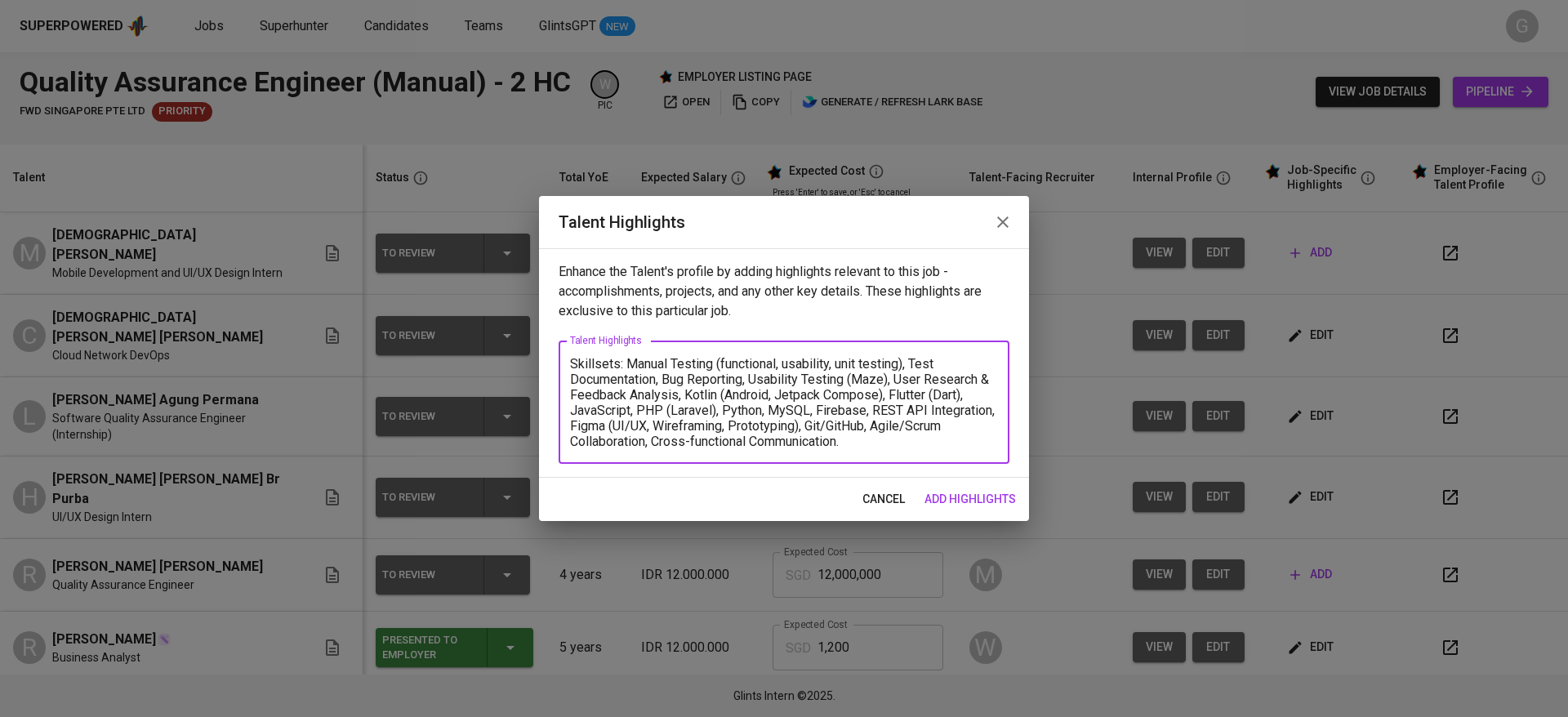
drag, startPoint x: 627, startPoint y: 363, endPoint x: 918, endPoint y: 362, distance: 291.0
click at [918, 362] on textarea "Skillsets: Manual Testing (functional, usability, unit testing), Test Documenta…" at bounding box center [784, 402] width 428 height 93
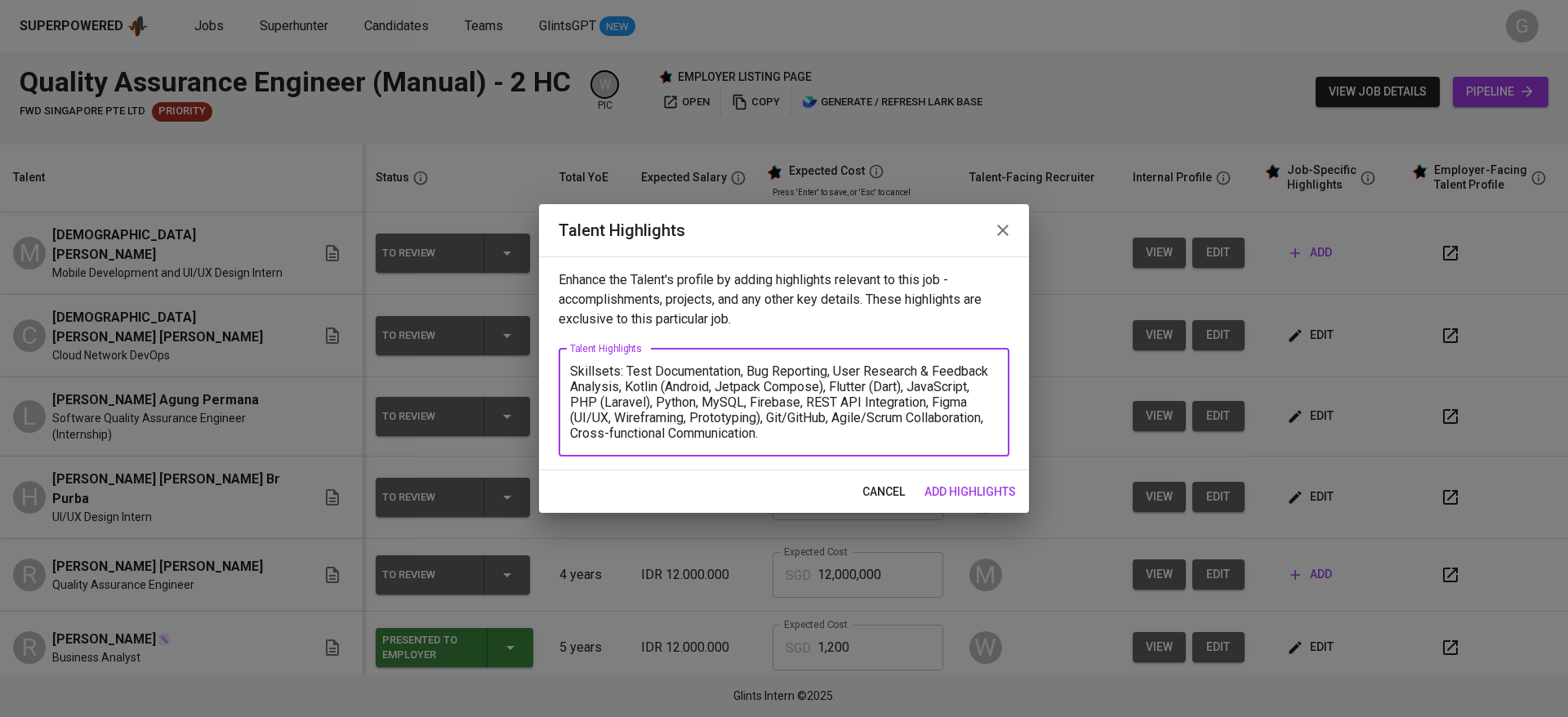
paste textarea "Usability Testing (Maze),"
drag, startPoint x: 673, startPoint y: 386, endPoint x: 718, endPoint y: 387, distance: 45.0
click at [673, 386] on textarea "Skillsets: Usability Testing (Maze), Test Documentation, Bug Reporting, User Re…" at bounding box center [784, 402] width 428 height 77
drag, startPoint x: 653, startPoint y: 409, endPoint x: 777, endPoint y: 413, distance: 124.1
click at [777, 413] on textarea "Skillsets: Usability Testing (Maze), Test Documentation, Bug Reporting, User Re…" at bounding box center [784, 402] width 428 height 77
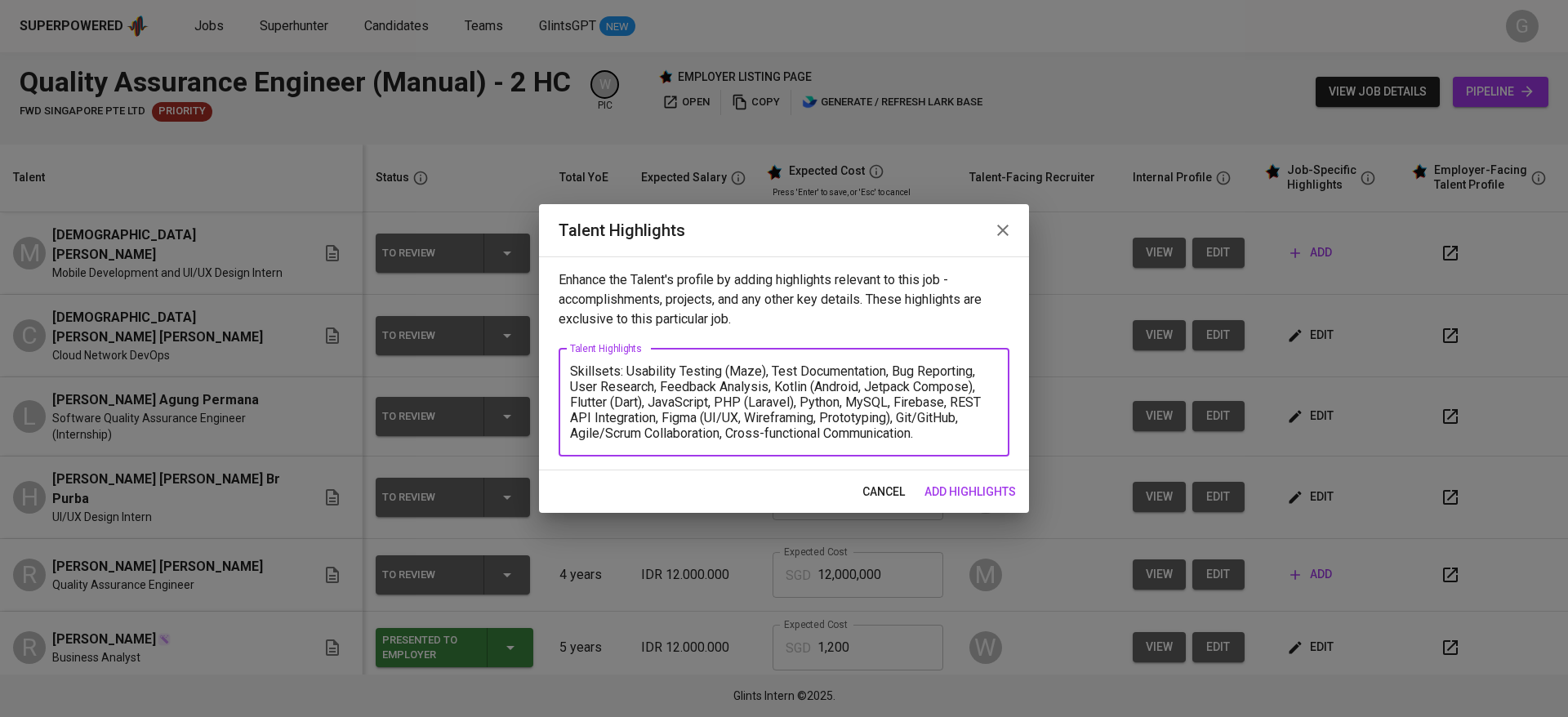
click at [848, 410] on textarea "Skillsets: Usability Testing (Maze), Test Documentation, Bug Reporting, User Re…" at bounding box center [784, 402] width 428 height 77
drag, startPoint x: 900, startPoint y: 421, endPoint x: 942, endPoint y: 434, distance: 44.0
click at [942, 434] on textarea "Skillsets: Usability Testing (Maze), Test Documentation, Bug Reporting, User Re…" at bounding box center [784, 402] width 428 height 77
drag, startPoint x: 613, startPoint y: 435, endPoint x: 824, endPoint y: 433, distance: 211.0
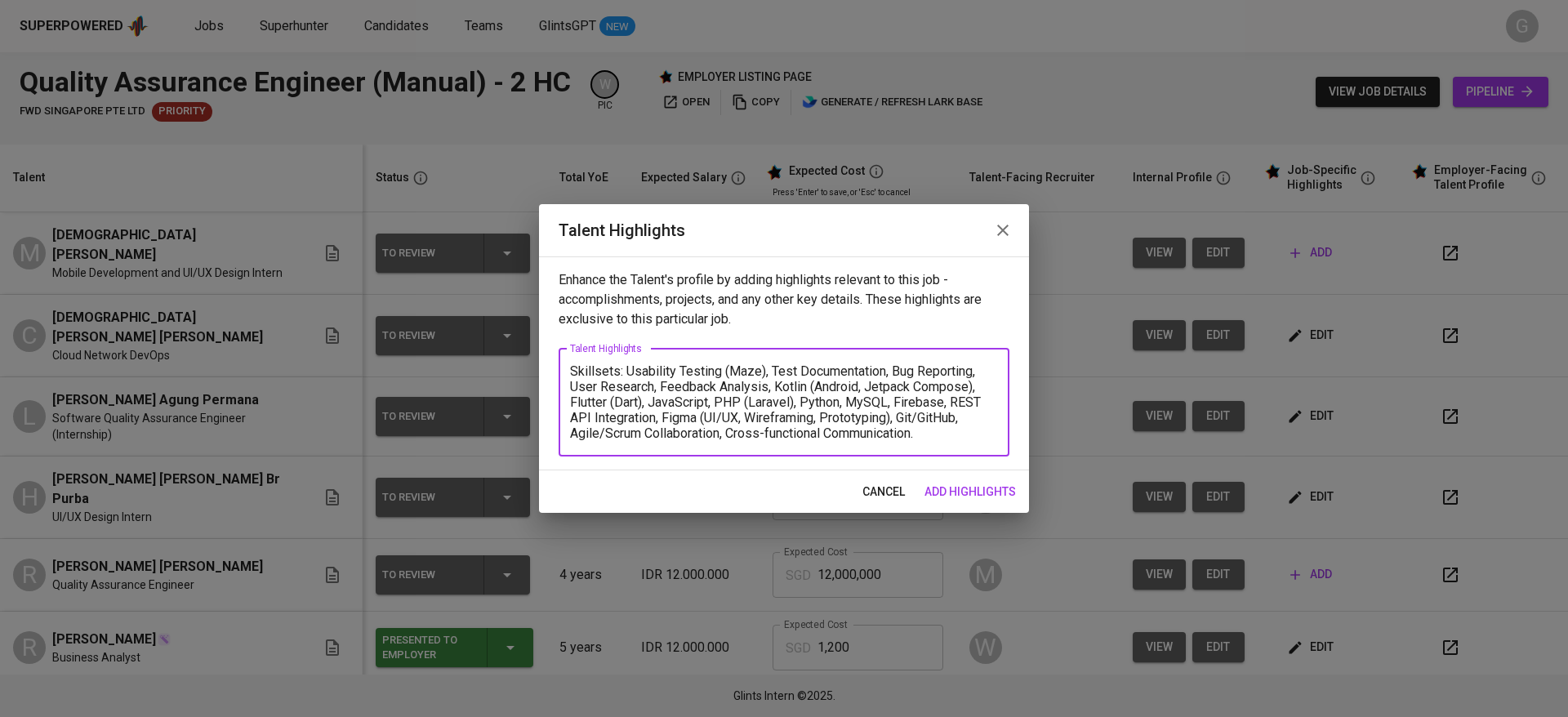
click at [773, 438] on textarea "Skillsets: Usability Testing (Maze), Test Documentation, Bug Reporting, User Re…" at bounding box center [784, 402] width 428 height 77
click at [827, 432] on textarea "Skillsets: Usability Testing (Maze), Test Documentation, Bug Reporting, User Re…" at bounding box center [784, 402] width 428 height 77
drag, startPoint x: 920, startPoint y: 432, endPoint x: 725, endPoint y: 443, distance: 195.3
click at [725, 443] on div "Skillsets: Usability Testing (Maze), Test Documentation, Bug Reporting, User Re…" at bounding box center [784, 402] width 450 height 108
type textarea "Skillsets: Usability Testing (Maze), Test Documentation, Bug Reporting, User Re…"
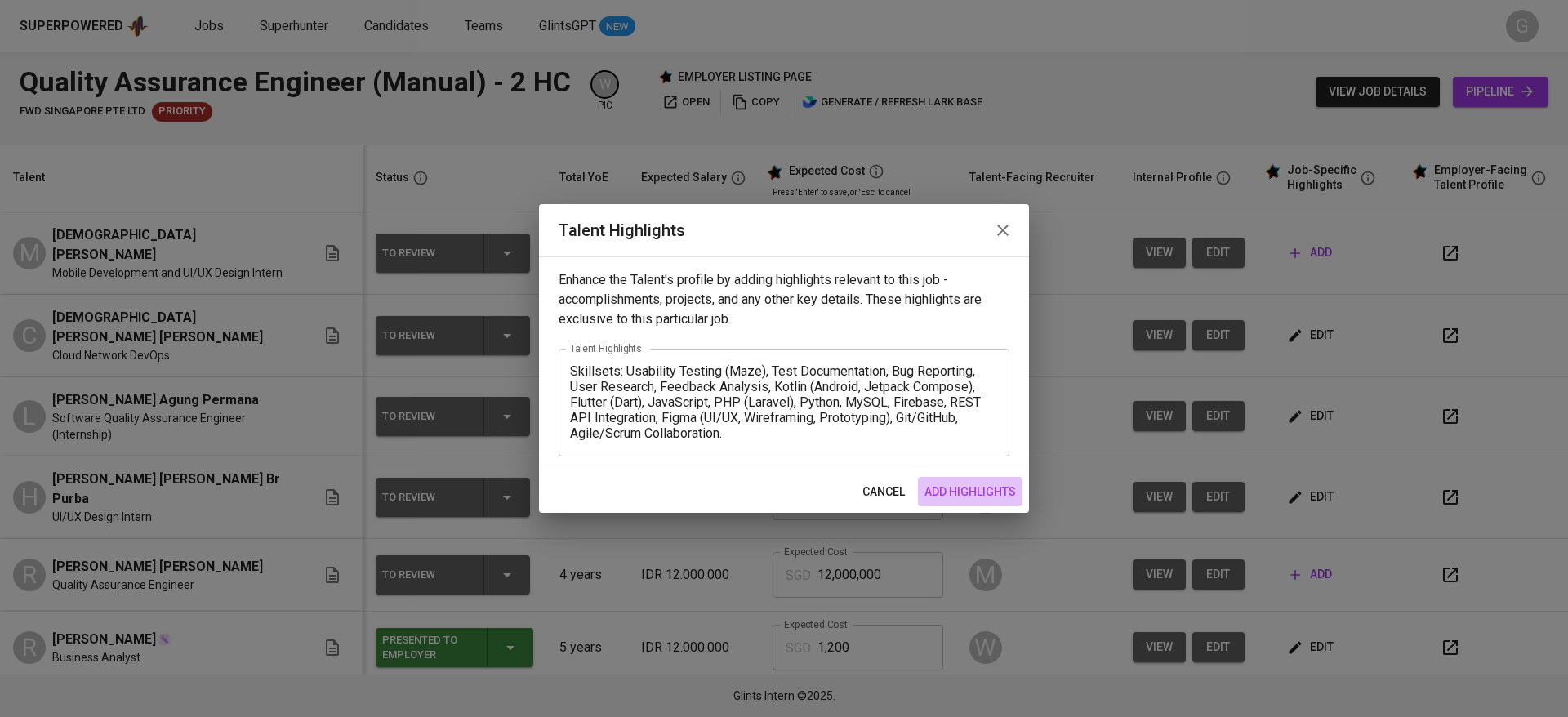
click at [1000, 491] on span "add highlights" at bounding box center [970, 491] width 92 height 20
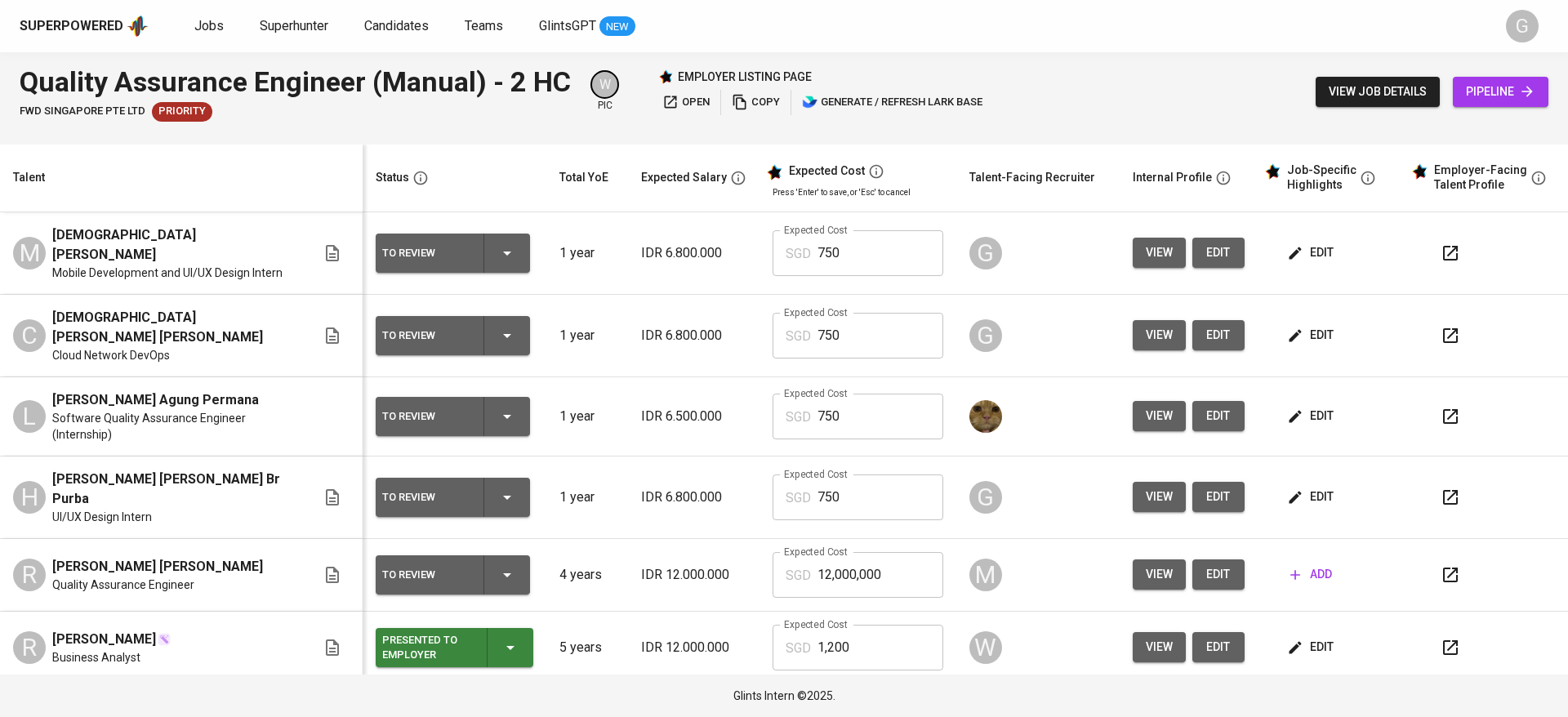
click at [297, 158] on th "Talent" at bounding box center [181, 179] width 362 height 68
click at [1303, 247] on span "edit" at bounding box center [1312, 252] width 44 height 20
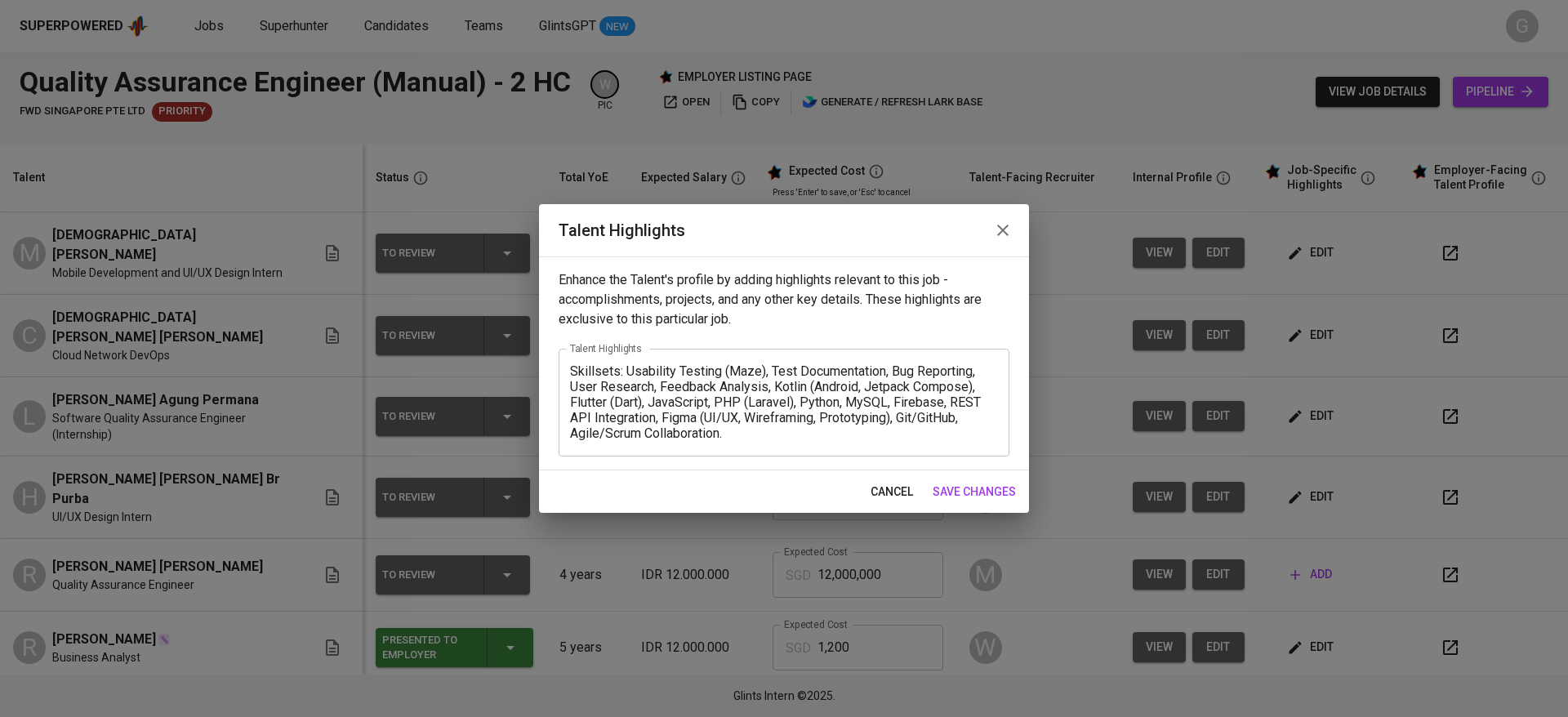
click at [569, 375] on div "Skillsets: Usability Testing (Maze), Test Documentation, Bug Reporting, User Re…" at bounding box center [784, 402] width 450 height 108
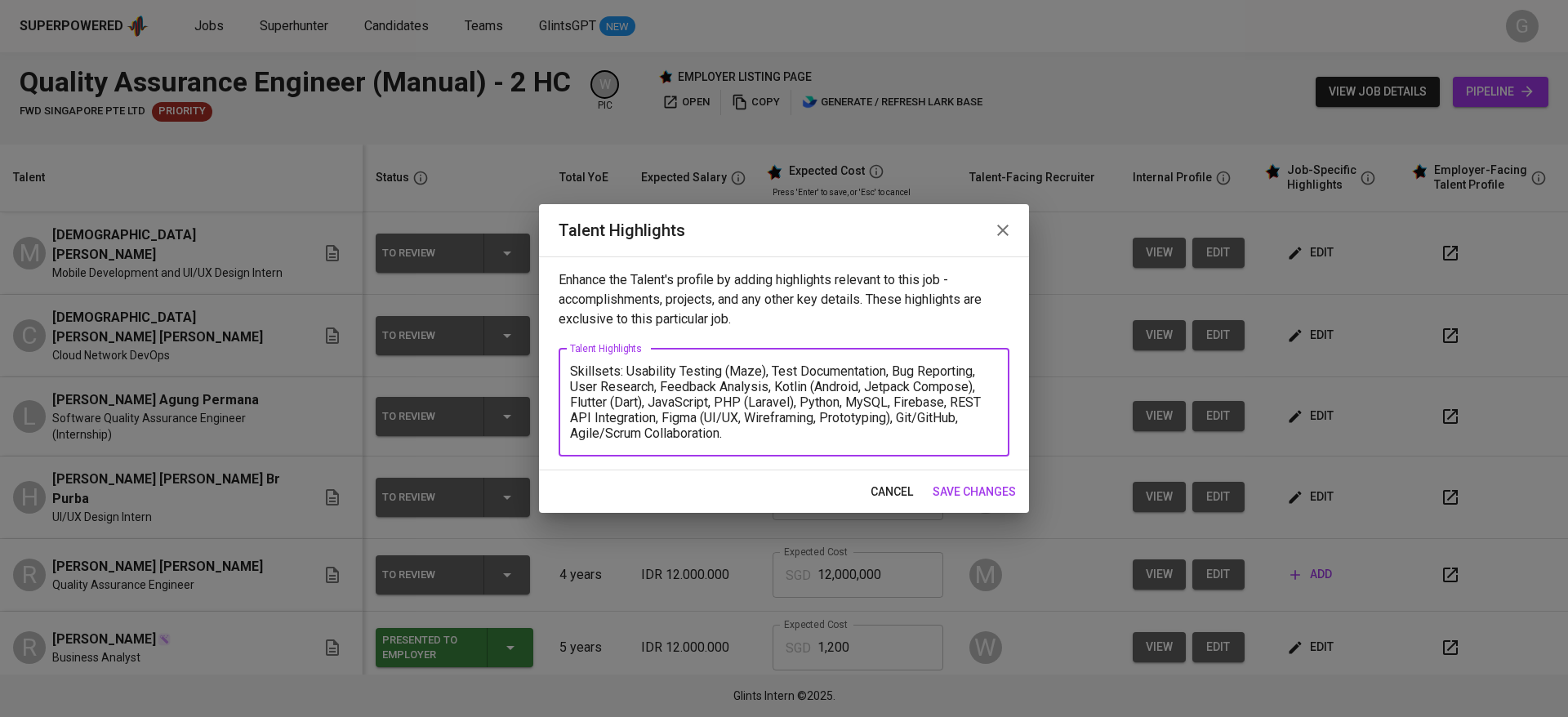
paste textarea "Fadhilah is a fresh graduate in Informatics Engineering from Universitas Dinami…"
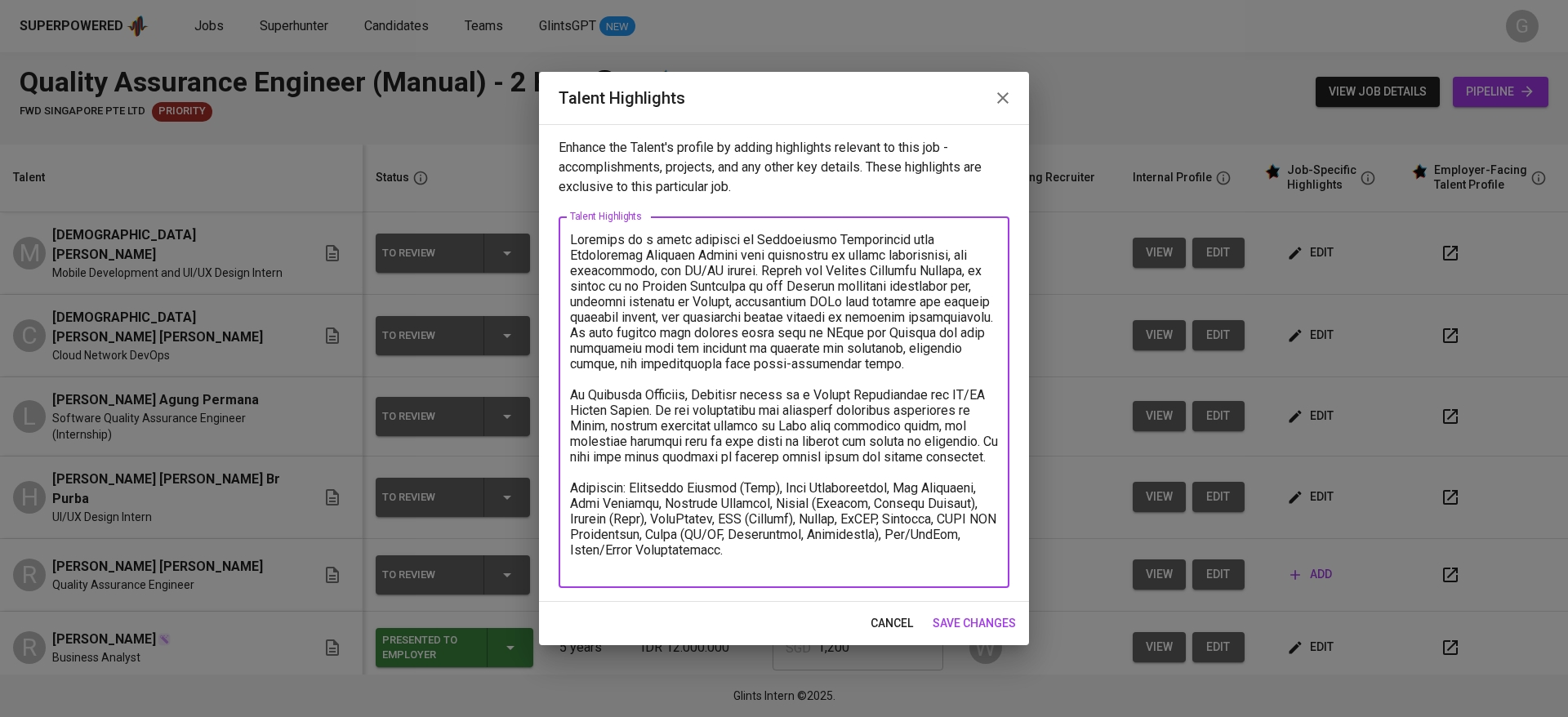
click at [776, 563] on textarea at bounding box center [784, 402] width 428 height 341
type textarea "Fadhilah is a fresh graduate in Informatics Engineering from Universitas Dinami…"
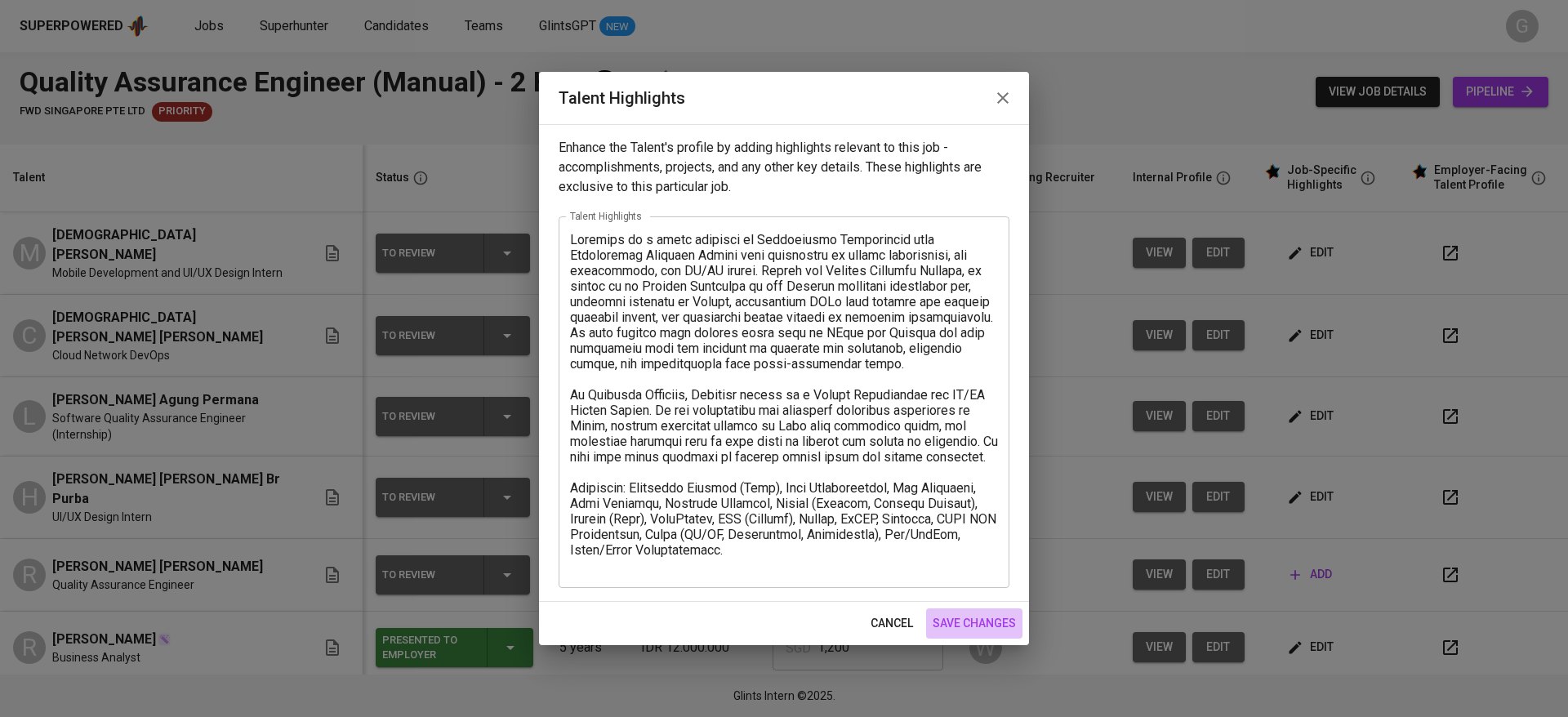
click at [980, 617] on span "save changes" at bounding box center [975, 623] width 84 height 20
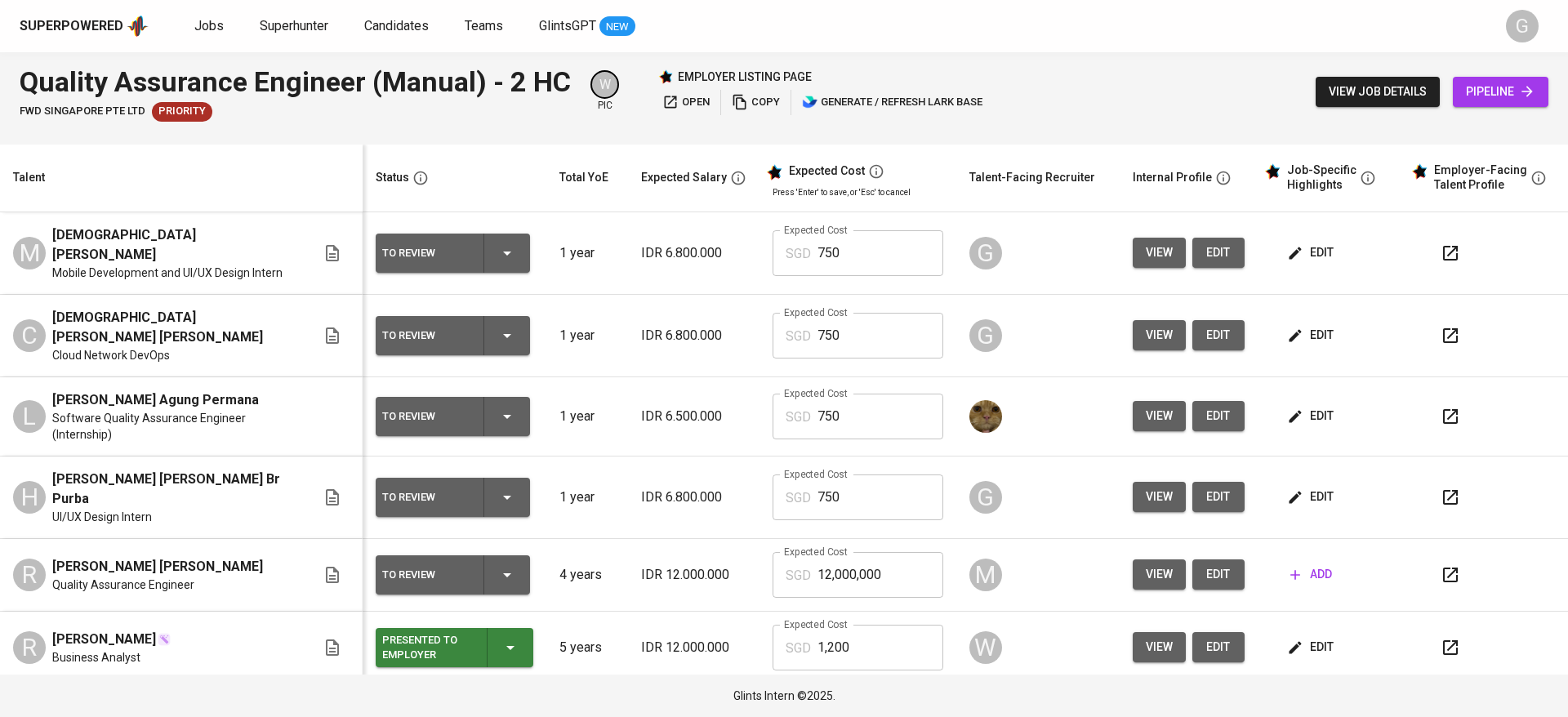
click at [283, 139] on div at bounding box center [784, 138] width 1568 height 13
click at [1292, 325] on span "edit" at bounding box center [1312, 335] width 44 height 20
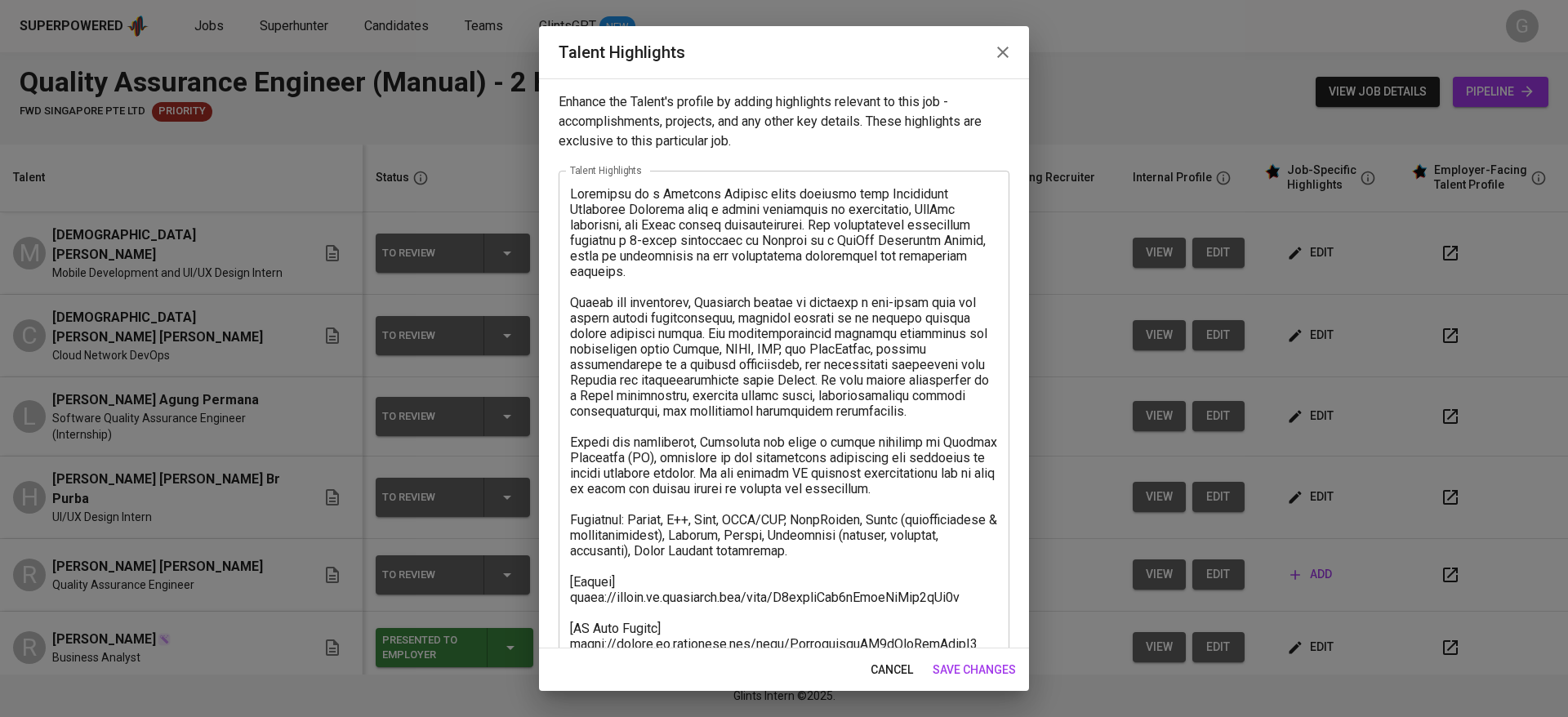
scroll to position [218, 0]
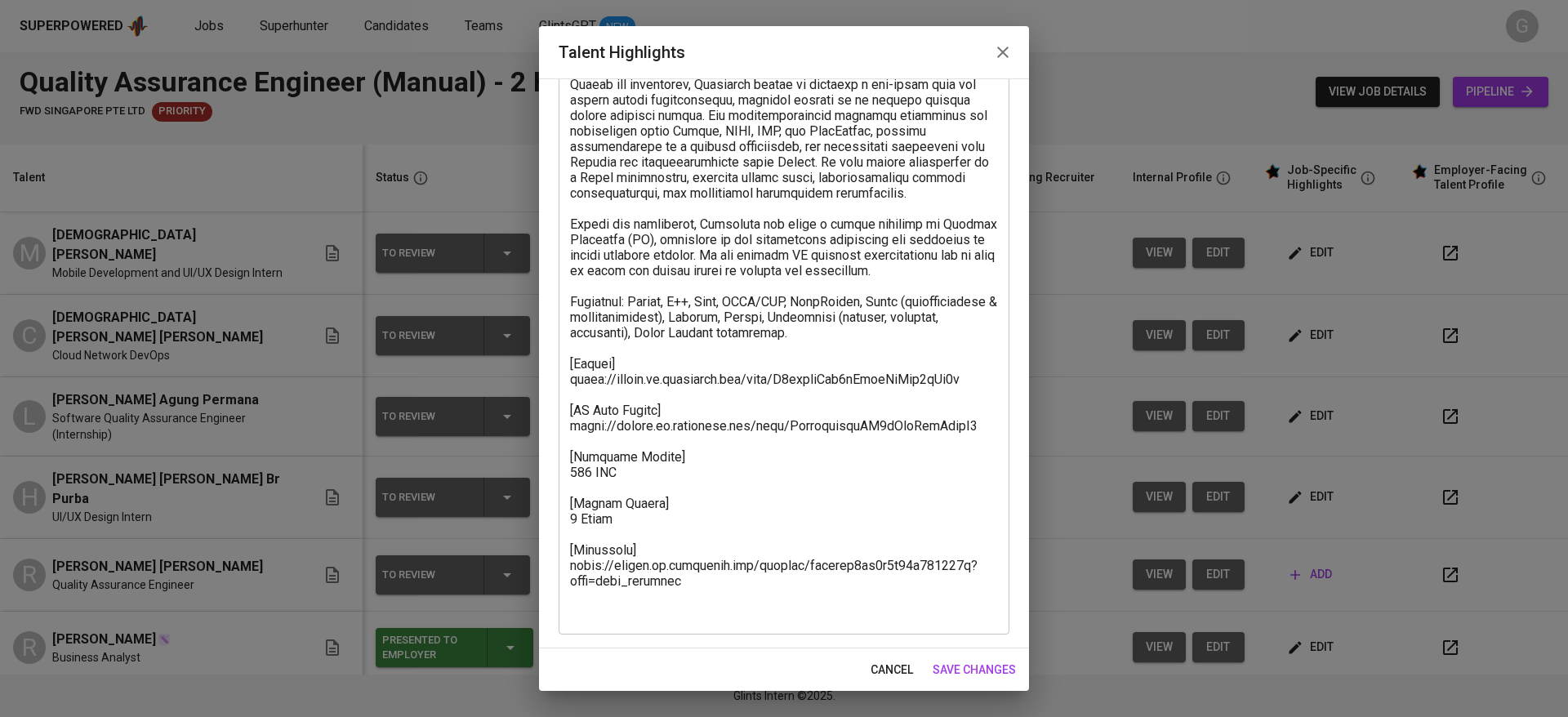
click at [569, 390] on div "x Talent Highlights" at bounding box center [784, 294] width 450 height 682
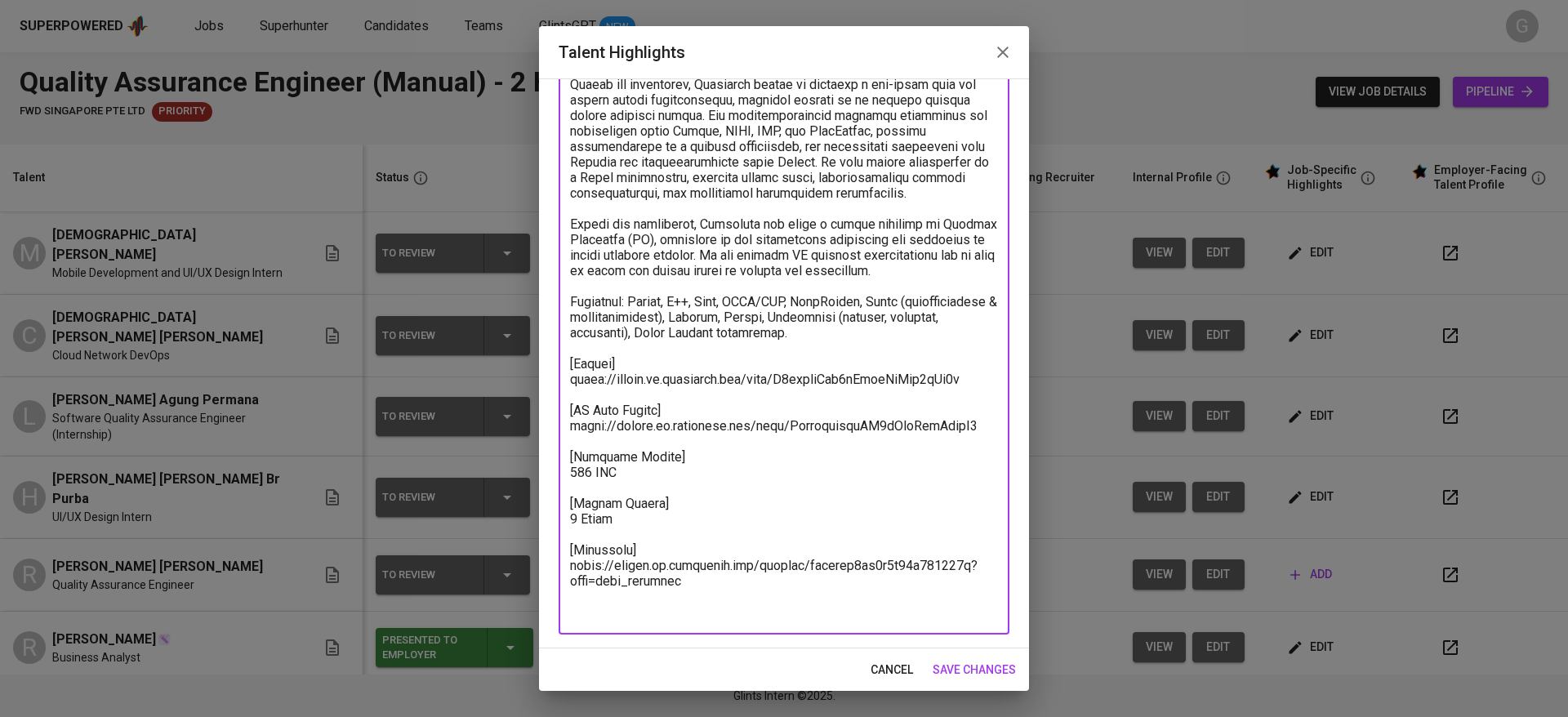
click at [590, 427] on textarea at bounding box center [784, 294] width 428 height 652
click at [876, 664] on span "cancel" at bounding box center [892, 670] width 43 height 20
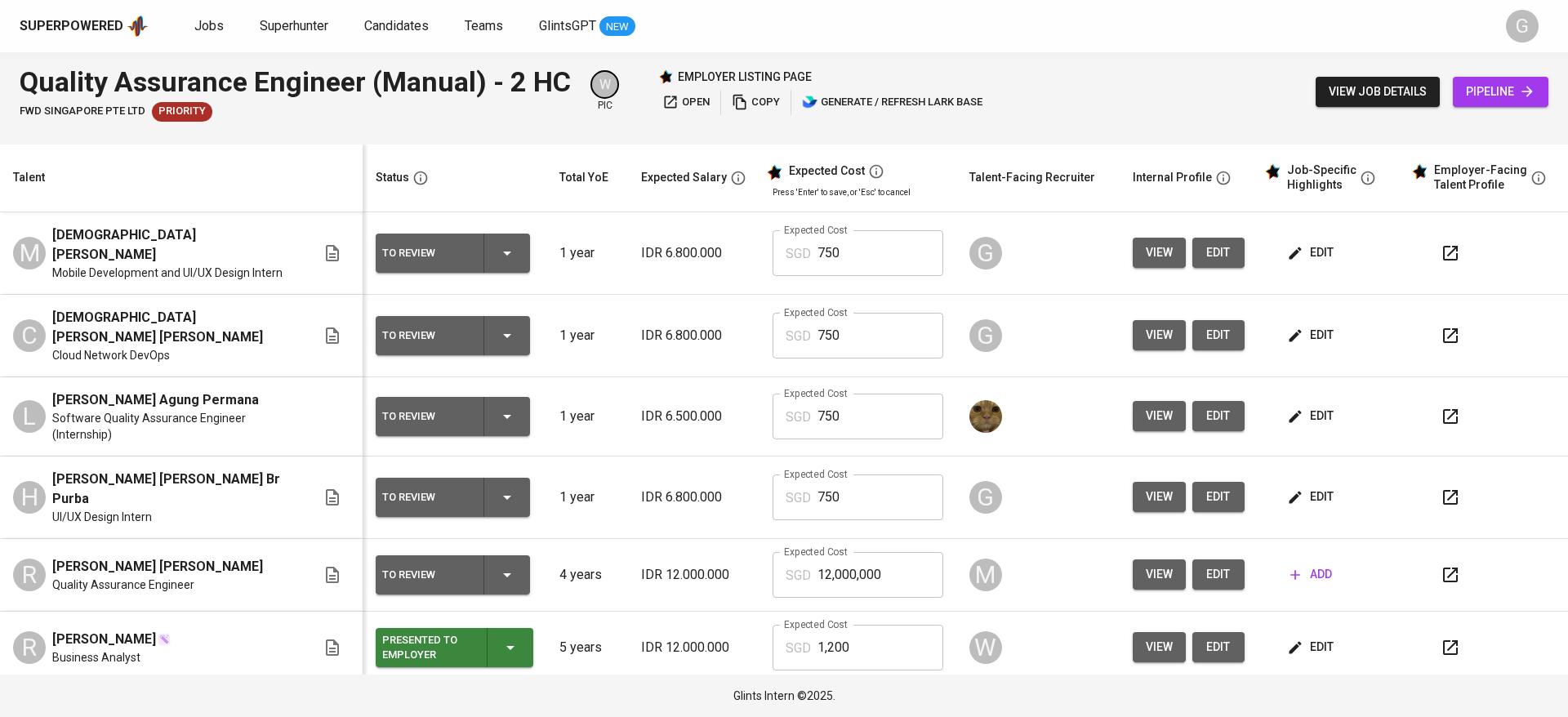
click at [1293, 243] on span "edit" at bounding box center [1312, 252] width 44 height 20
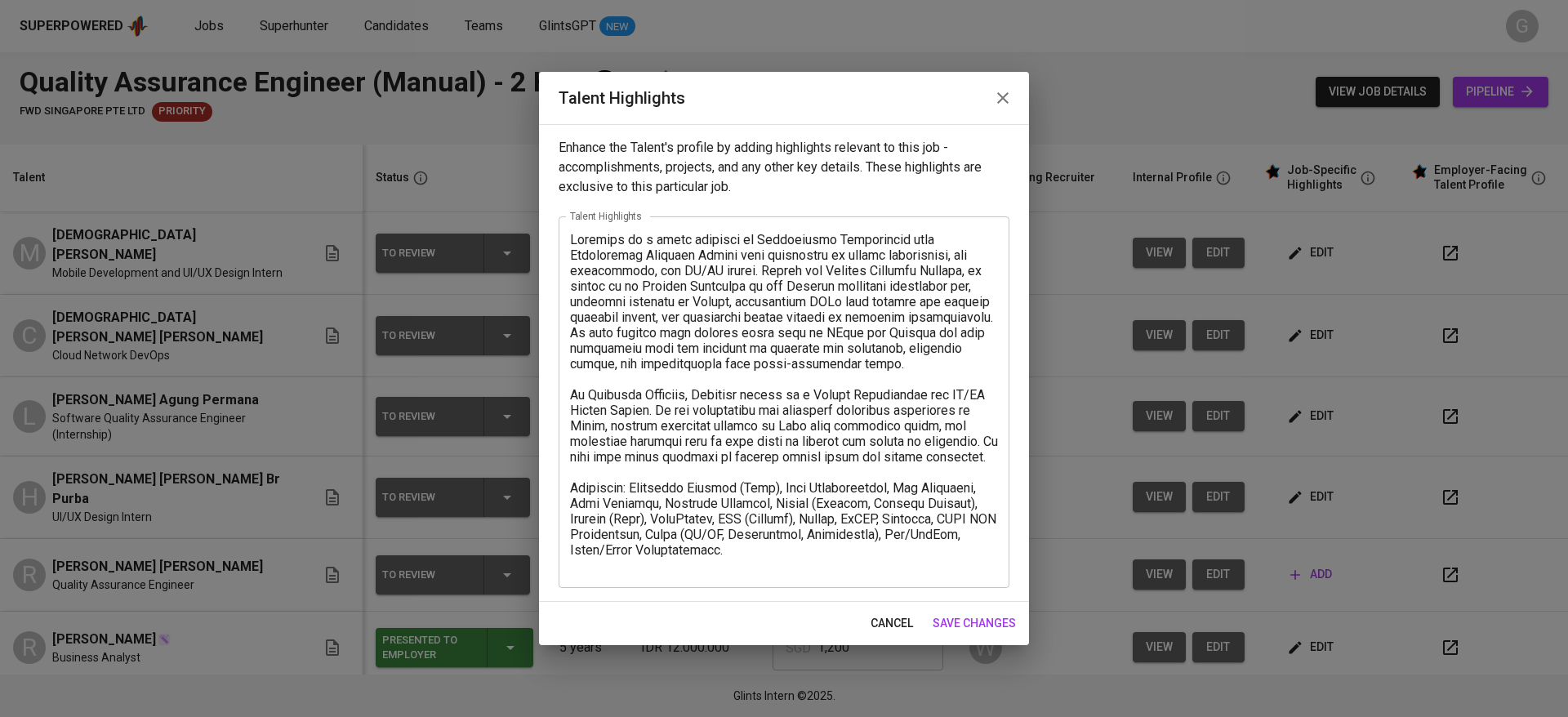
scroll to position [735, 0]
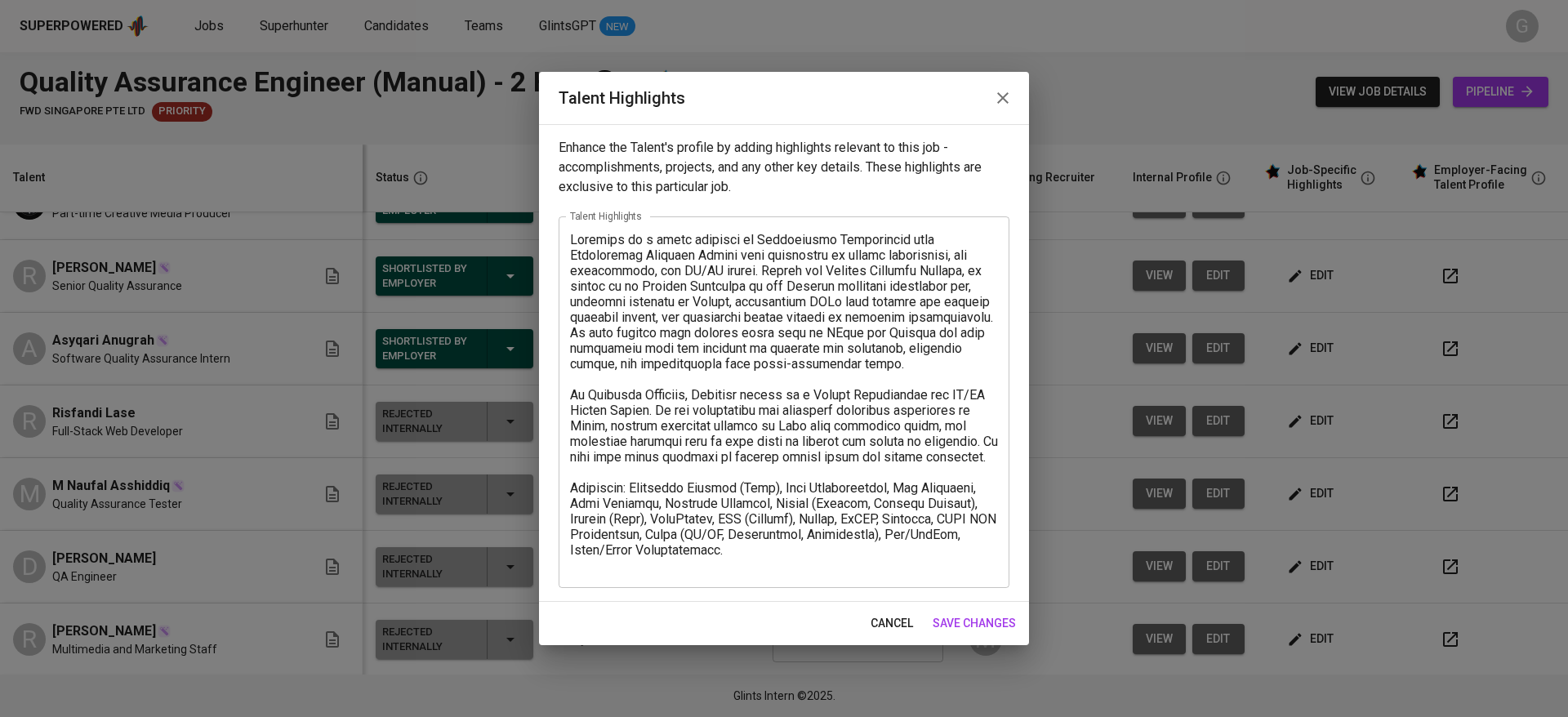
click at [745, 570] on textarea at bounding box center [784, 402] width 428 height 341
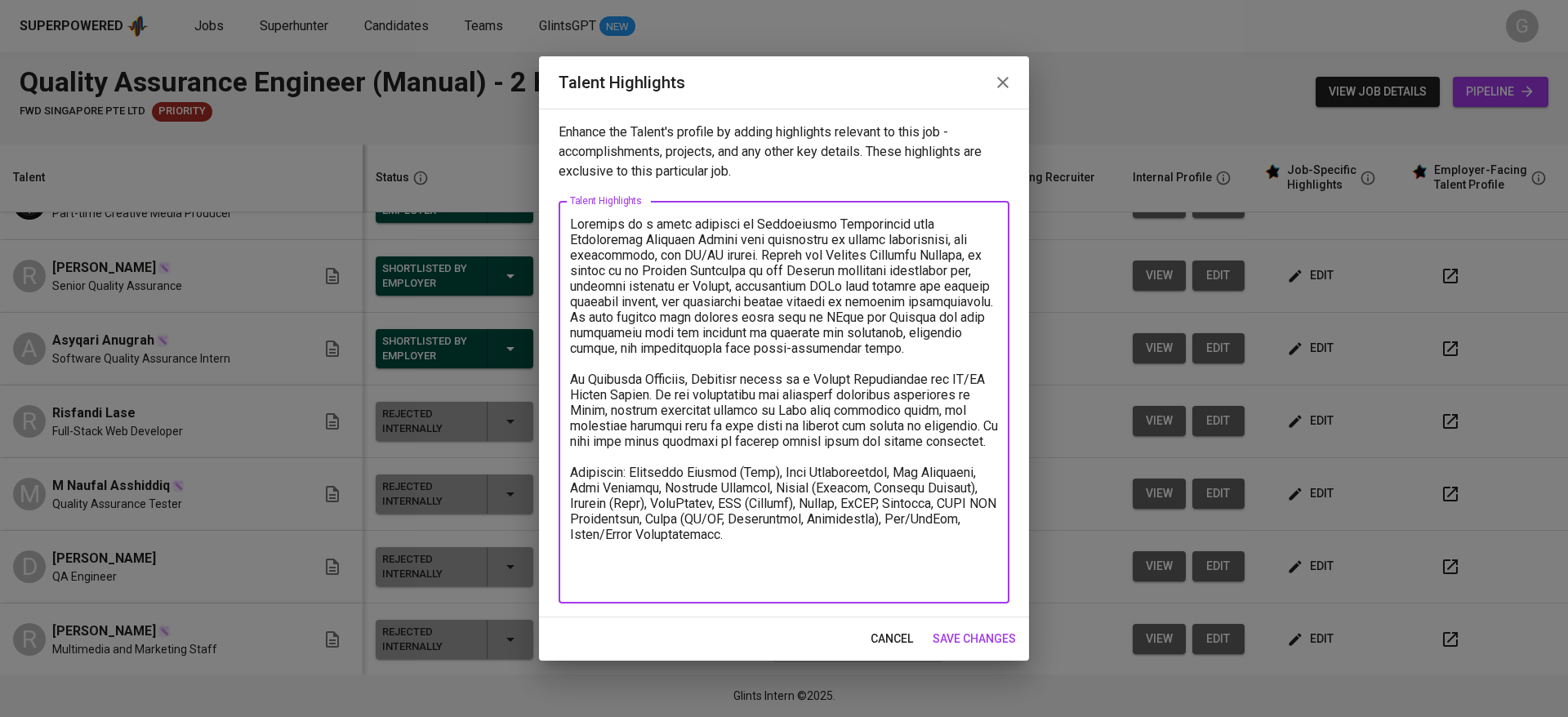
paste textarea "[Resume] https://glints.sg.larksuite.com/file/G9iwbcdJuo4wTvxpHvQlw6xBg9g [EF T…"
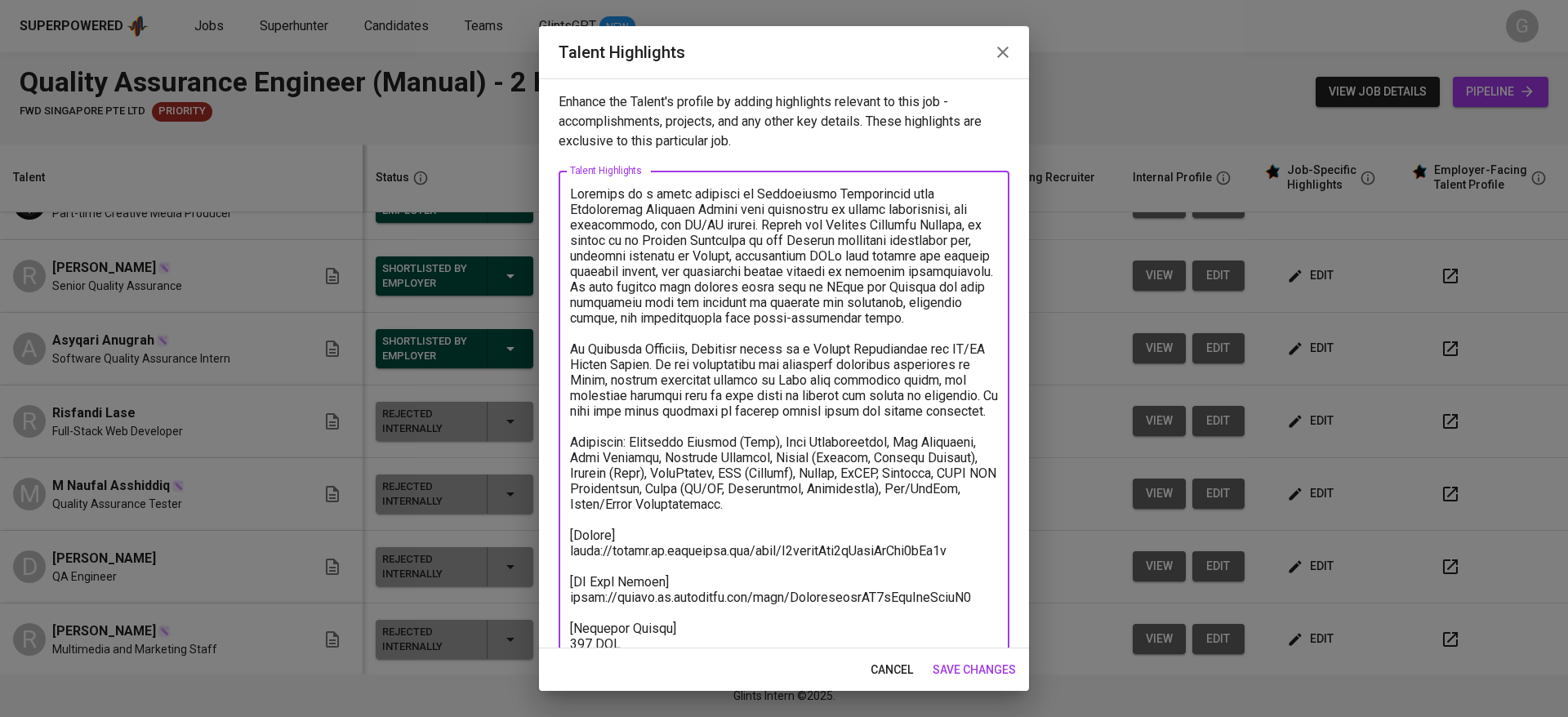
scroll to position [144, 0]
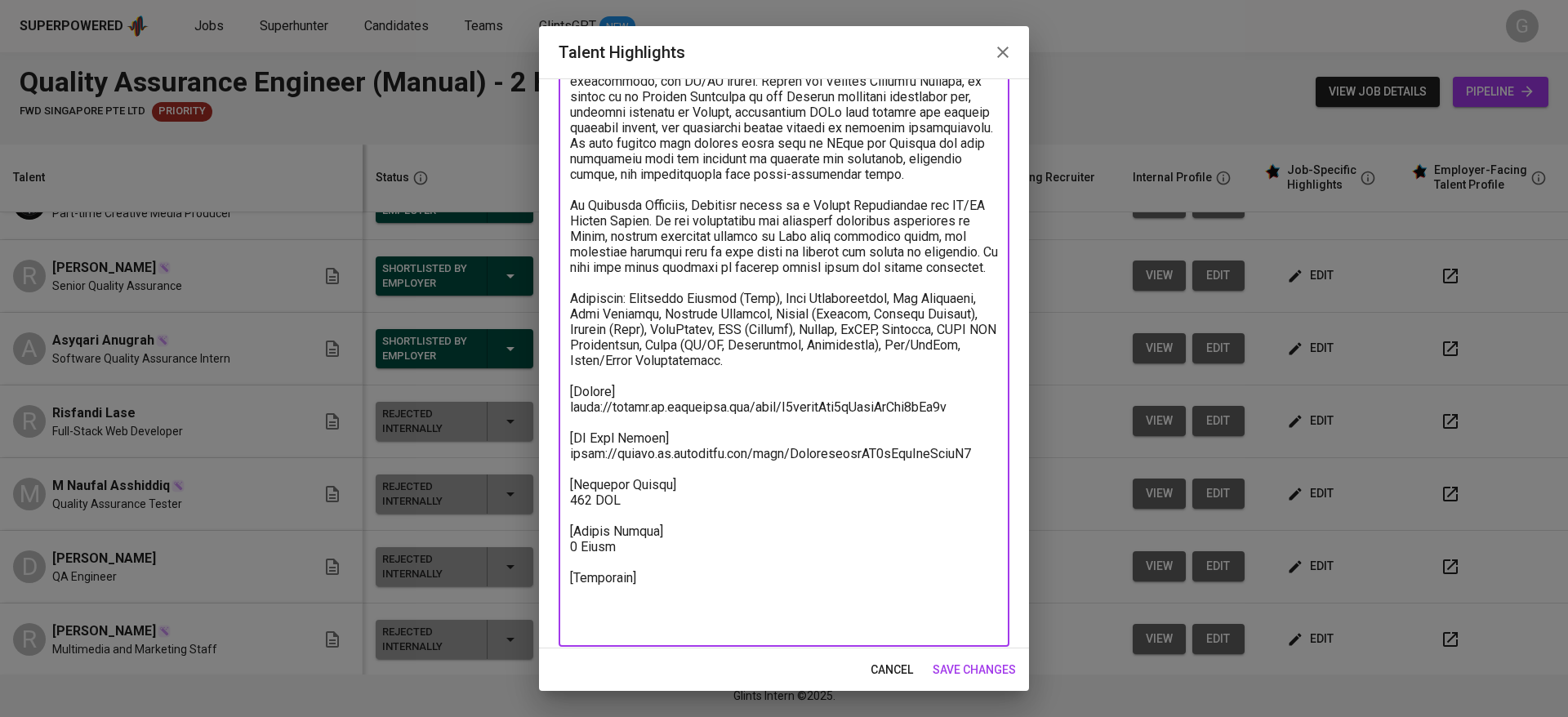
click at [684, 419] on textarea at bounding box center [784, 338] width 428 height 590
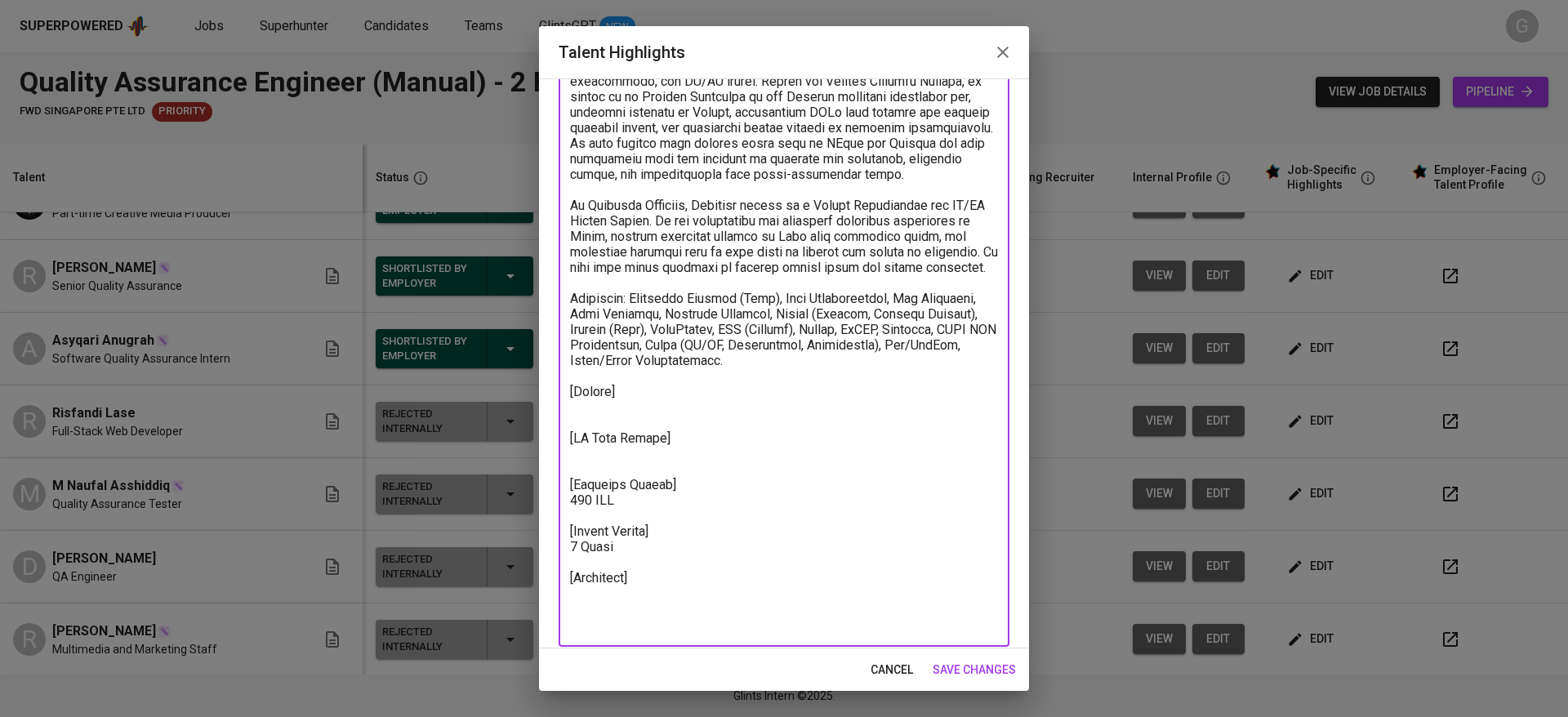
click at [649, 624] on textarea at bounding box center [784, 338] width 428 height 590
paste textarea "https://glints.sg.larksuite.com/minutes/obsgtw22c7jy331727k93y5p?from=from_copy…"
click at [703, 568] on textarea at bounding box center [784, 345] width 428 height 605
type textarea "Fadhilah is a fresh graduate in Informatics Engineering from Universitas Dinami…"
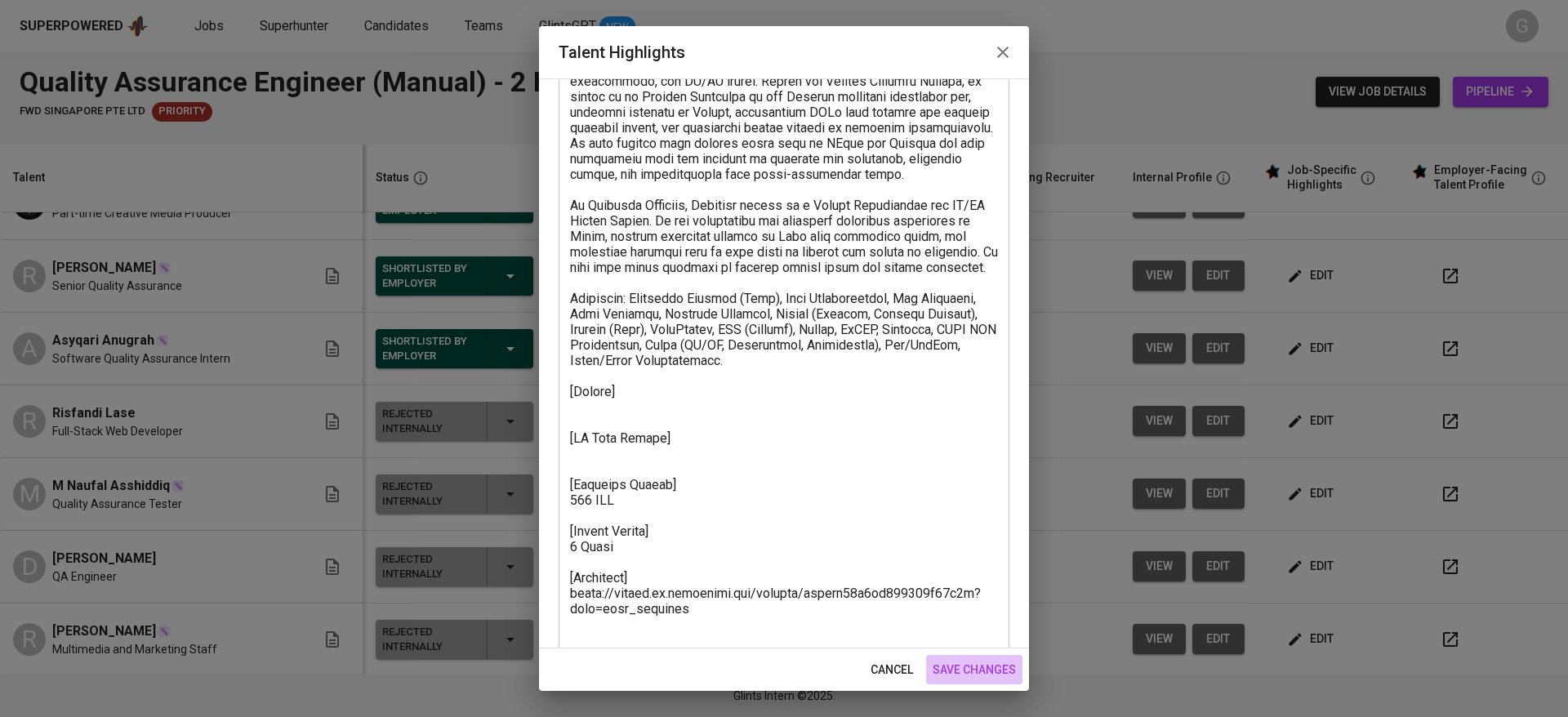
click at [967, 668] on span "save changes" at bounding box center [975, 670] width 84 height 20
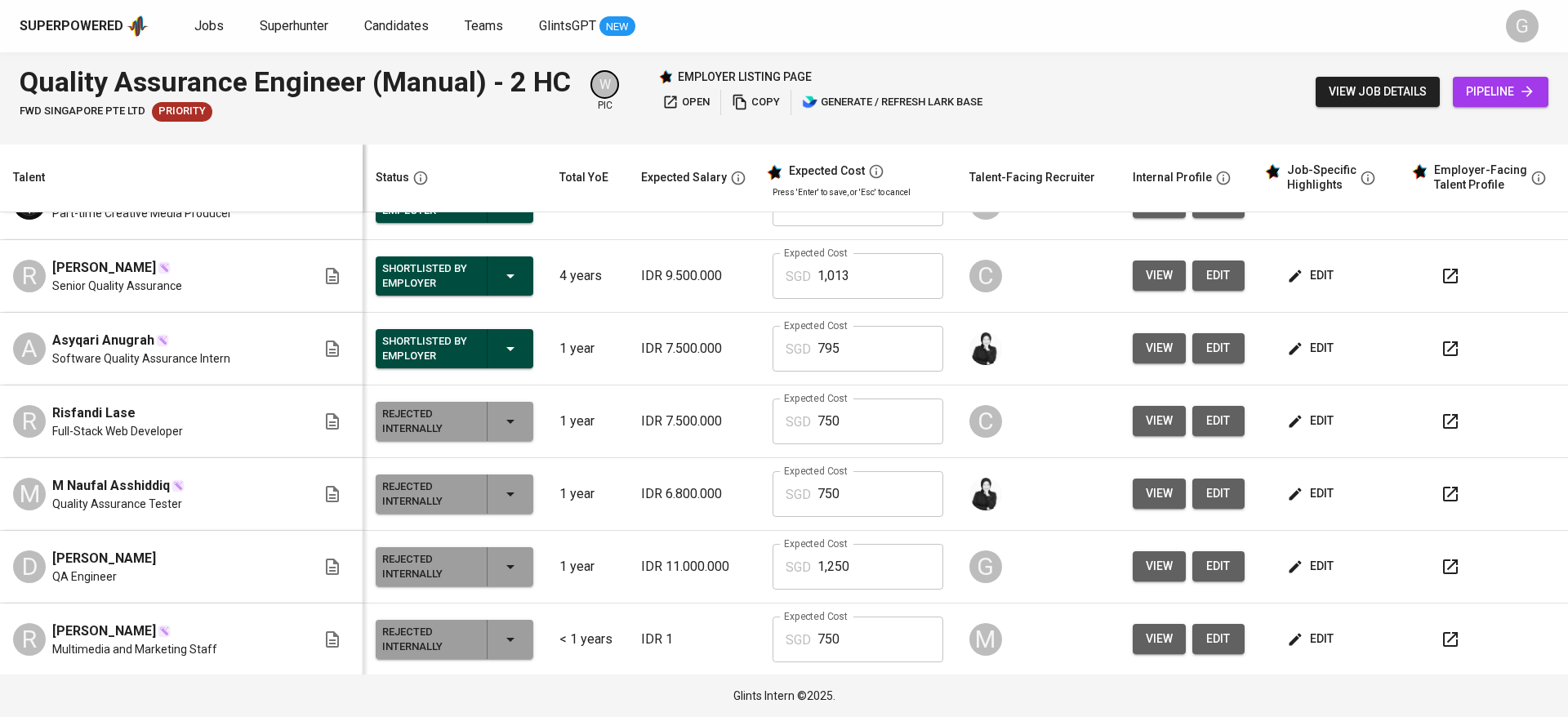
scroll to position [0, 0]
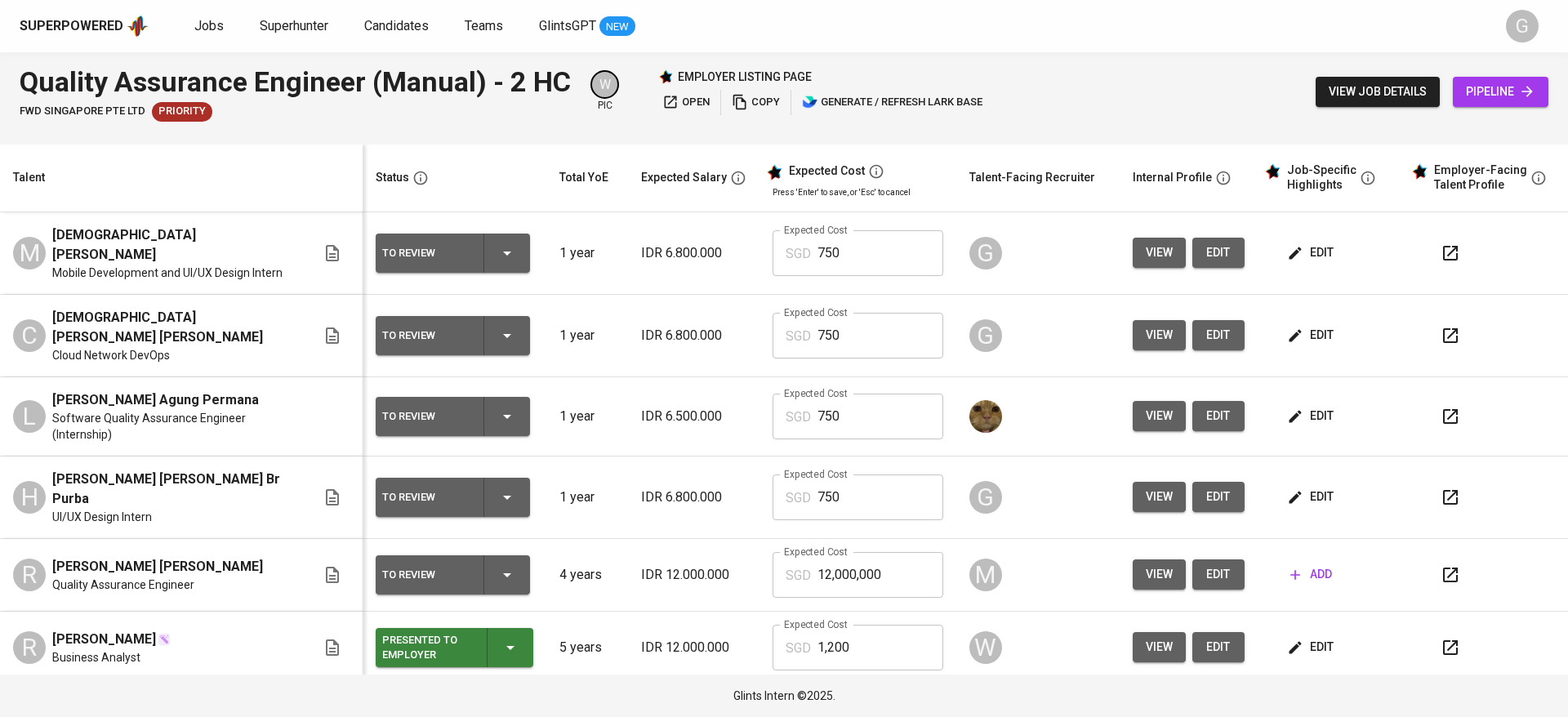
click at [1309, 247] on span "edit" at bounding box center [1312, 252] width 44 height 20
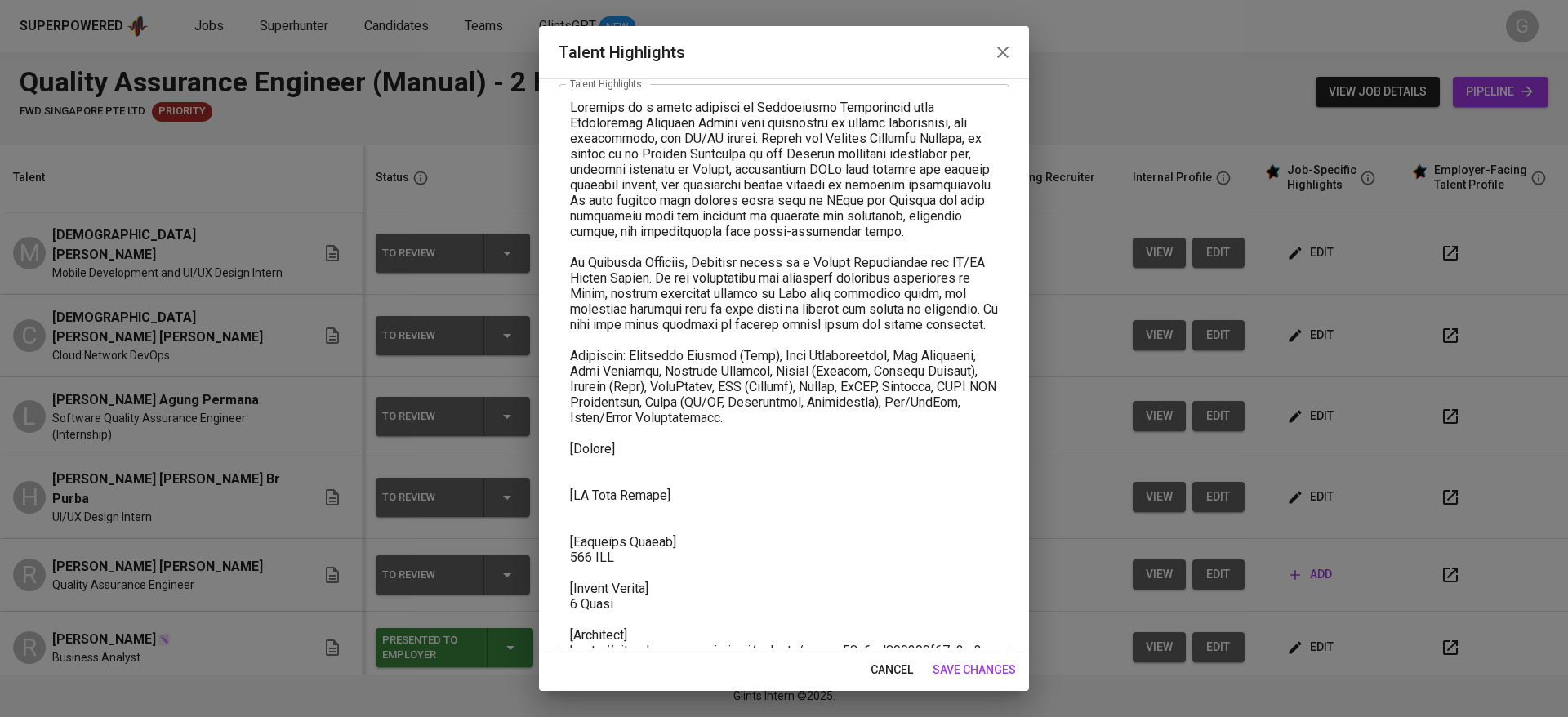
scroll to position [123, 0]
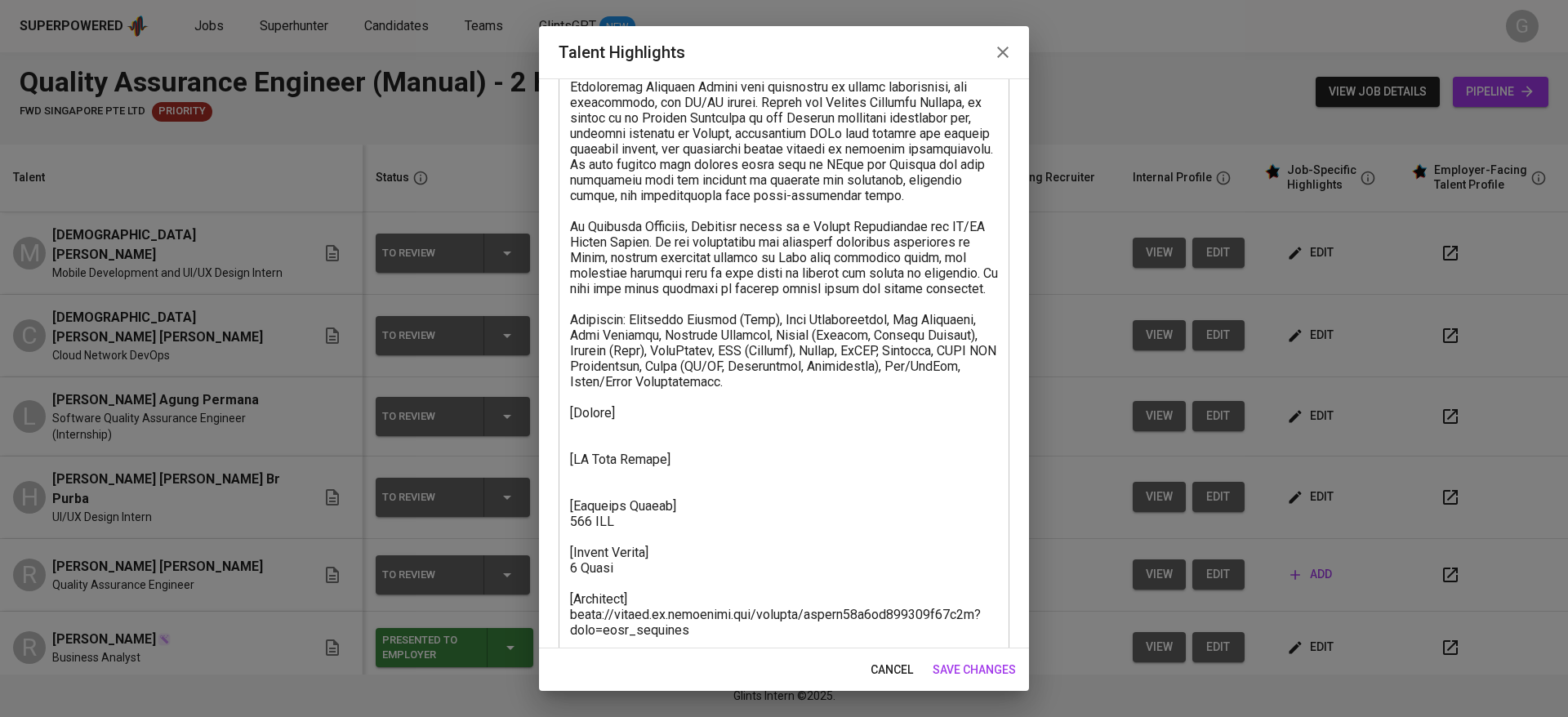
click at [655, 466] on textarea at bounding box center [784, 366] width 428 height 605
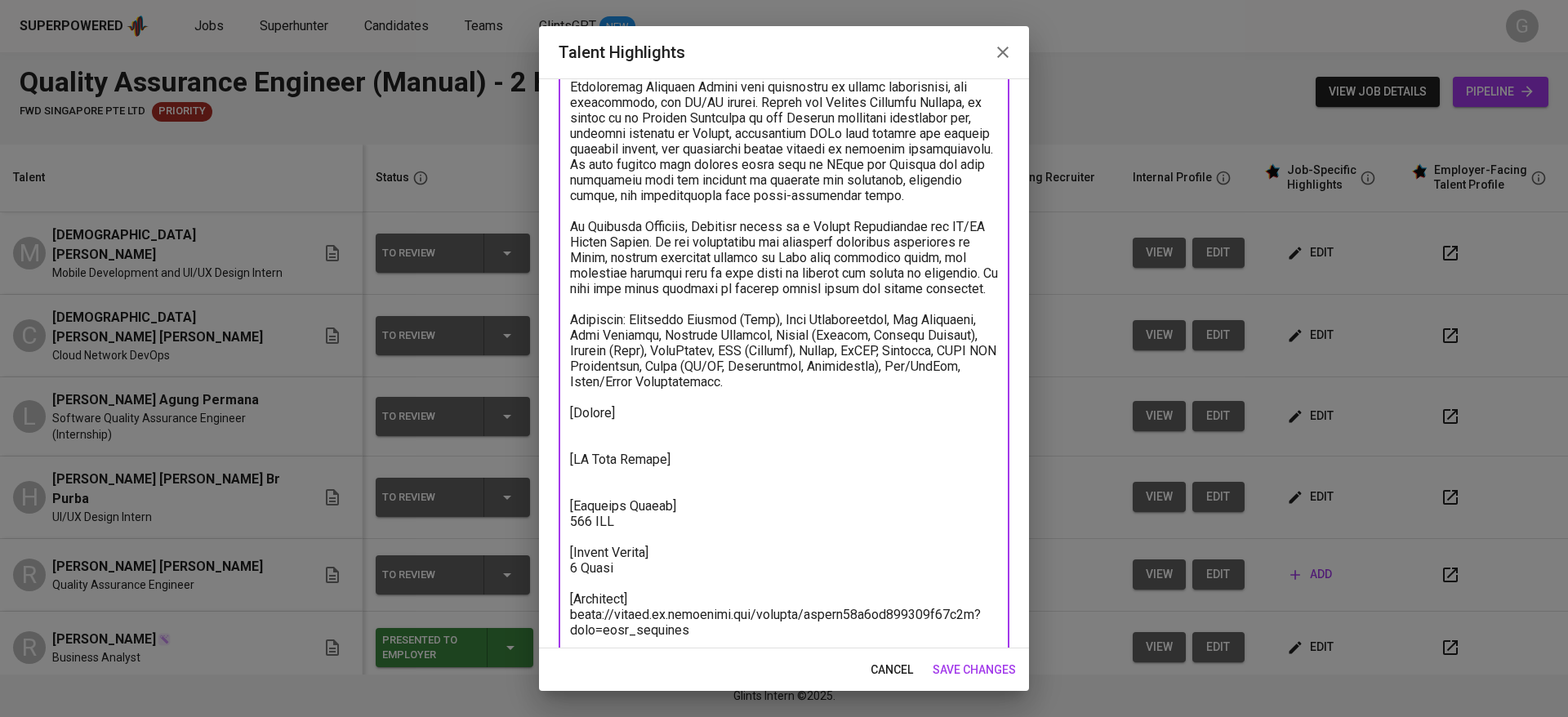
click at [665, 500] on textarea at bounding box center [784, 366] width 428 height 605
paste textarea "https://glints.sg.larksuite.com/file/MegtbvXdoophpnxvIRQlYFysgzt"
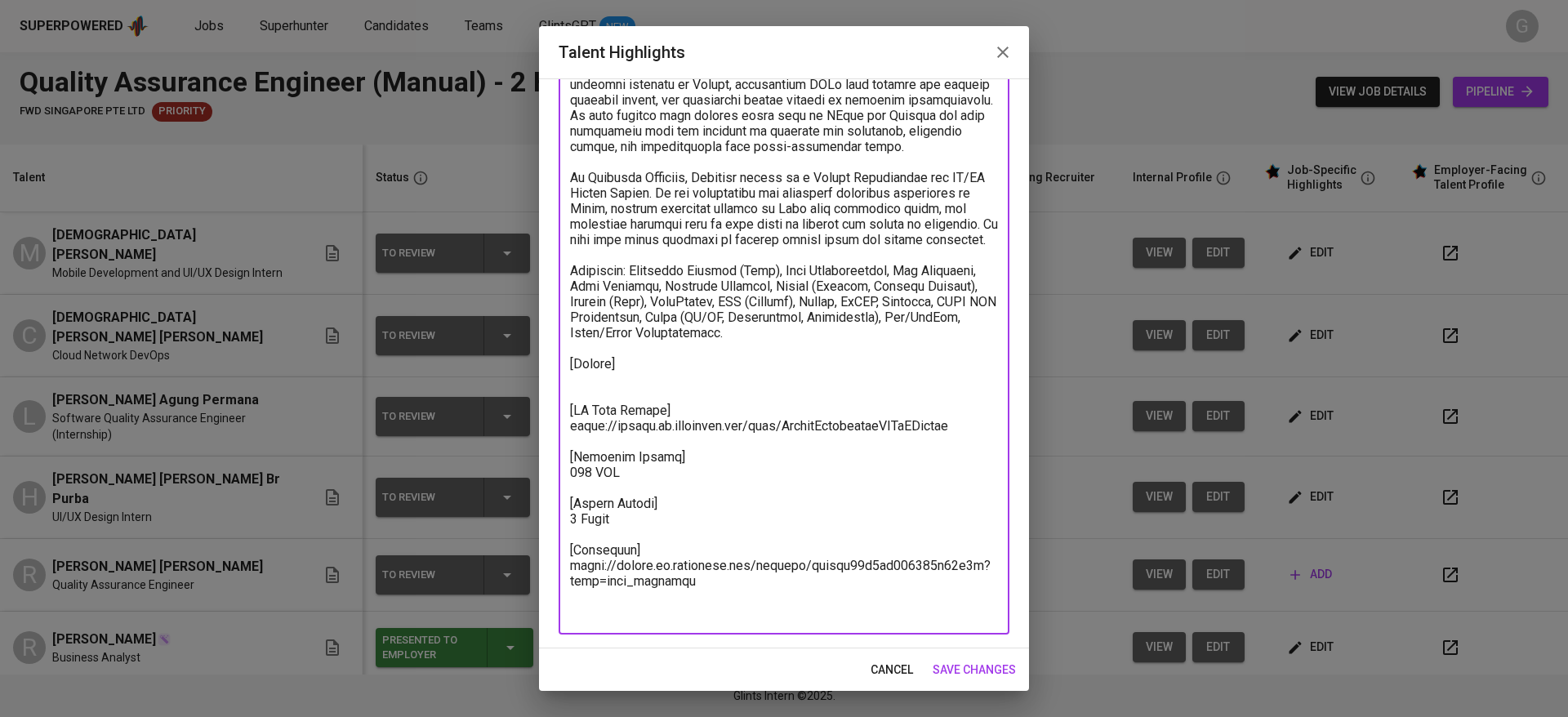
click at [652, 410] on textarea at bounding box center [784, 317] width 428 height 605
paste textarea "https://glints.sg.larksuite.com/file/UenKbyygEowkzCxz7wFlsdlrgIg"
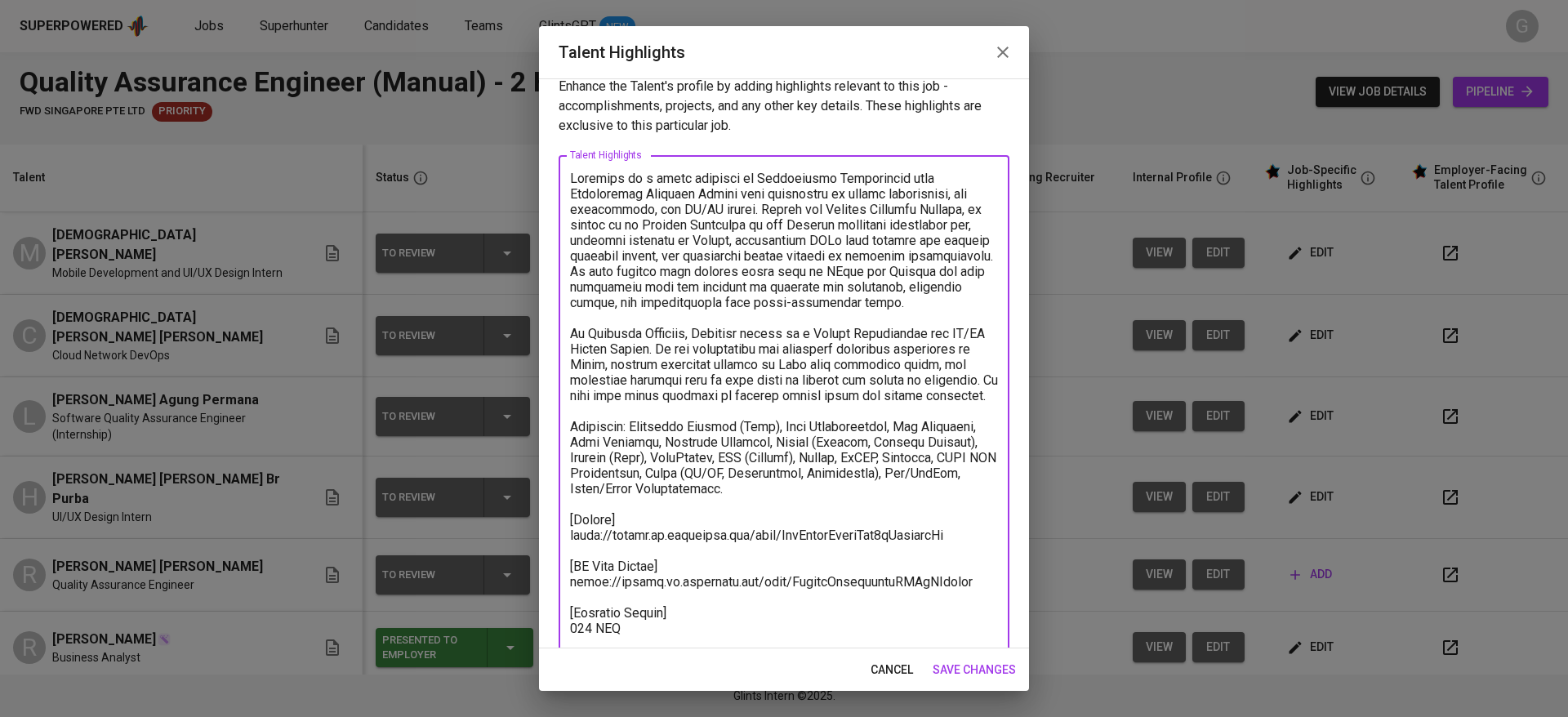
scroll to position [0, 0]
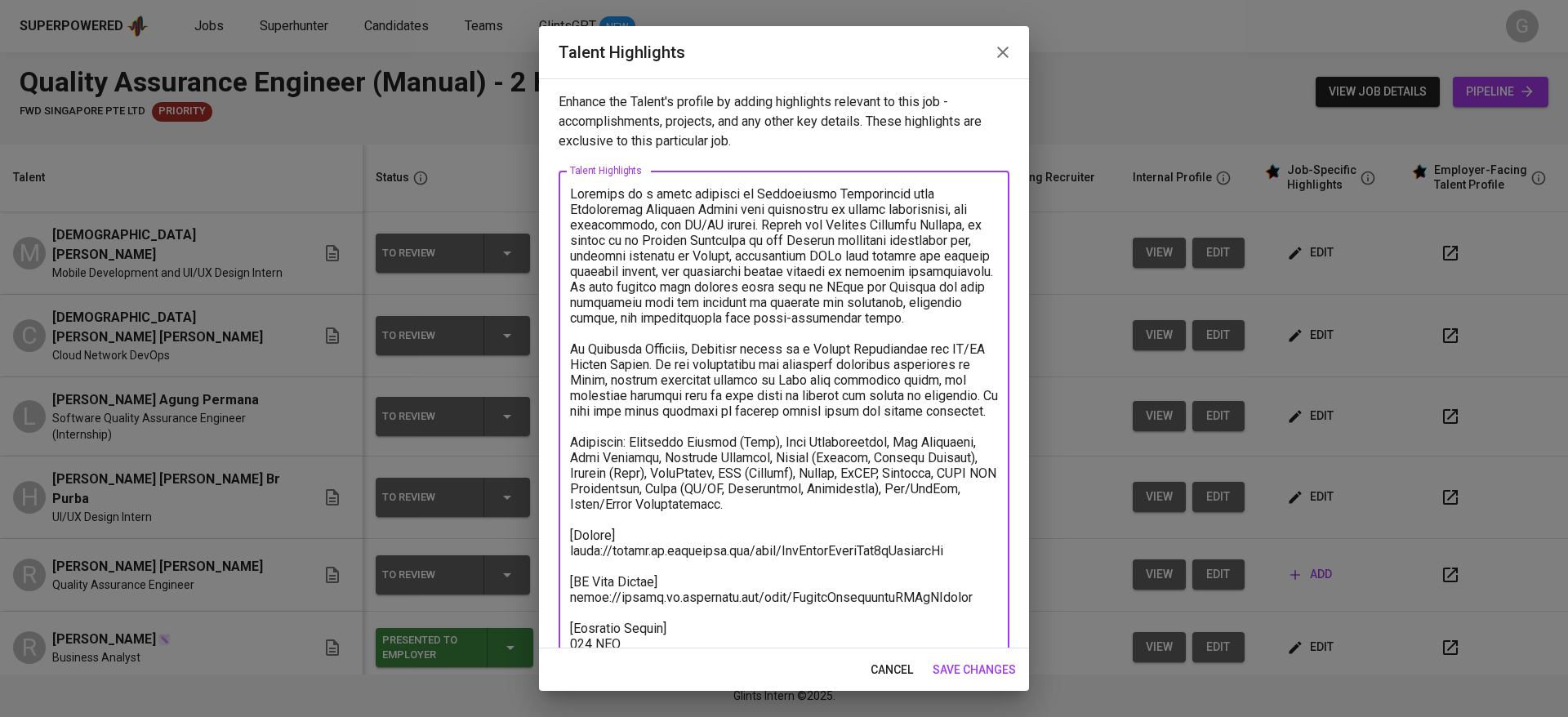
type textarea "Fadhilah is a fresh graduate in Informatics Engineering from Universitas Dinami…"
click at [973, 678] on span "save changes" at bounding box center [975, 670] width 84 height 20
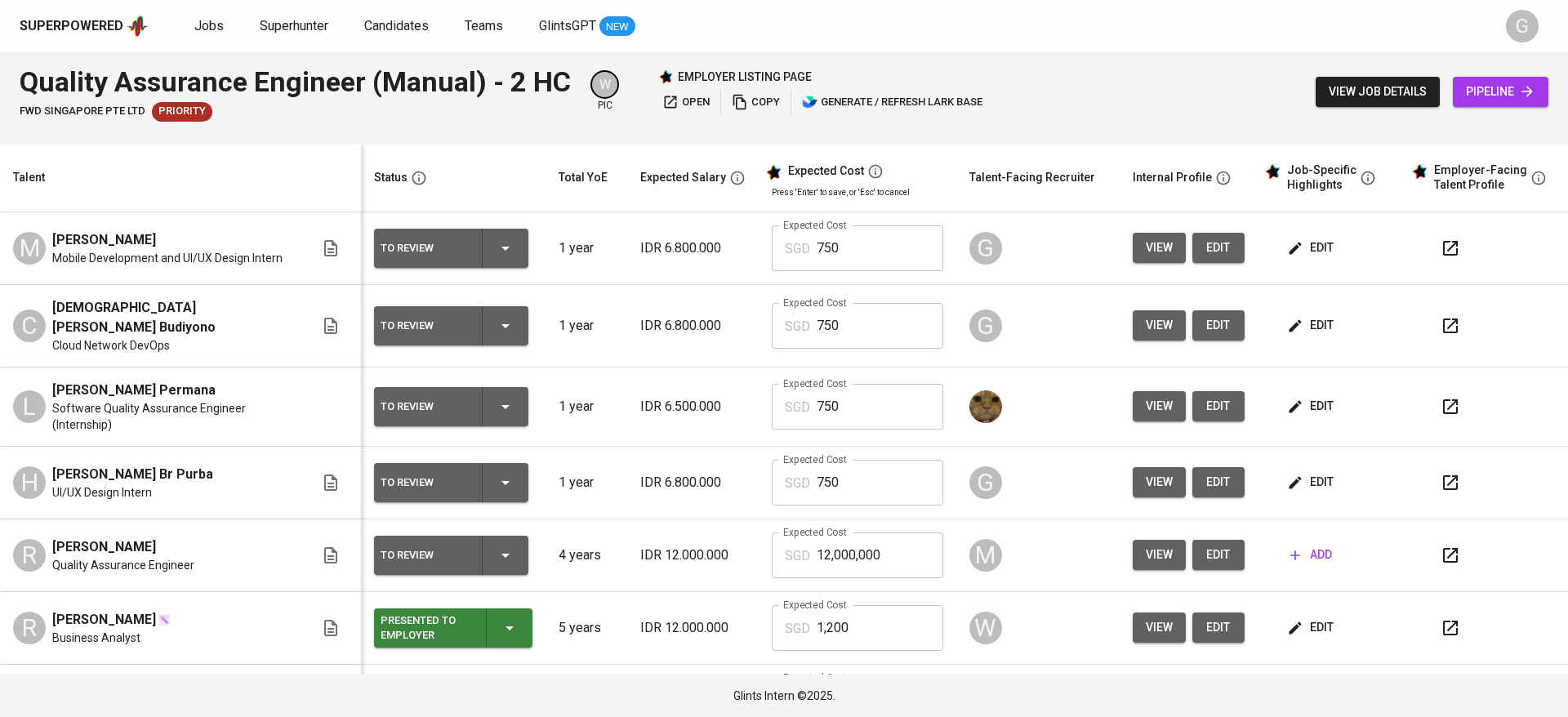
click at [1444, 255] on icon "button" at bounding box center [1451, 248] width 15 height 15
click at [1206, 239] on span "edit" at bounding box center [1218, 248] width 26 height 20
drag, startPoint x: 107, startPoint y: 555, endPoint x: 181, endPoint y: 545, distance: 74.7
click at [181, 545] on div "[PERSON_NAME] Quality Assurance Engineer" at bounding box center [123, 555] width 142 height 36
click at [181, 545] on div "[PERSON_NAME]" at bounding box center [123, 547] width 142 height 20
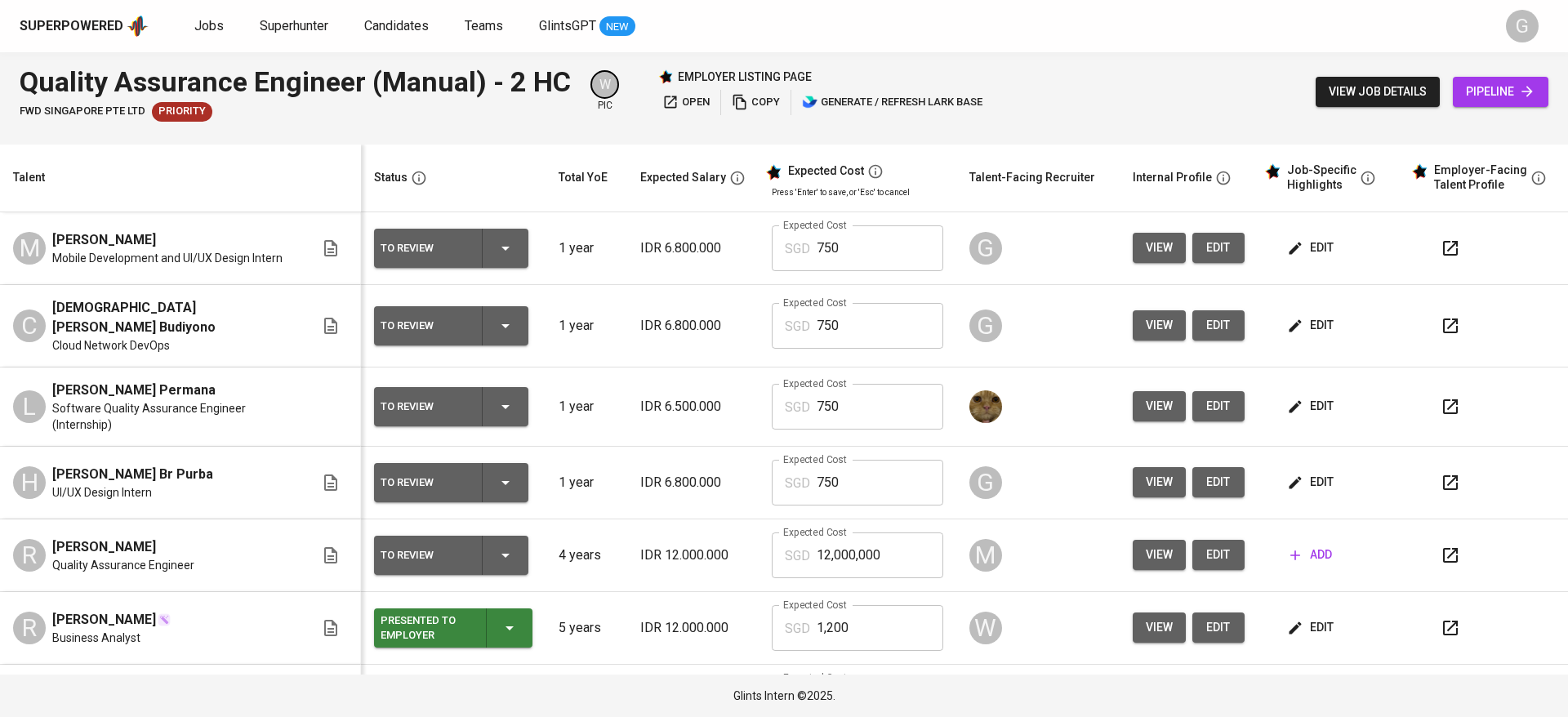
click at [123, 350] on td "C [DEMOGRAPHIC_DATA][PERSON_NAME] [PERSON_NAME] Network DevOps" at bounding box center [180, 326] width 361 height 83
drag, startPoint x: 55, startPoint y: 310, endPoint x: 148, endPoint y: 313, distance: 93.0
click at [148, 313] on span "[DEMOGRAPHIC_DATA][PERSON_NAME] Budiyono" at bounding box center [173, 318] width 243 height 39
copy span "[DEMOGRAPHIC_DATA][PERSON_NAME]"
drag, startPoint x: 51, startPoint y: 239, endPoint x: 229, endPoint y: 225, distance: 178.5
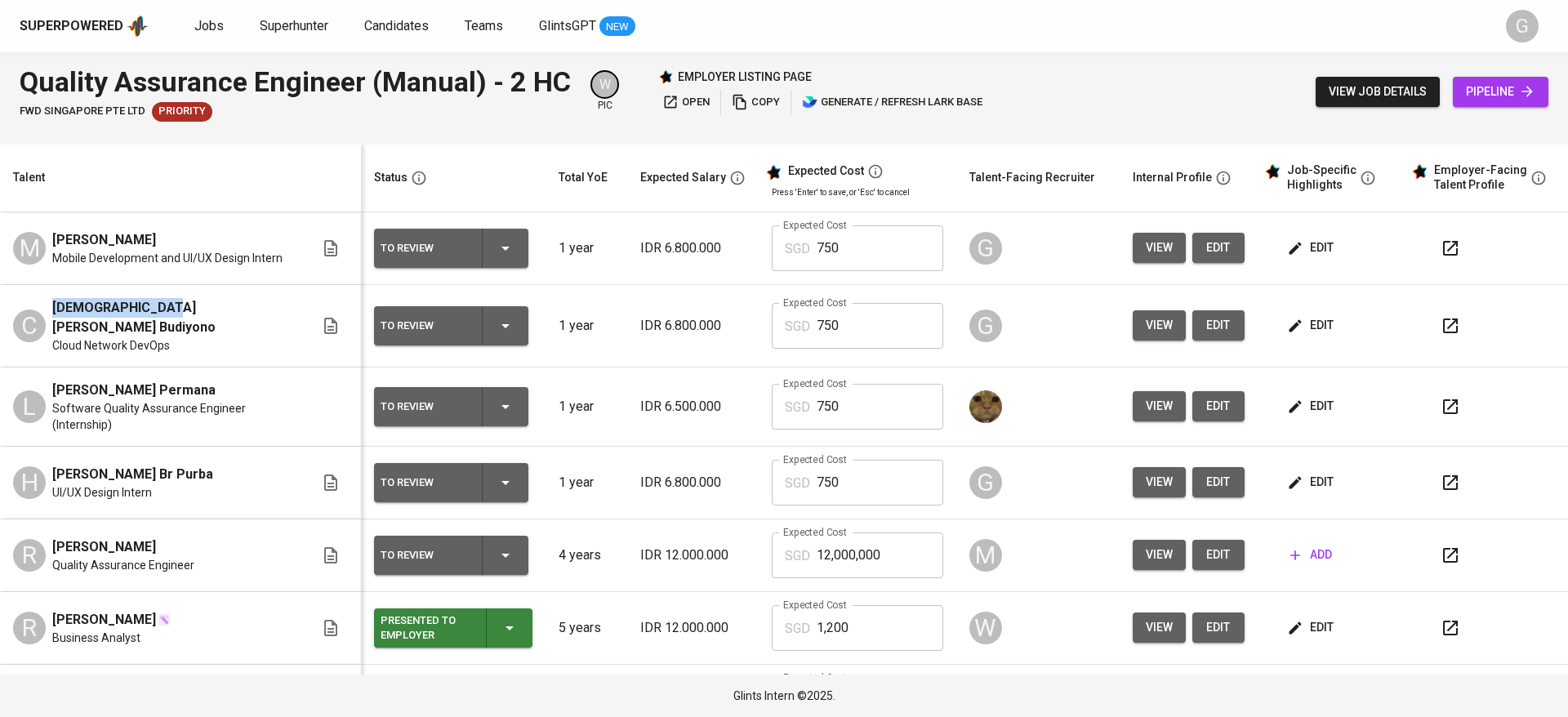
click at [229, 225] on td "M Muhammad Fadhilah Rasyid Mobile Development and UI/UX Design Intern" at bounding box center [180, 249] width 361 height 73
copy span "Muhammad Fadhilah Rasyid"
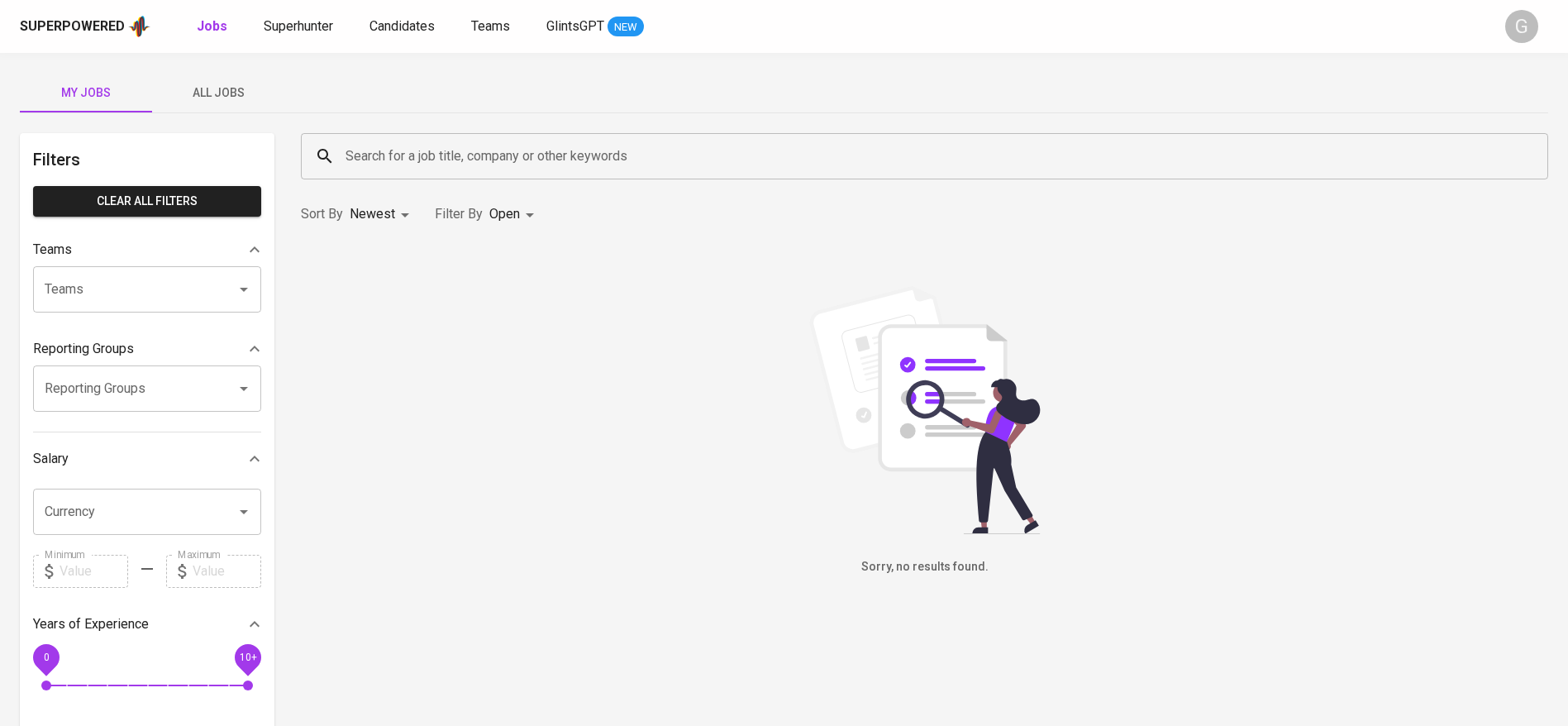
click at [200, 87] on span "All Jobs" at bounding box center [218, 93] width 112 height 21
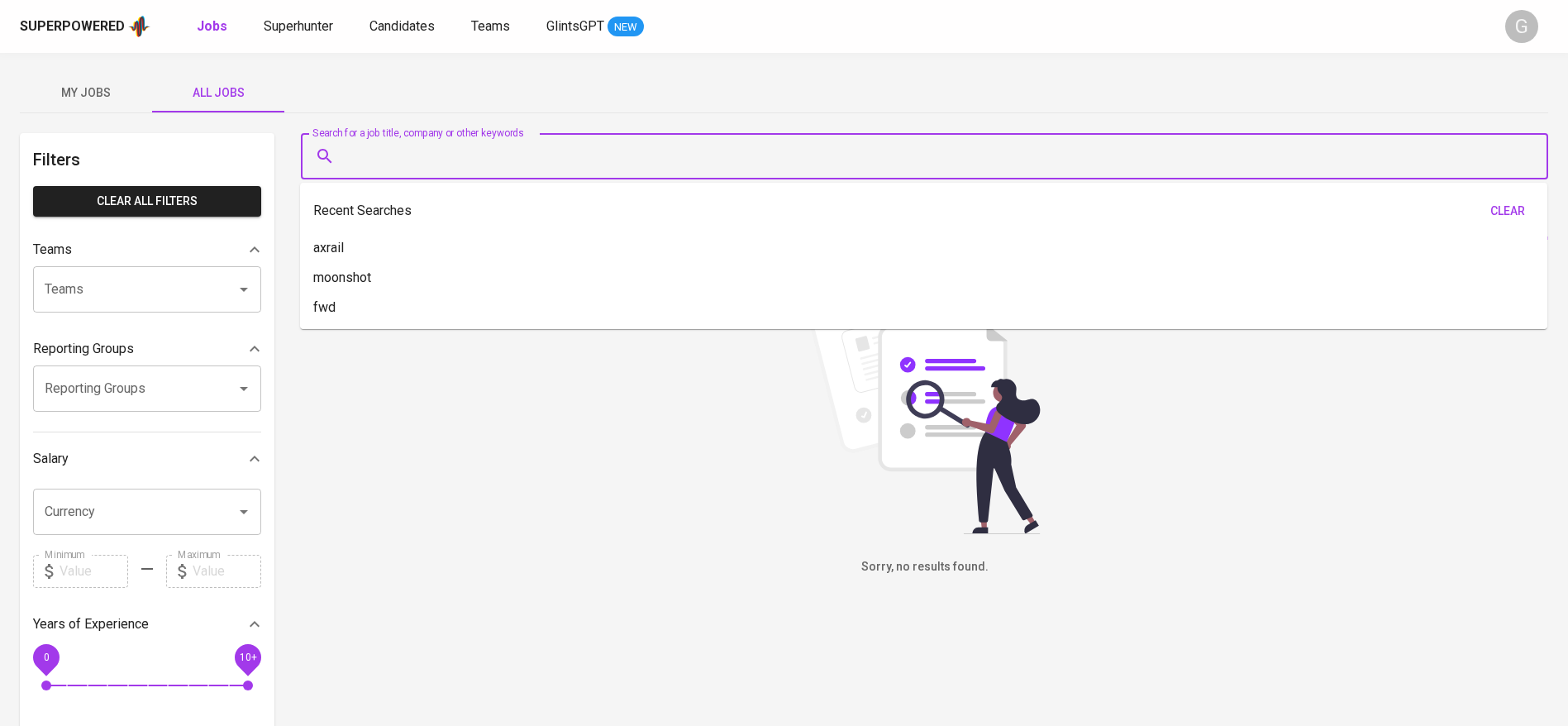
click at [376, 166] on input "Search for a job title, company or other keywords" at bounding box center [929, 156] width 1174 height 31
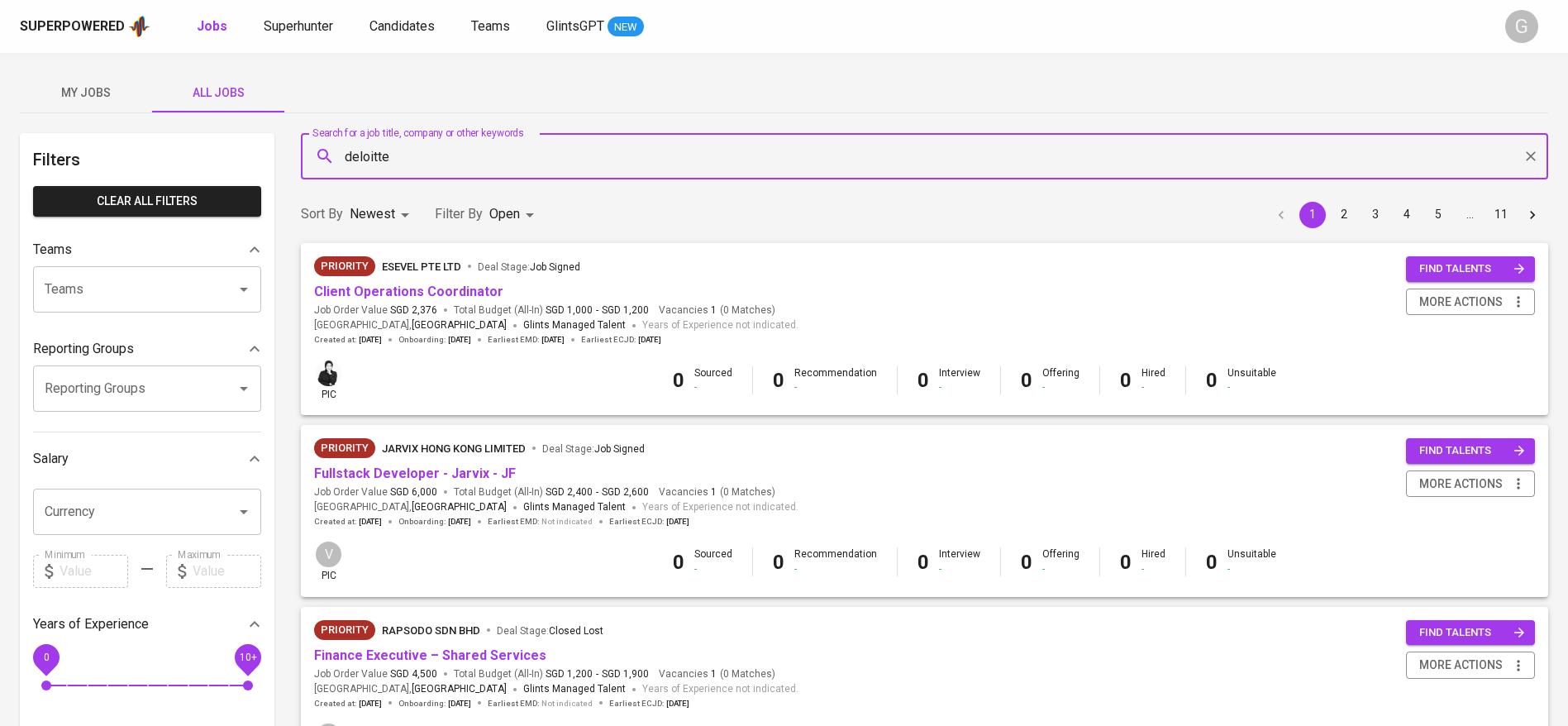
type input "deloitte"
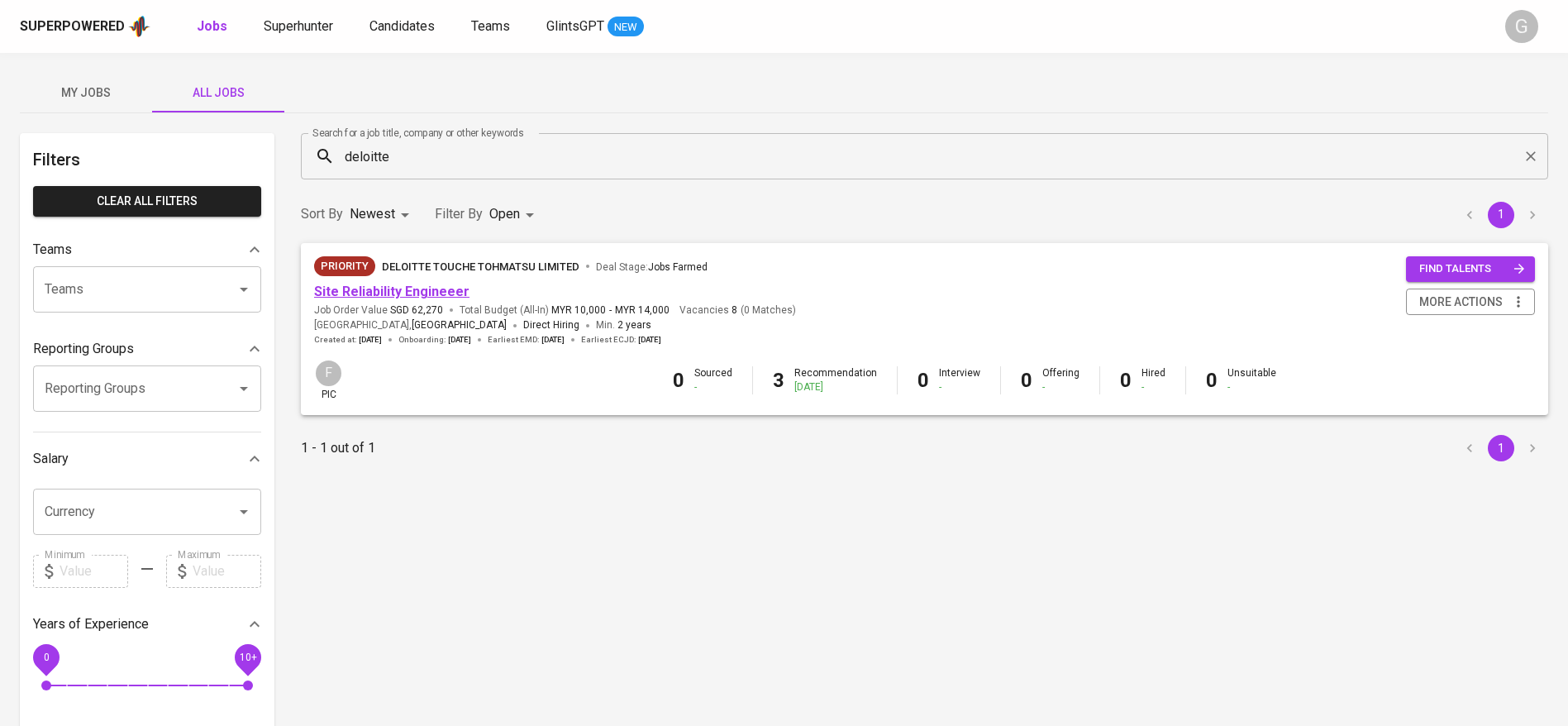
click at [420, 287] on link "Site Reliability Engineeer" at bounding box center [391, 291] width 156 height 15
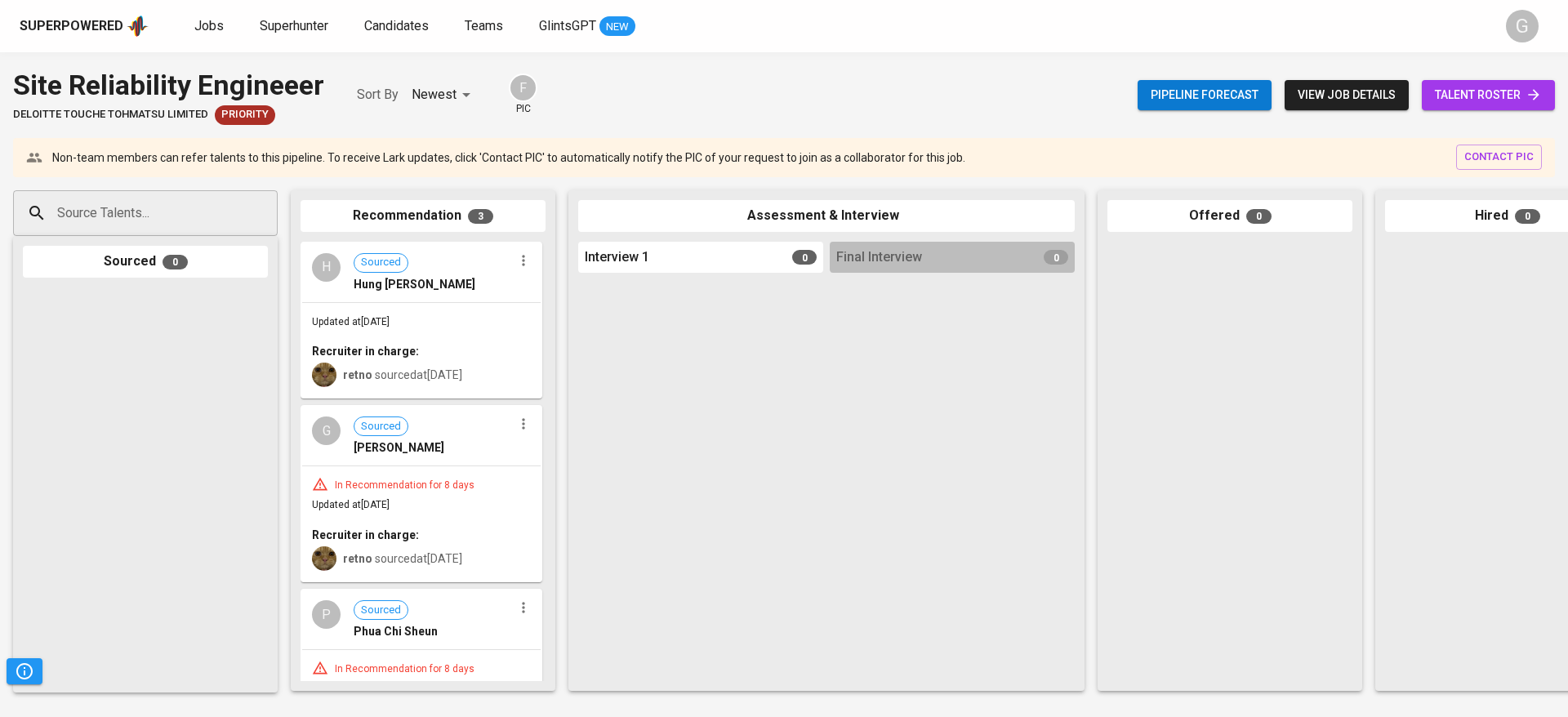
click at [214, 488] on div at bounding box center [146, 486] width 245 height 396
click at [208, 203] on input "Source Talents..." at bounding box center [139, 212] width 171 height 31
paste input "[EMAIL_ADDRESS][DOMAIN_NAME]"
type input "[EMAIL_ADDRESS][DOMAIN_NAME]"
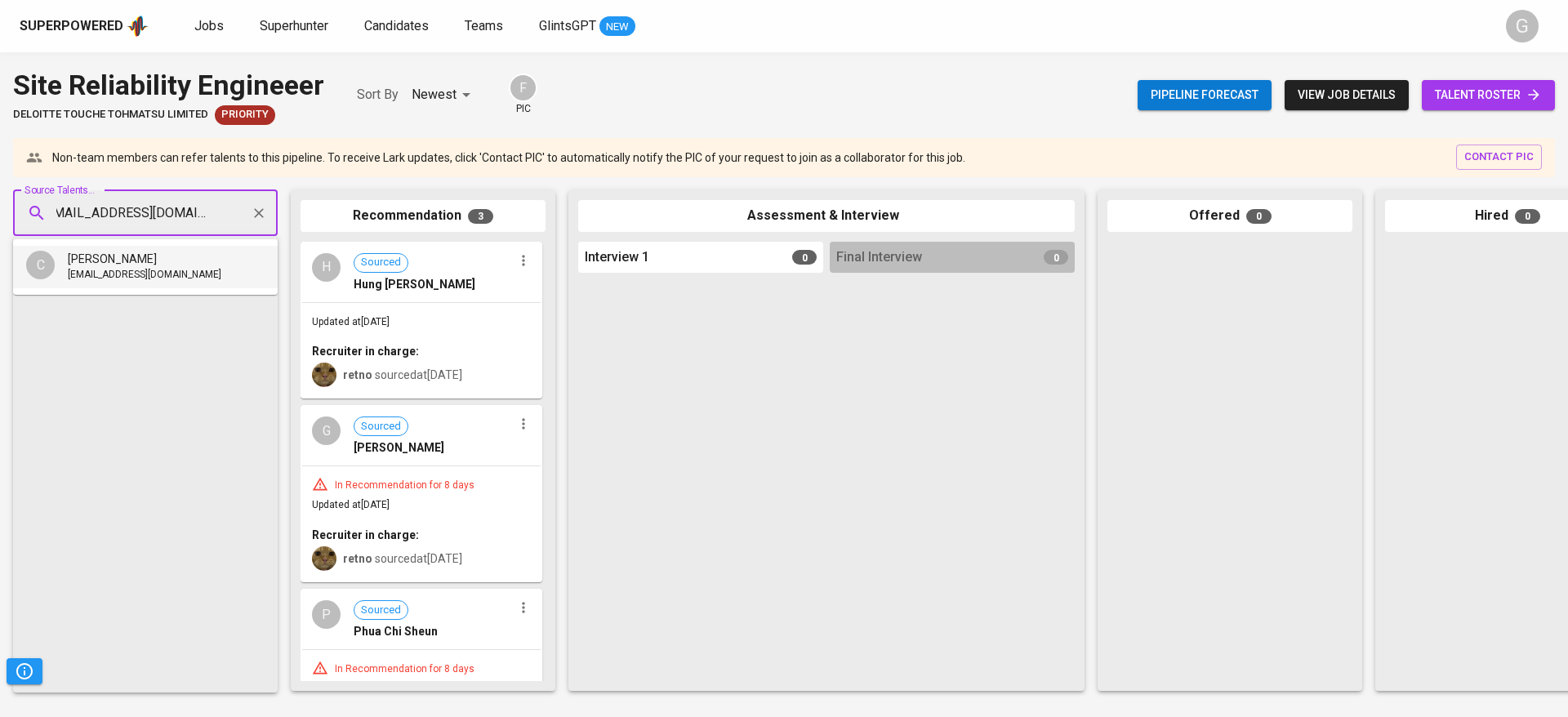
click at [148, 275] on span "[EMAIL_ADDRESS][DOMAIN_NAME]" at bounding box center [144, 275] width 154 height 16
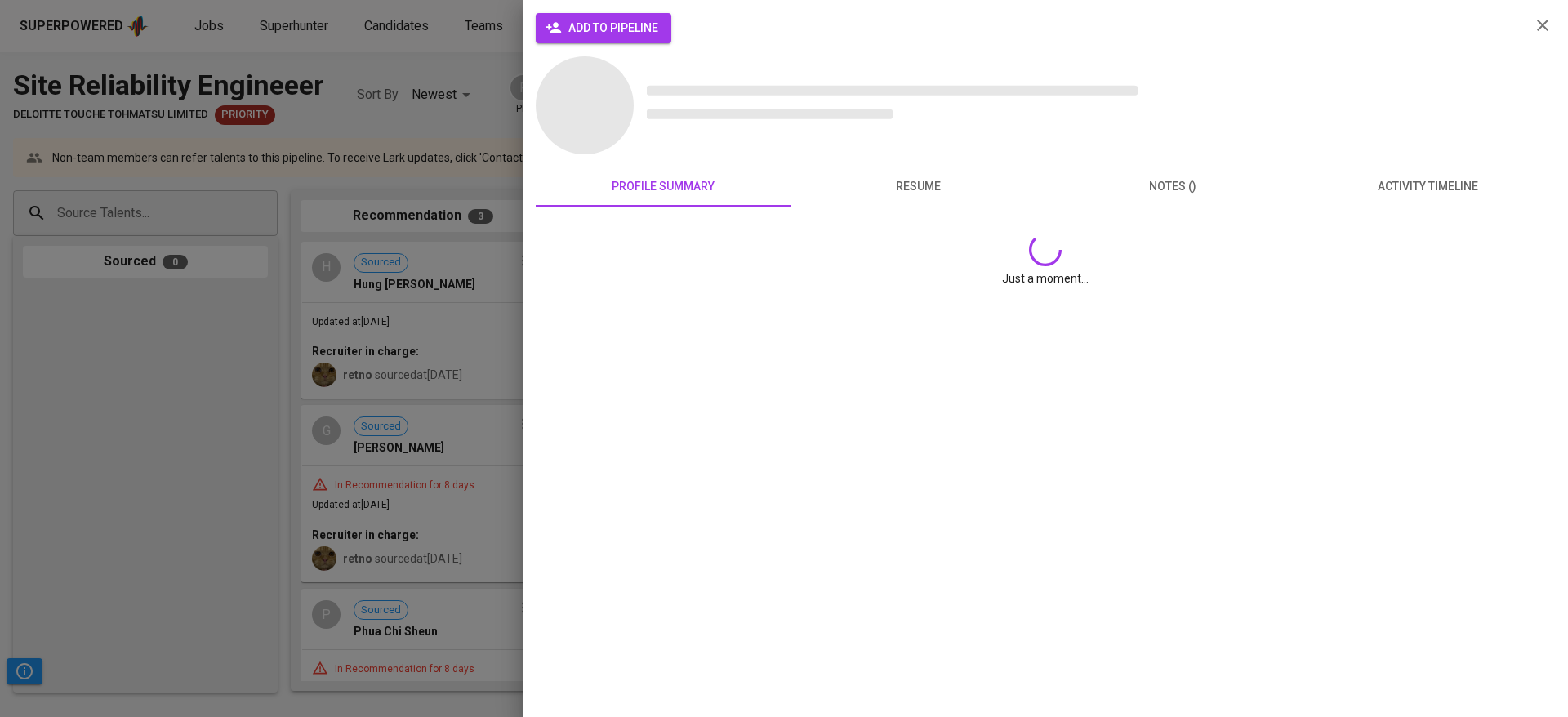
scroll to position [0, 0]
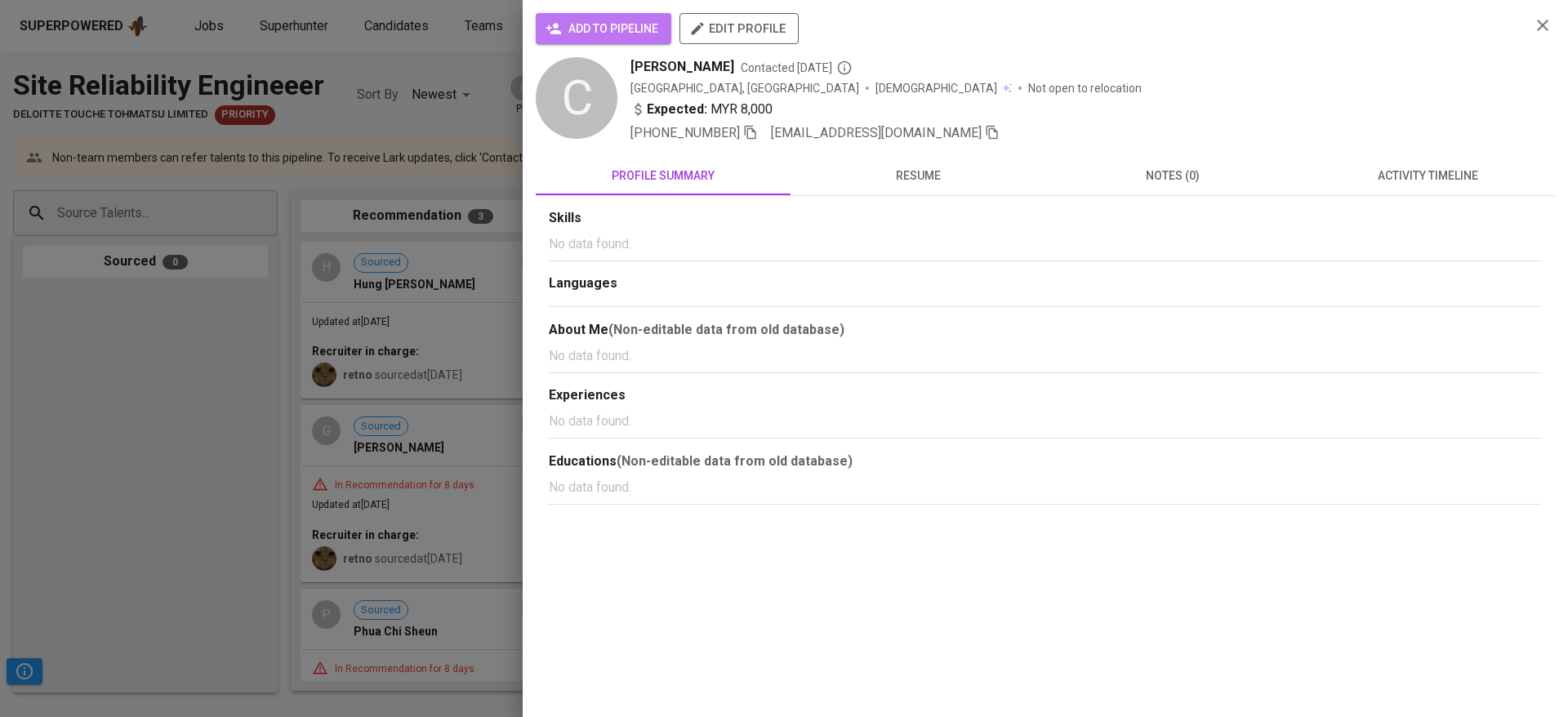
click at [588, 24] on span "add to pipeline" at bounding box center [603, 28] width 109 height 20
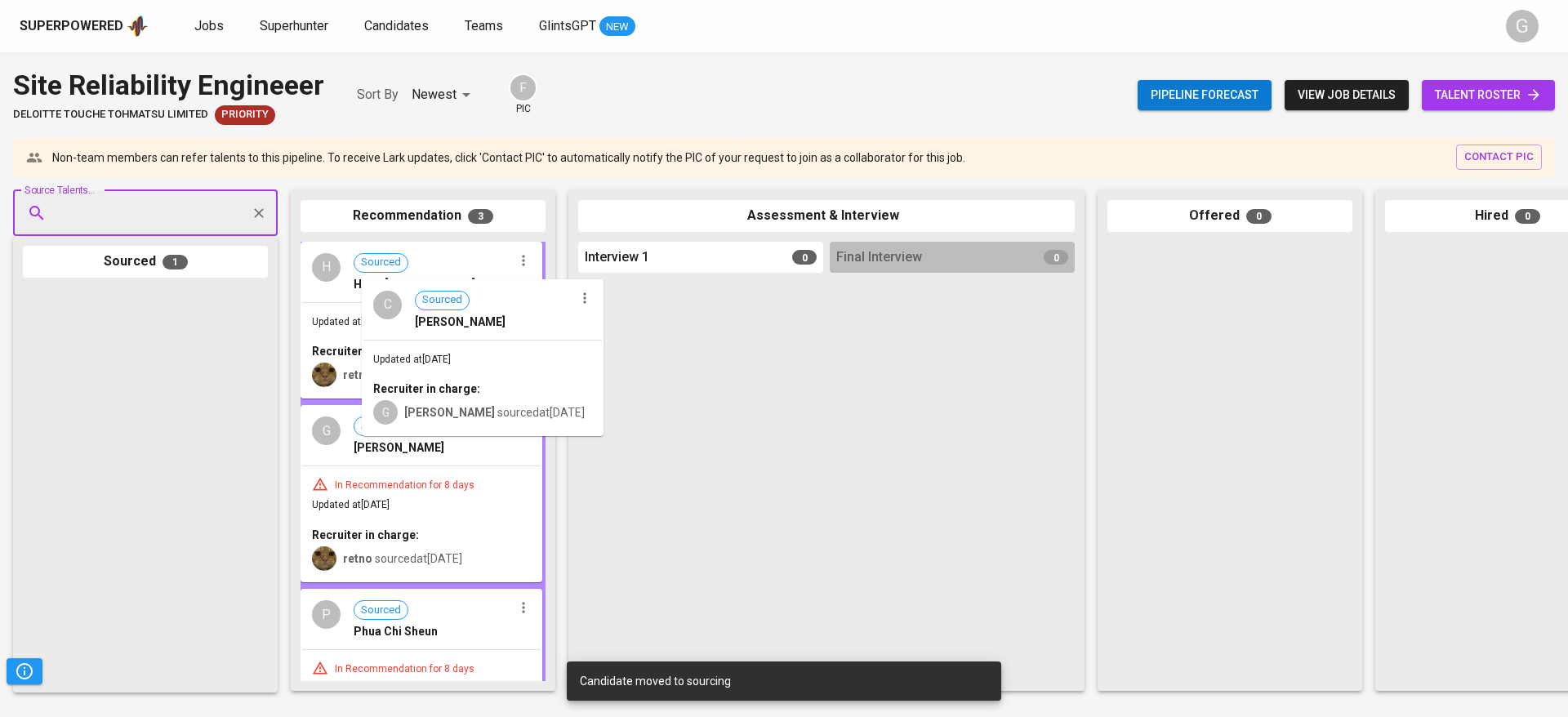
drag, startPoint x: 244, startPoint y: 352, endPoint x: 437, endPoint y: 347, distance: 193.1
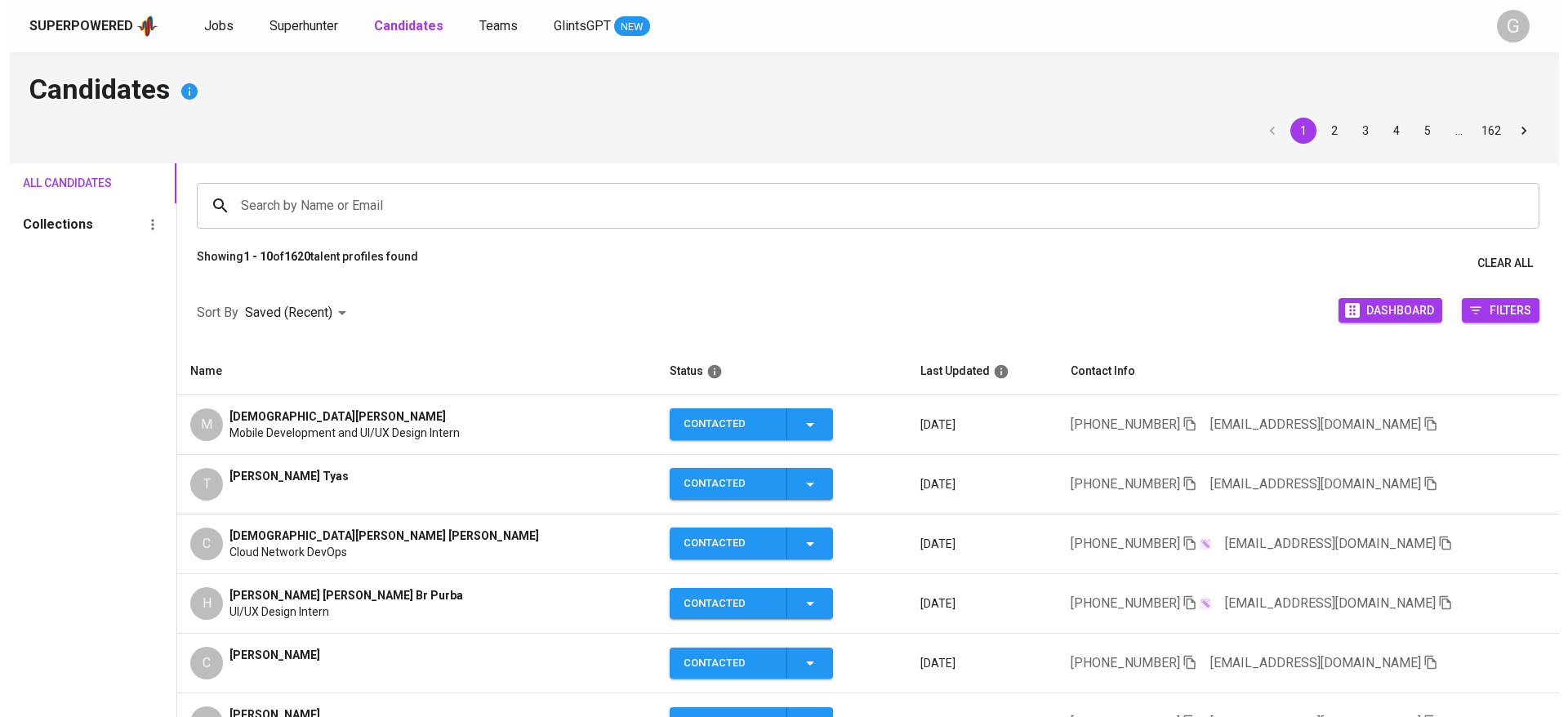
scroll to position [123, 0]
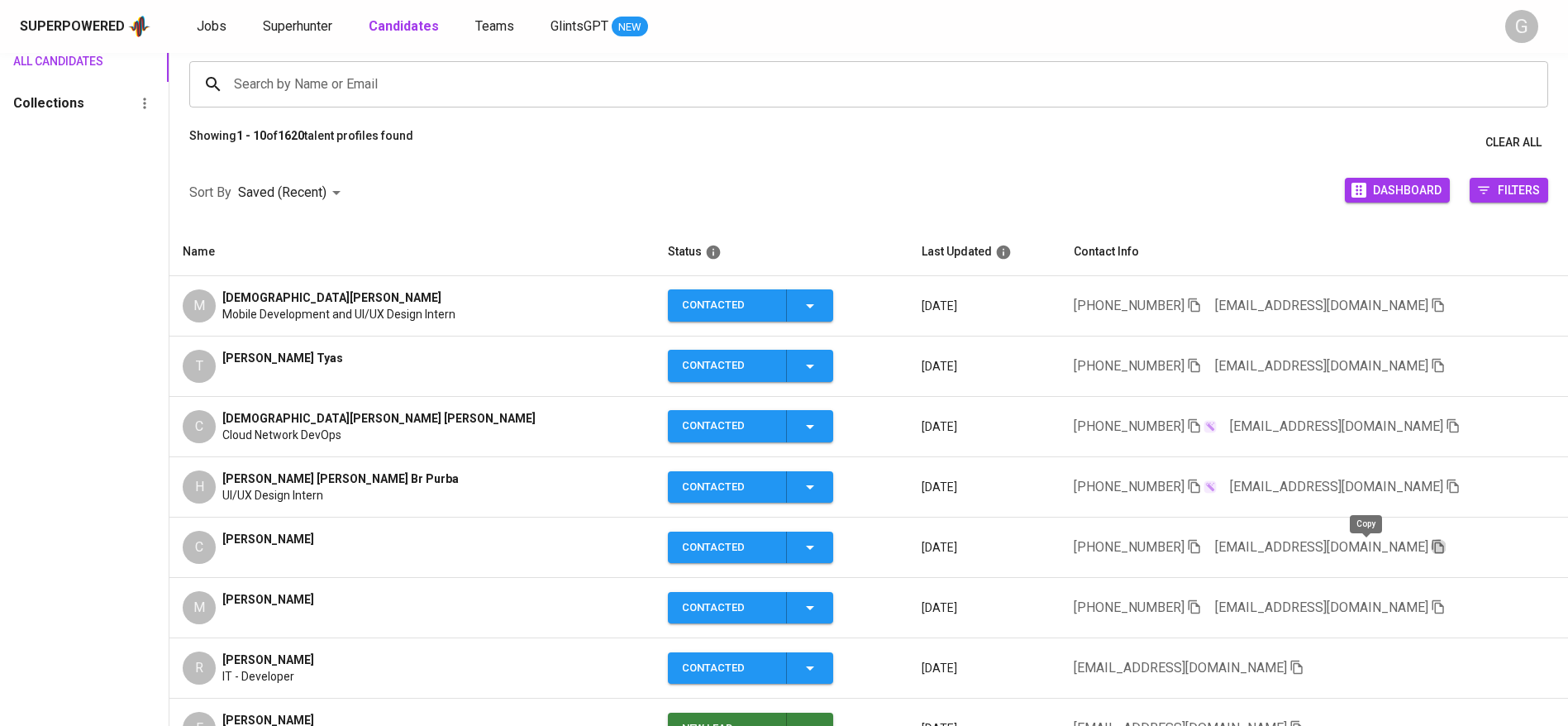
click at [1430, 550] on icon "button" at bounding box center [1438, 546] width 15 height 15
click at [67, 384] on div "All Candidates Collections" at bounding box center [85, 461] width 169 height 838
click at [97, 302] on div "All Candidates Collections" at bounding box center [85, 461] width 169 height 838
click at [245, 481] on span "Helga Pricilla Br Purba" at bounding box center [340, 479] width 236 height 16
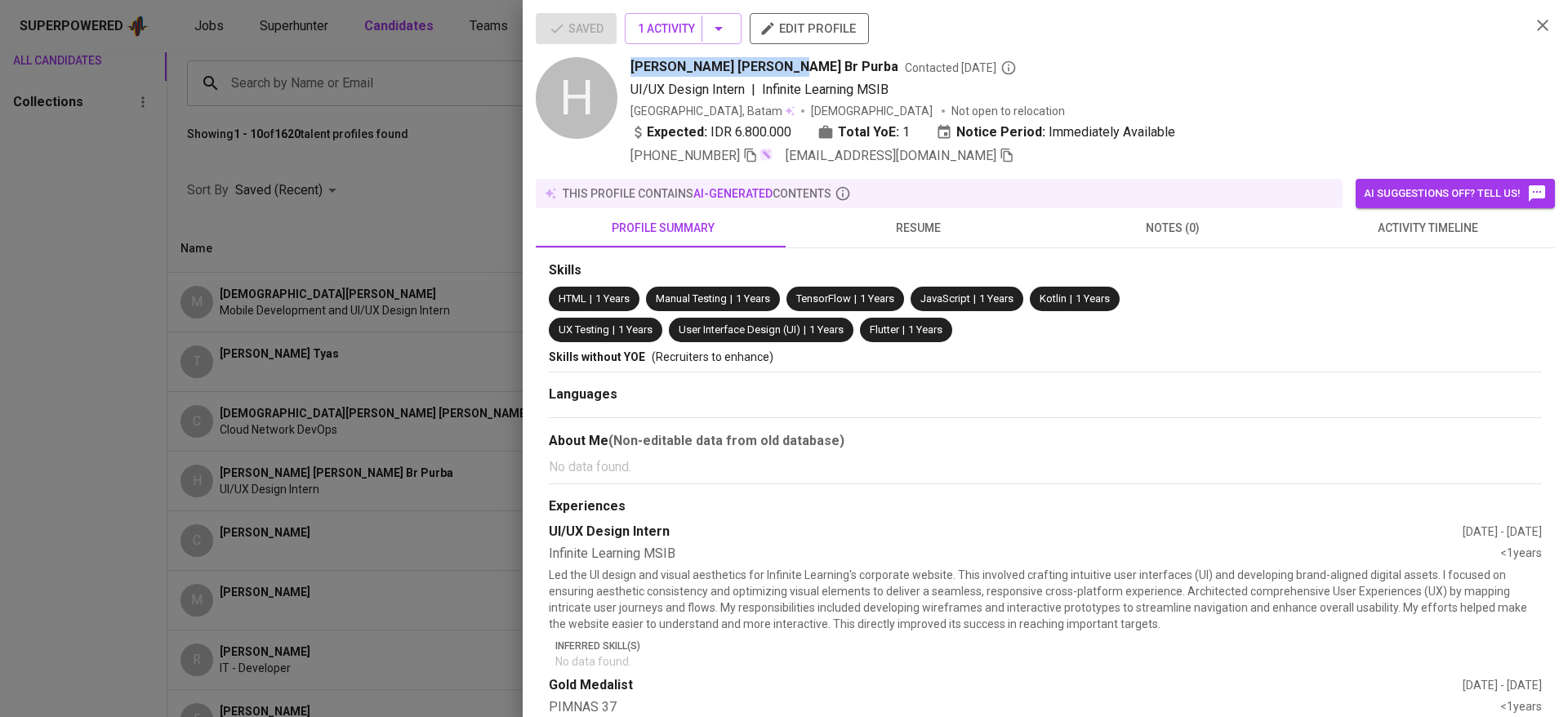
drag, startPoint x: 633, startPoint y: 68, endPoint x: 763, endPoint y: 69, distance: 130.0
click at [763, 69] on span "Helga Pricilla Br Purba" at bounding box center [765, 67] width 268 height 20
click at [741, 69] on span "Helga Pricilla Br Purba" at bounding box center [765, 67] width 268 height 20
click at [621, 64] on div "H Helga Pricilla Br Purba Contacted 1 day ago UI/UX Design Intern | Infinite Le…" at bounding box center [1026, 111] width 982 height 108
drag, startPoint x: 633, startPoint y: 67, endPoint x: 710, endPoint y: 67, distance: 77.0
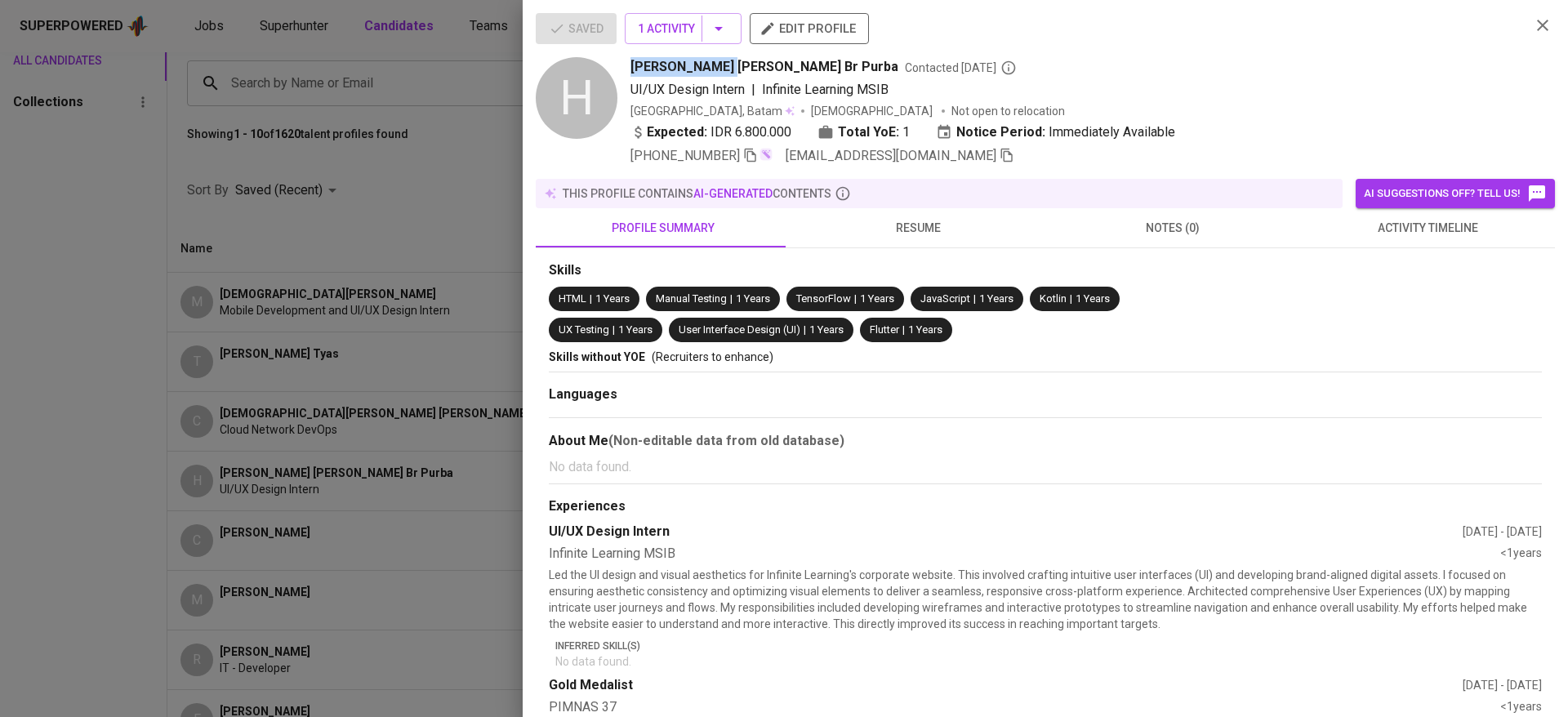
click at [710, 67] on span "Helga Pricilla Br Purba" at bounding box center [765, 67] width 268 height 20
copy span "Helga Pricilla"
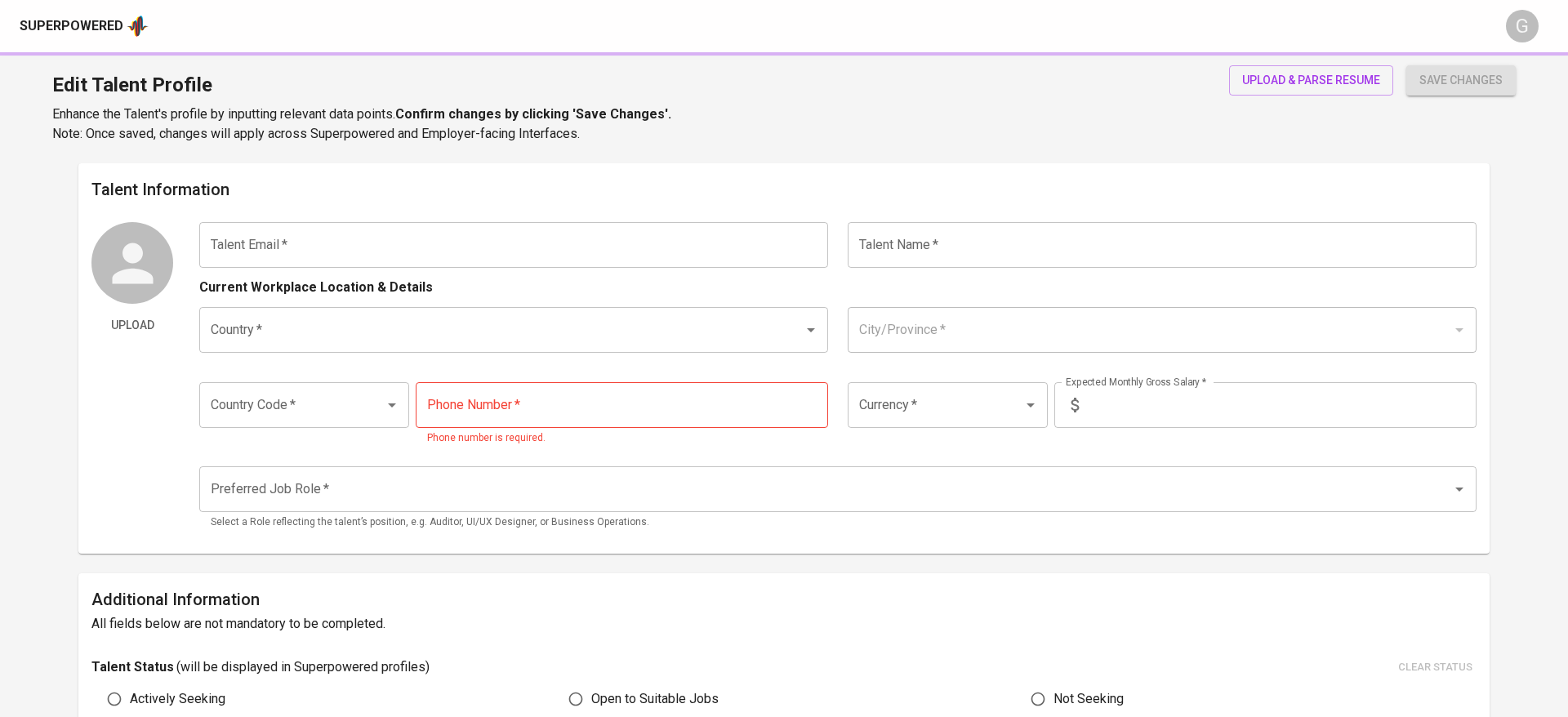
type input "[EMAIL_ADDRESS][DOMAIN_NAME]"
type input "[PERSON_NAME]"
type input "[GEOGRAPHIC_DATA]"
type input "Batam, [GEOGRAPHIC_DATA]"
type input "+62"
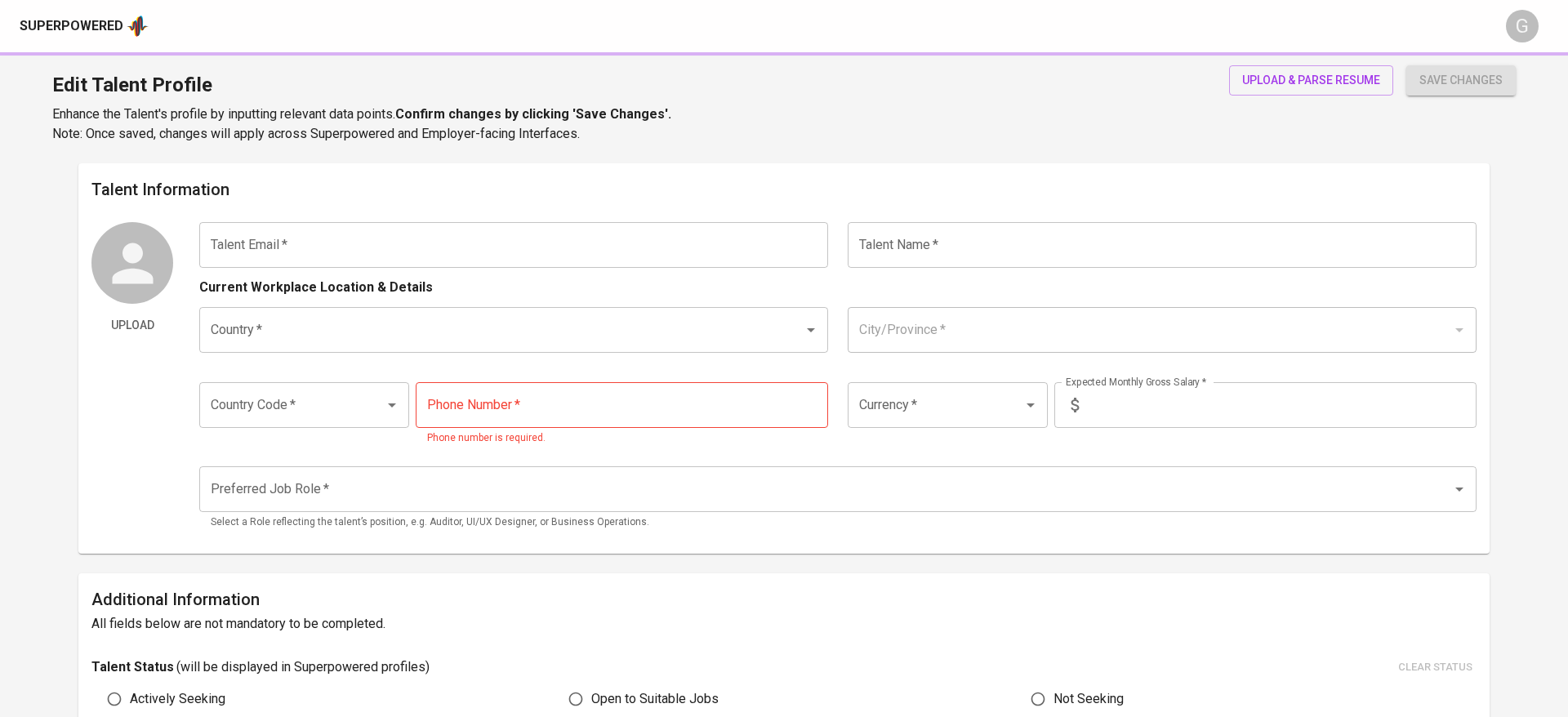
type input "[PHONE_NUMBER]"
type input "IDR"
type input "QA Engineer"
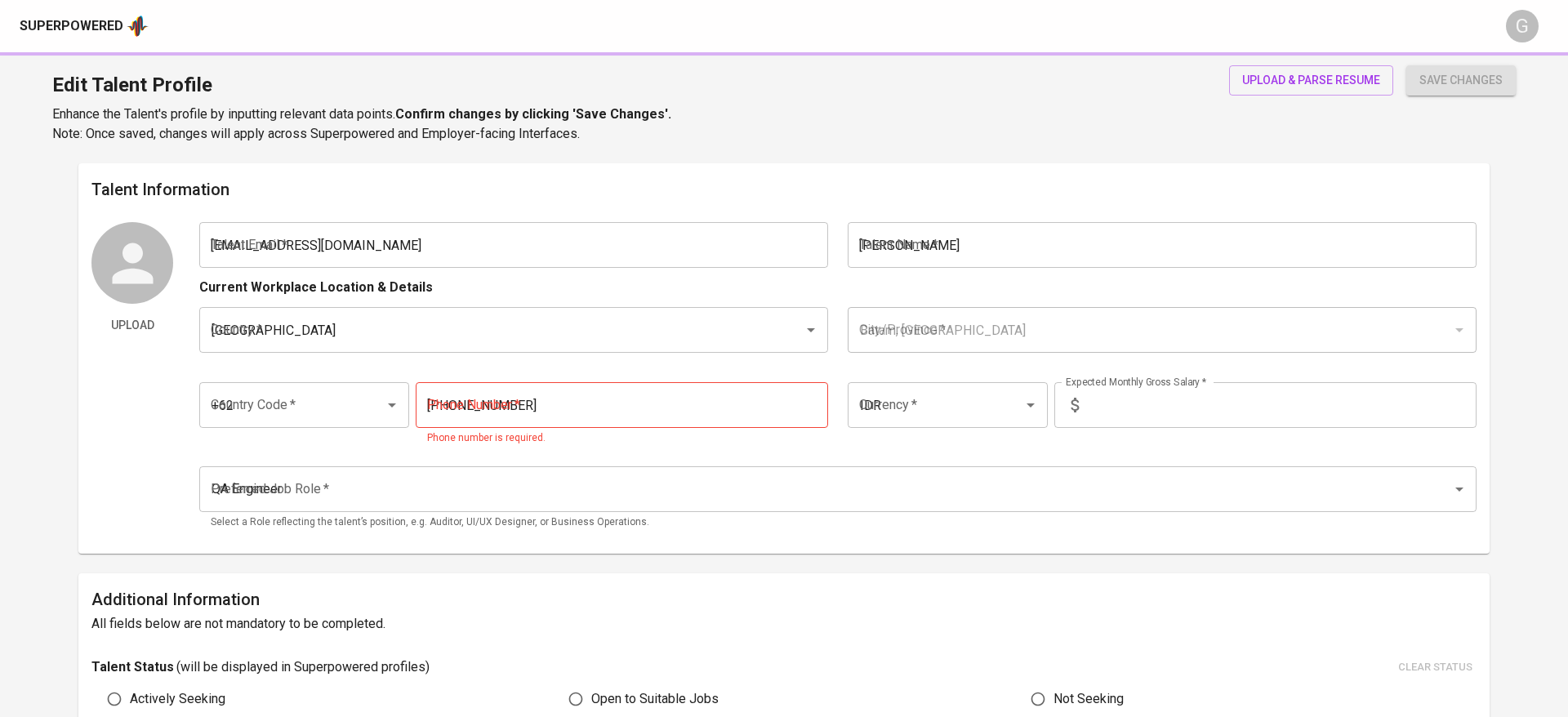
radio input "true"
type input "1"
type input "1 Month"
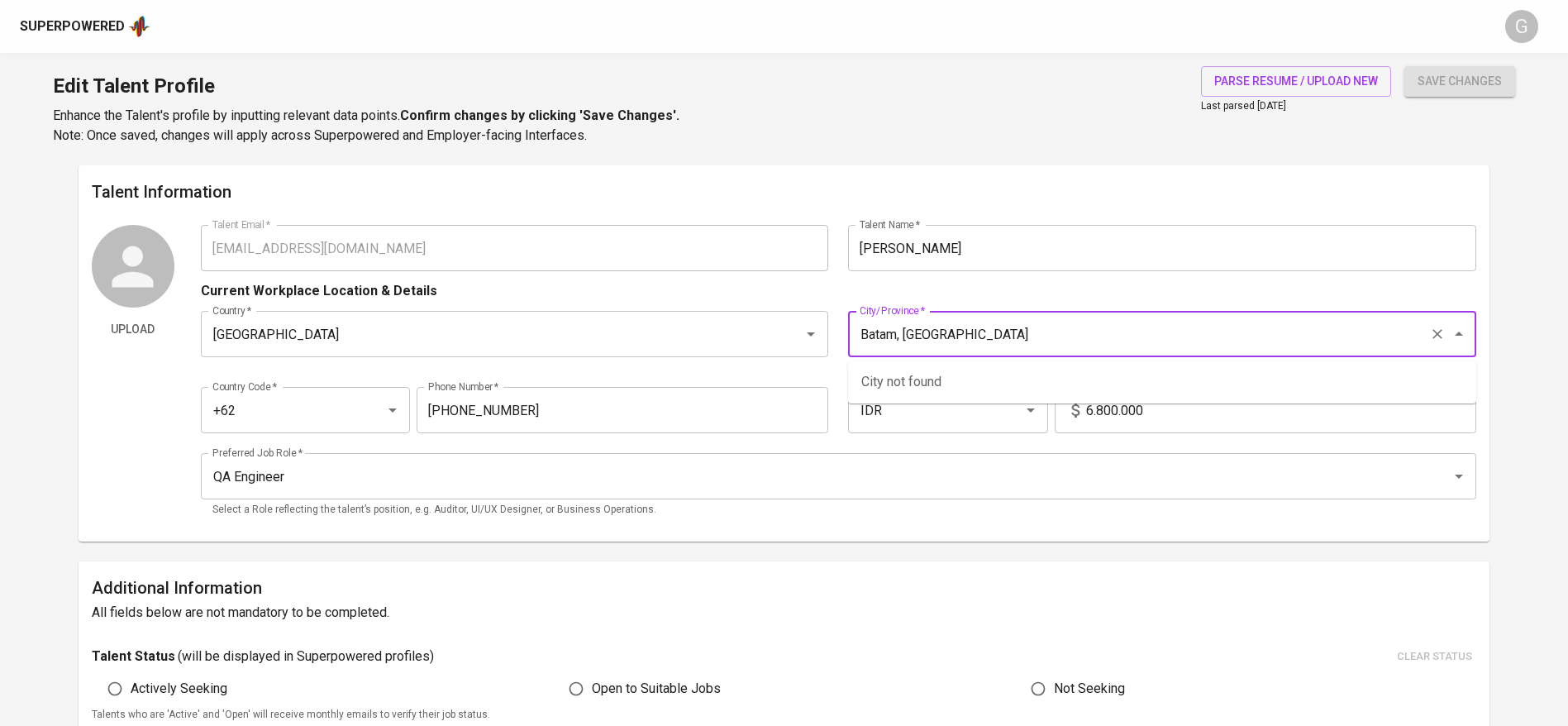
click at [943, 348] on input "Batam, [GEOGRAPHIC_DATA]" at bounding box center [1139, 334] width 567 height 31
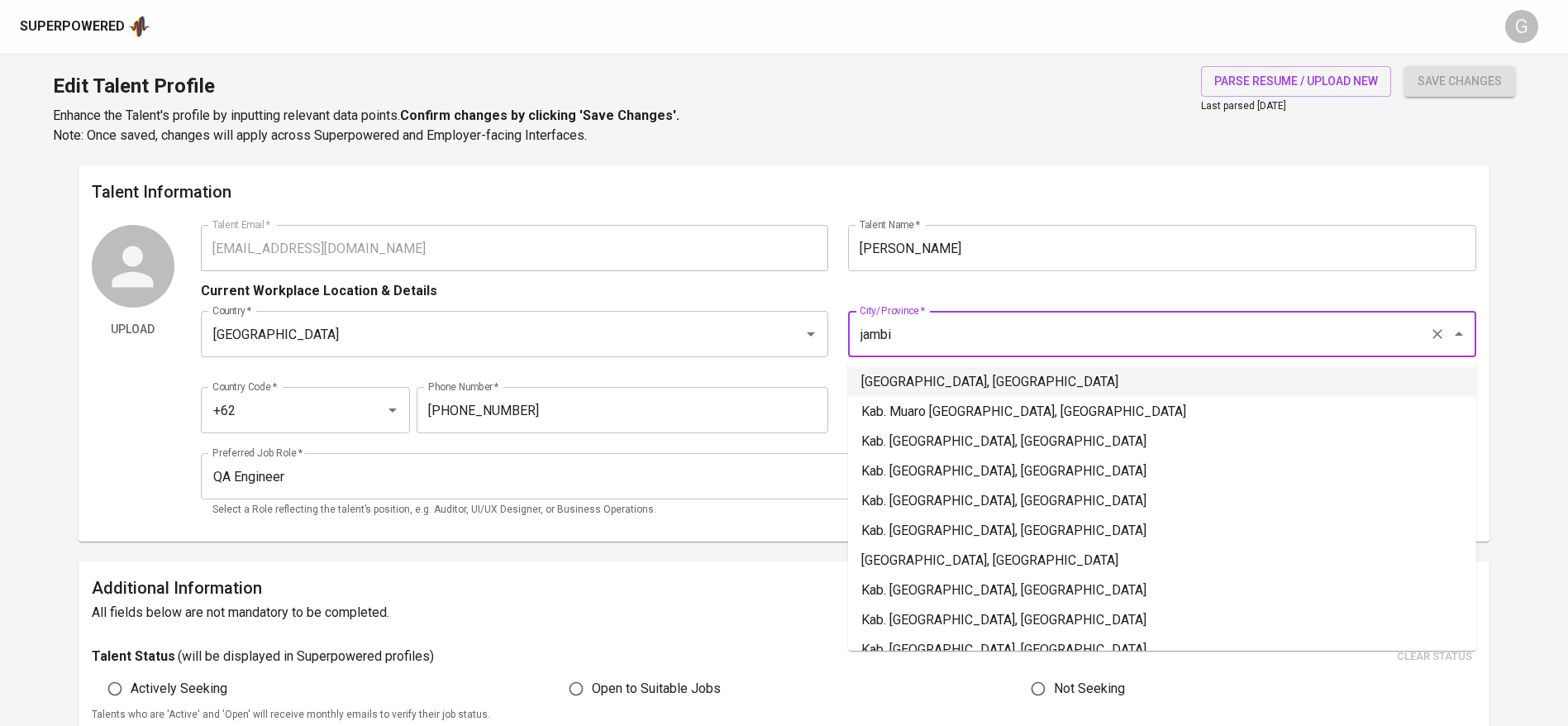
click at [943, 384] on li "[GEOGRAPHIC_DATA], [GEOGRAPHIC_DATA]" at bounding box center [1162, 381] width 628 height 30
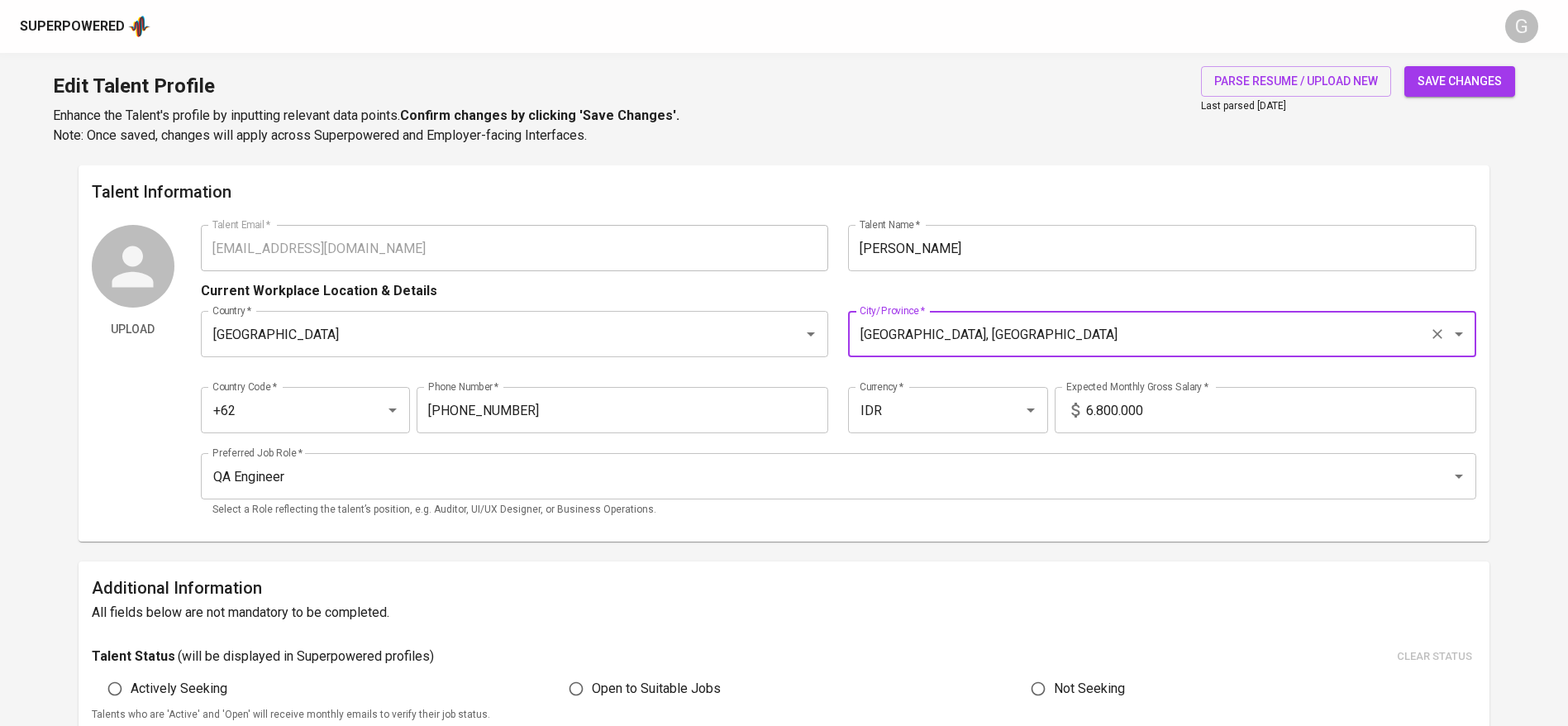
click at [1011, 316] on div "[GEOGRAPHIC_DATA], [GEOGRAPHIC_DATA]/Province *" at bounding box center [1162, 334] width 628 height 46
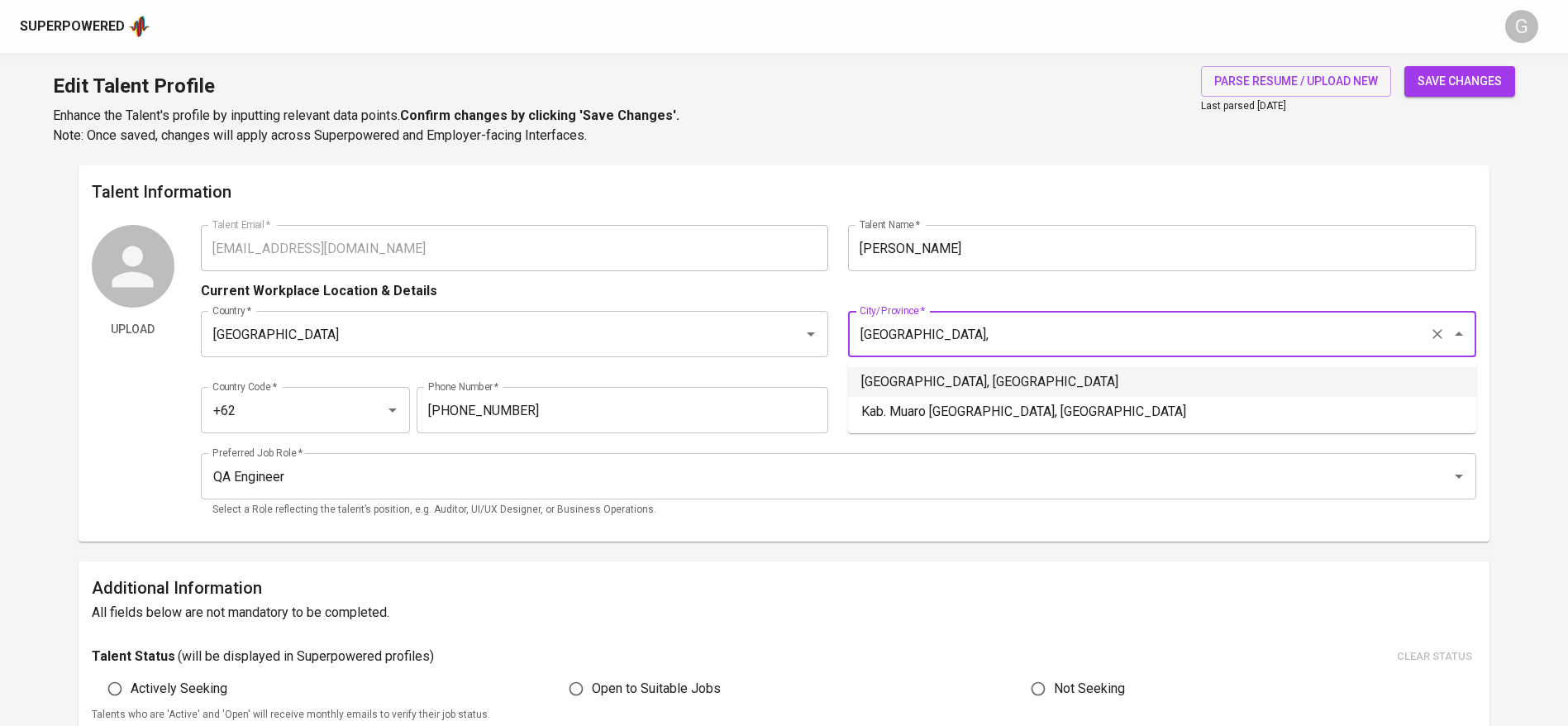
click at [957, 372] on li "[GEOGRAPHIC_DATA], [GEOGRAPHIC_DATA]" at bounding box center [1162, 381] width 628 height 30
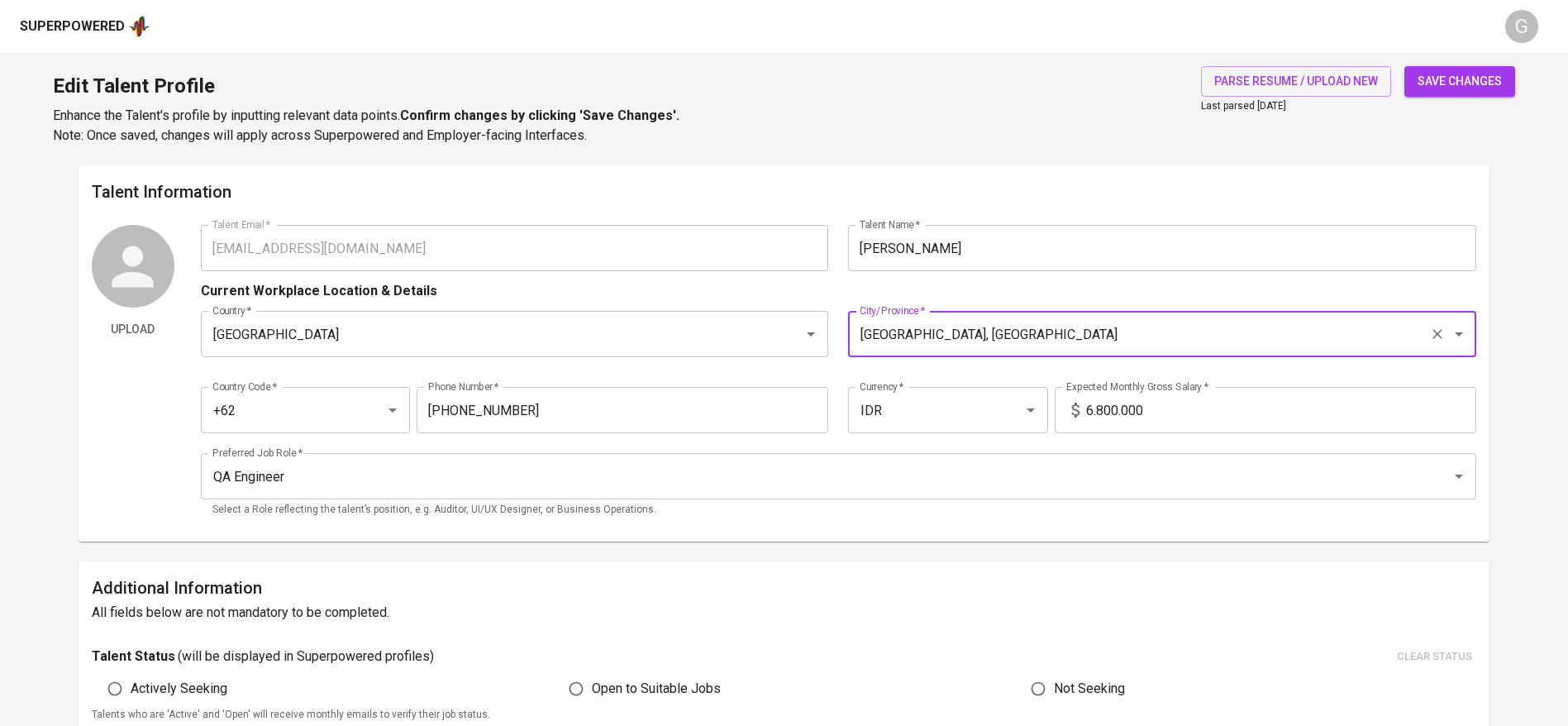
type input "[GEOGRAPHIC_DATA], [GEOGRAPHIC_DATA]"
click at [1479, 67] on button "save changes" at bounding box center [1459, 82] width 111 height 31
